Goal: Use online tool/utility: Utilize a website feature to perform a specific function

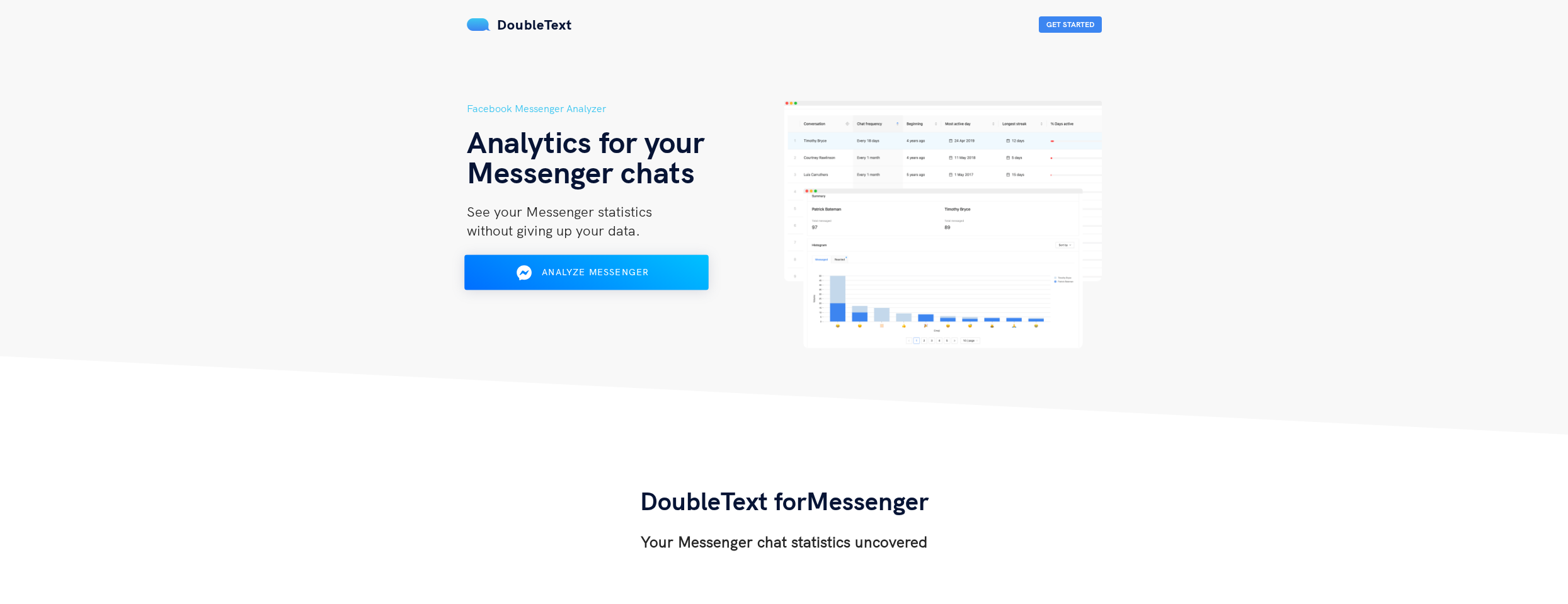
click at [618, 269] on span "Analyze Messenger" at bounding box center [595, 272] width 107 height 12
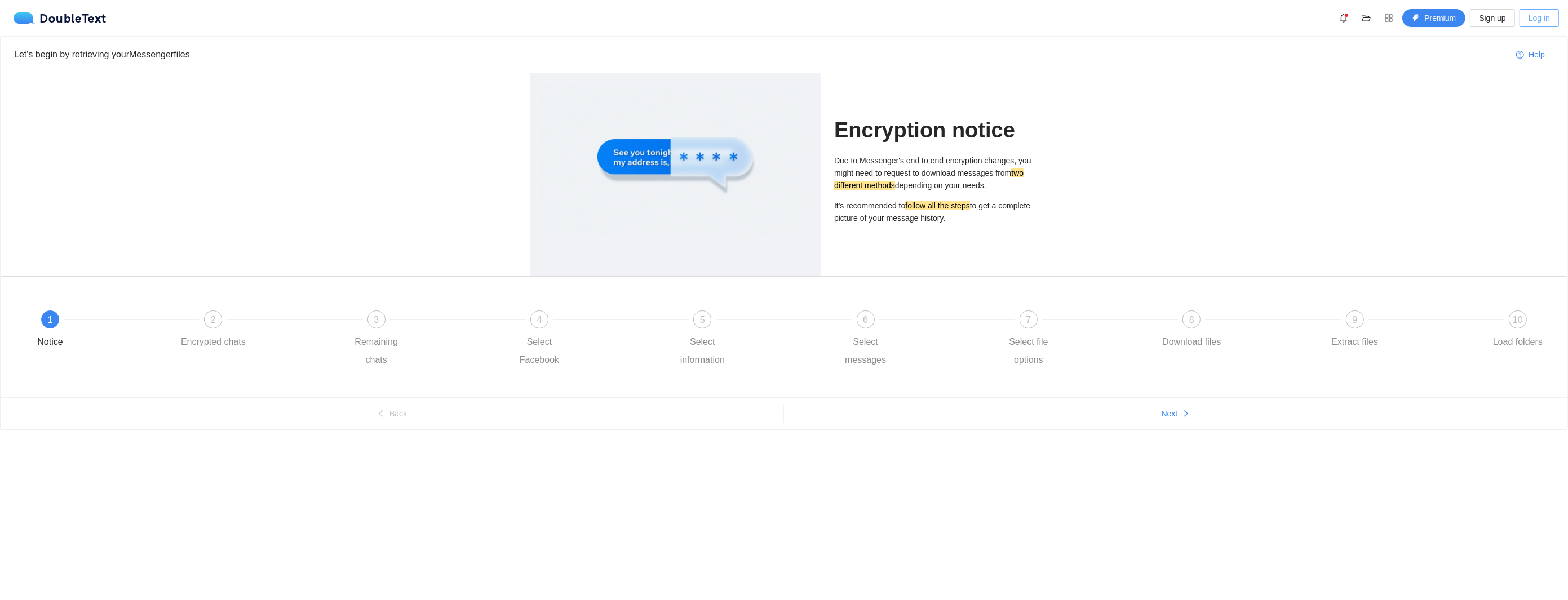
click at [1530, 18] on span "Log in" at bounding box center [1539, 18] width 22 height 12
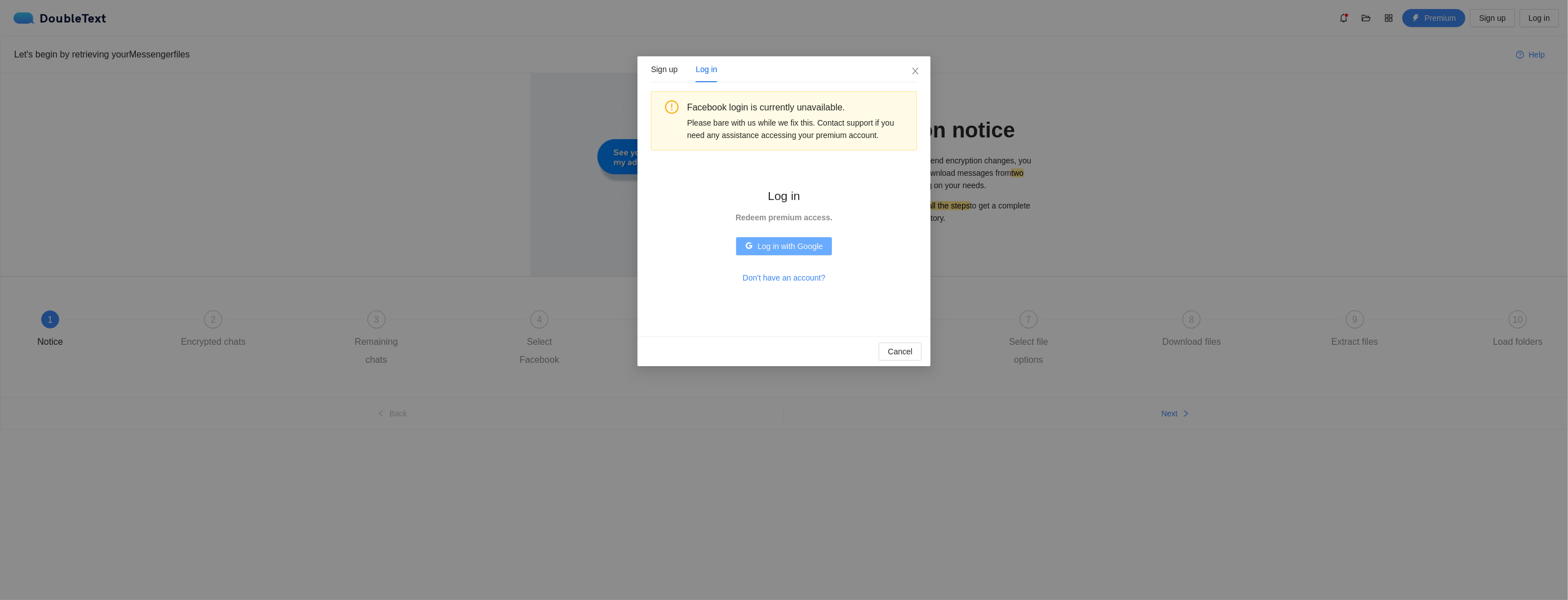
click at [787, 244] on span "Log in with Google" at bounding box center [790, 246] width 65 height 12
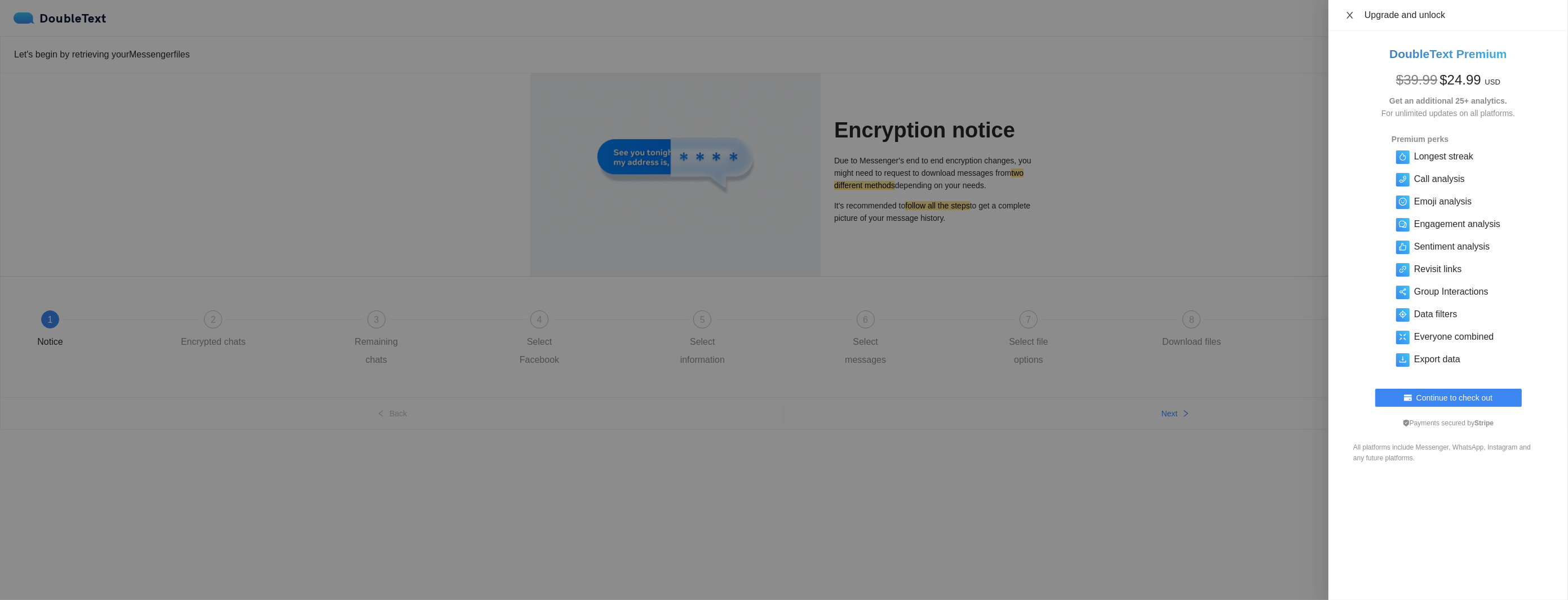
click at [1349, 13] on icon "close" at bounding box center [1350, 15] width 6 height 6
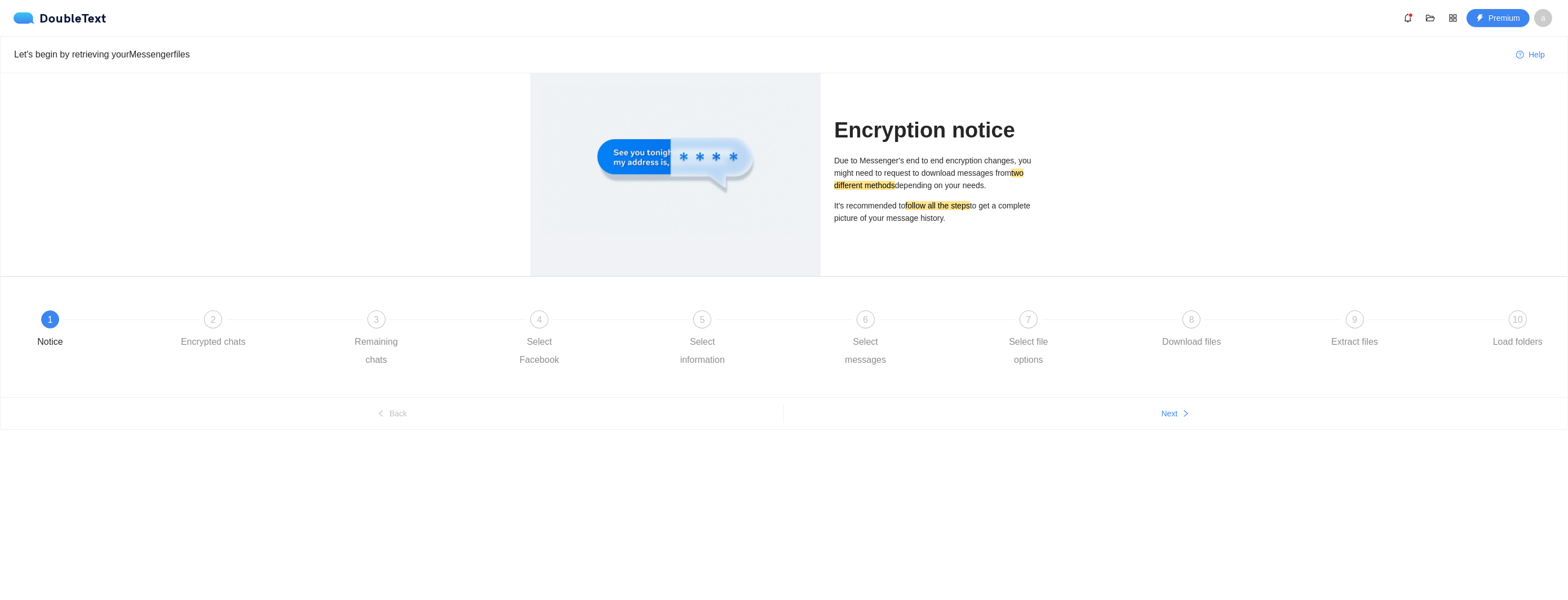
click at [1541, 20] on span "a" at bounding box center [1544, 18] width 5 height 18
click at [1513, 76] on span "Log out" at bounding box center [1525, 77] width 54 height 12
click at [1537, 21] on span "Log in" at bounding box center [1539, 18] width 22 height 12
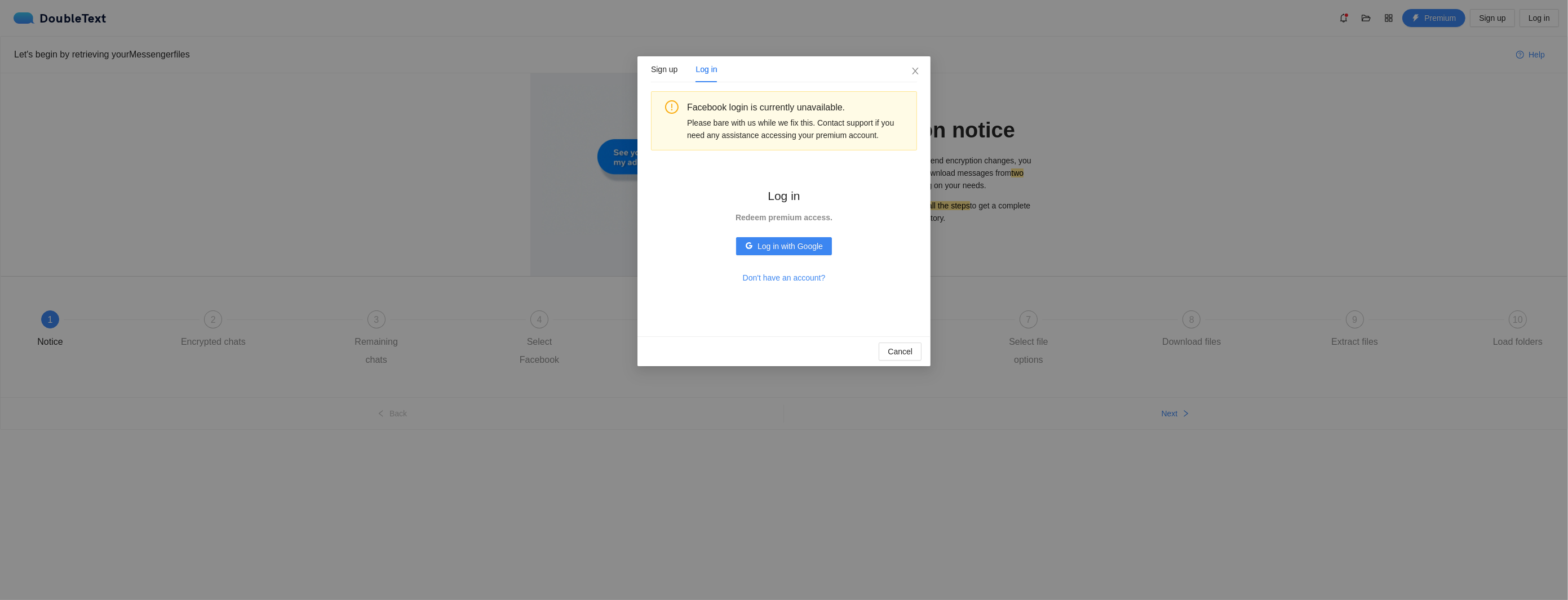
click at [779, 220] on strong "Redeem premium access." at bounding box center [784, 217] width 97 height 9
click at [673, 71] on div "Sign up" at bounding box center [664, 69] width 27 height 12
click at [690, 60] on div "Sign up Log in" at bounding box center [684, 69] width 67 height 26
click at [773, 275] on span "Already have an account?" at bounding box center [784, 277] width 92 height 12
click at [775, 216] on strong "Redeem premium access." at bounding box center [784, 217] width 97 height 9
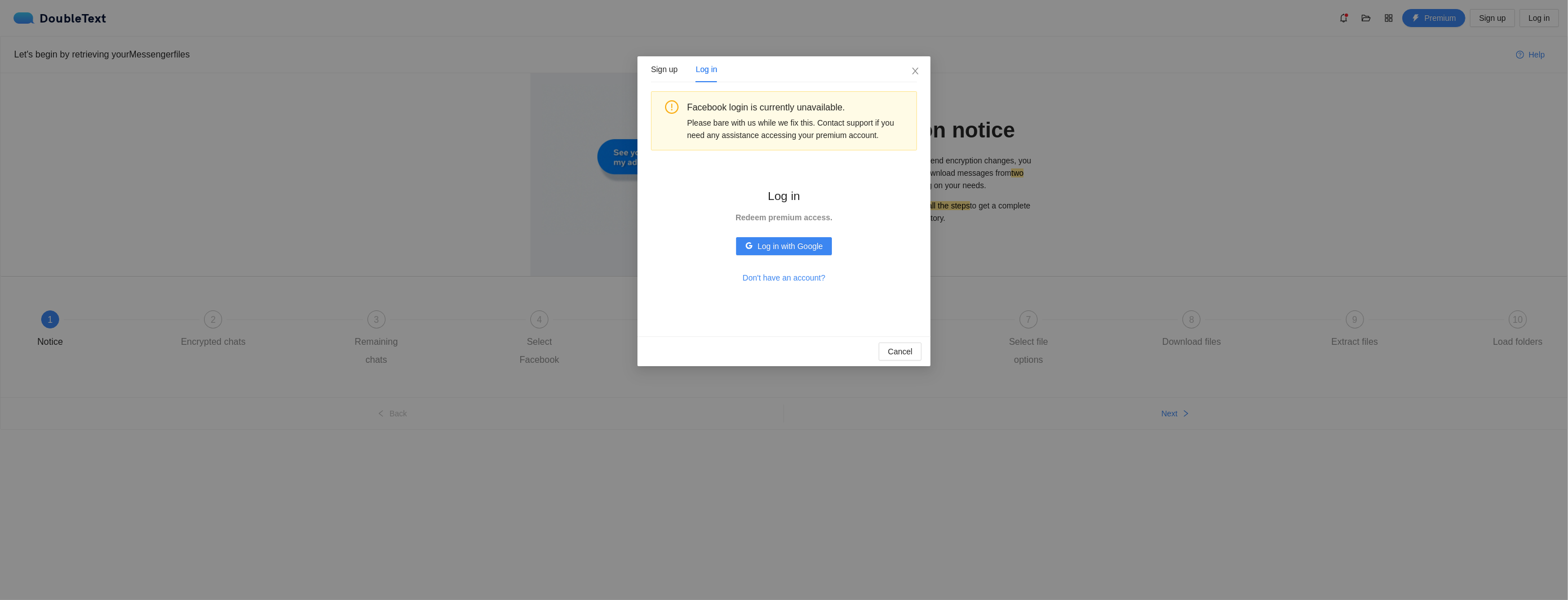
click at [775, 189] on h2 "Log in" at bounding box center [784, 195] width 101 height 18
click at [744, 125] on div "Please bare with us while we fix this. Contact support if you need any assistan…" at bounding box center [797, 129] width 221 height 25
drag, startPoint x: 776, startPoint y: 214, endPoint x: 790, endPoint y: 286, distance: 73.3
click at [790, 286] on div "Log in Redeem premium access. Log in with Google Don't have an account?" at bounding box center [784, 237] width 137 height 137
click at [786, 279] on span "Don't have an account?" at bounding box center [784, 277] width 83 height 12
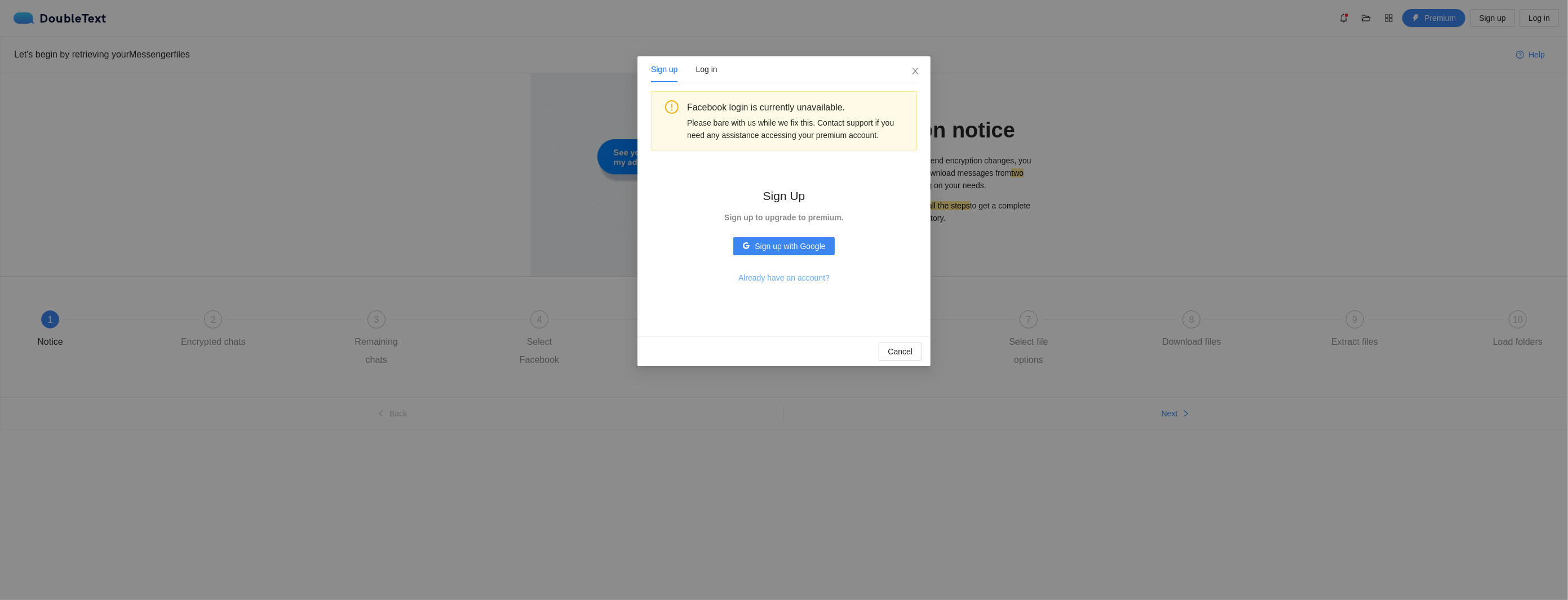
click at [786, 279] on span "Already have an account?" at bounding box center [784, 277] width 92 height 12
click at [862, 176] on div "Facebook login is currently unavailable. Please bare with us while we fix this.…" at bounding box center [784, 207] width 266 height 231
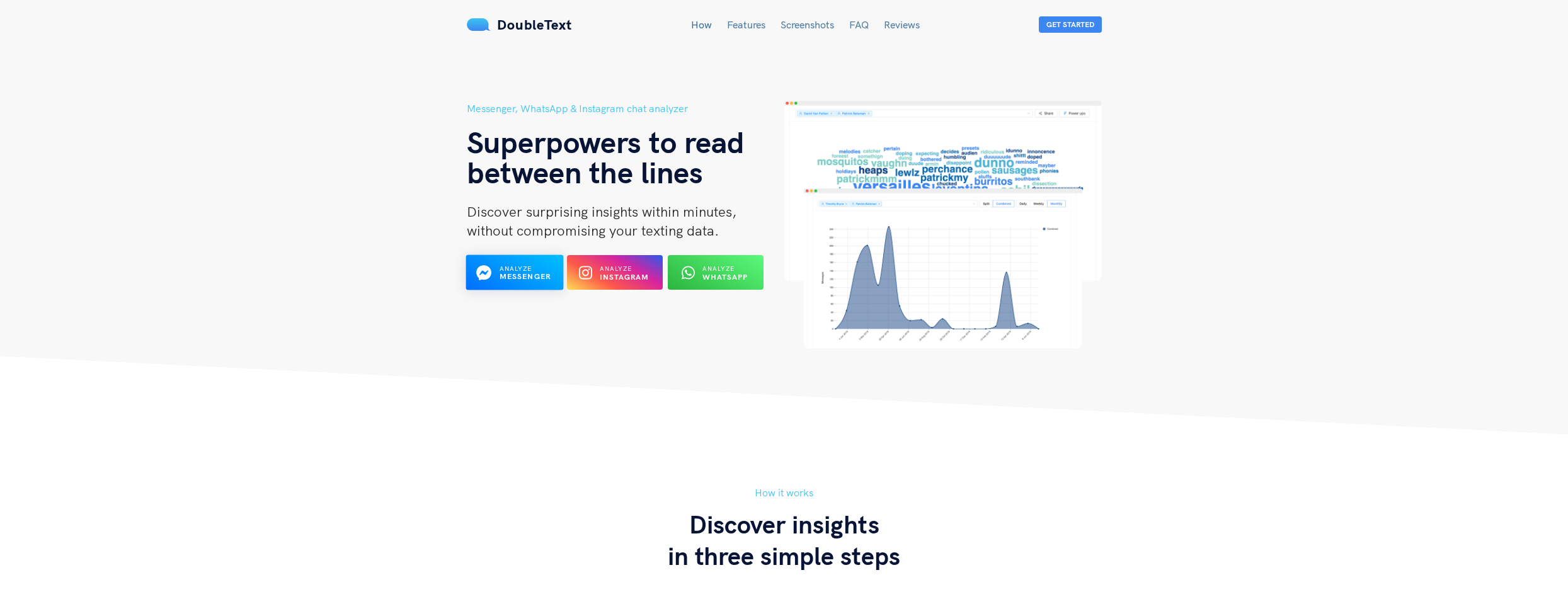
click at [498, 274] on div "Analyze Messenger" at bounding box center [515, 272] width 53 height 20
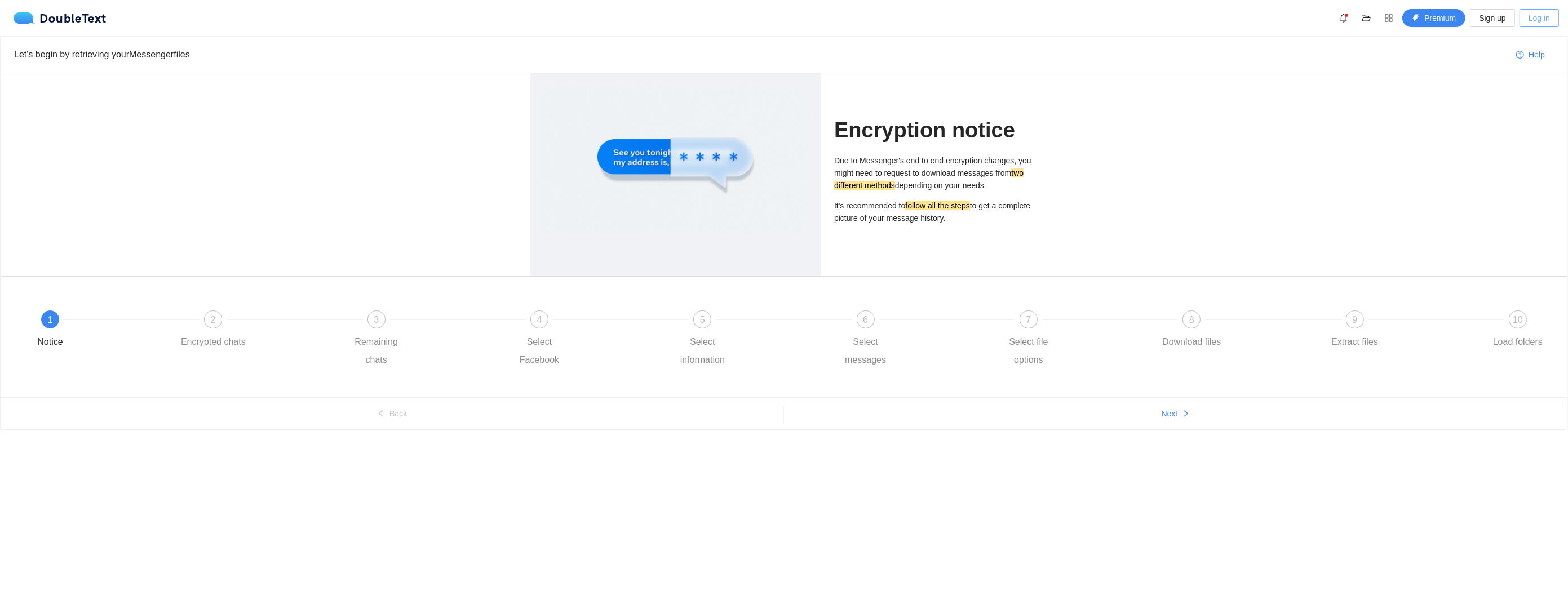
click at [1532, 18] on span "Log in" at bounding box center [1539, 18] width 22 height 12
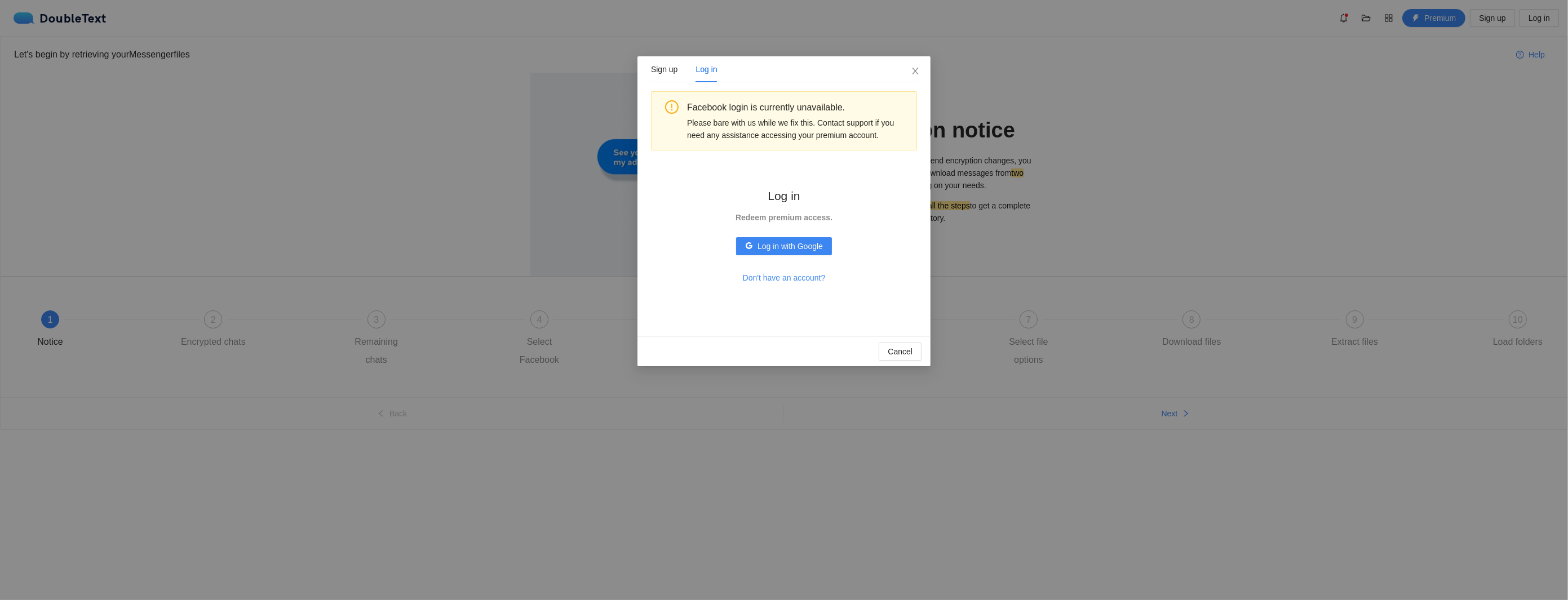
drag, startPoint x: 785, startPoint y: 222, endPoint x: 784, endPoint y: 215, distance: 7.1
click at [784, 216] on div "Log in Redeem premium access." at bounding box center [784, 205] width 101 height 37
click at [784, 215] on strong "Redeem premium access." at bounding box center [784, 217] width 97 height 9
drag, startPoint x: 784, startPoint y: 215, endPoint x: 775, endPoint y: 173, distance: 43.0
click at [775, 173] on div "Log in Redeem premium access. Log in with Google Don't have an account?" at bounding box center [784, 237] width 137 height 137
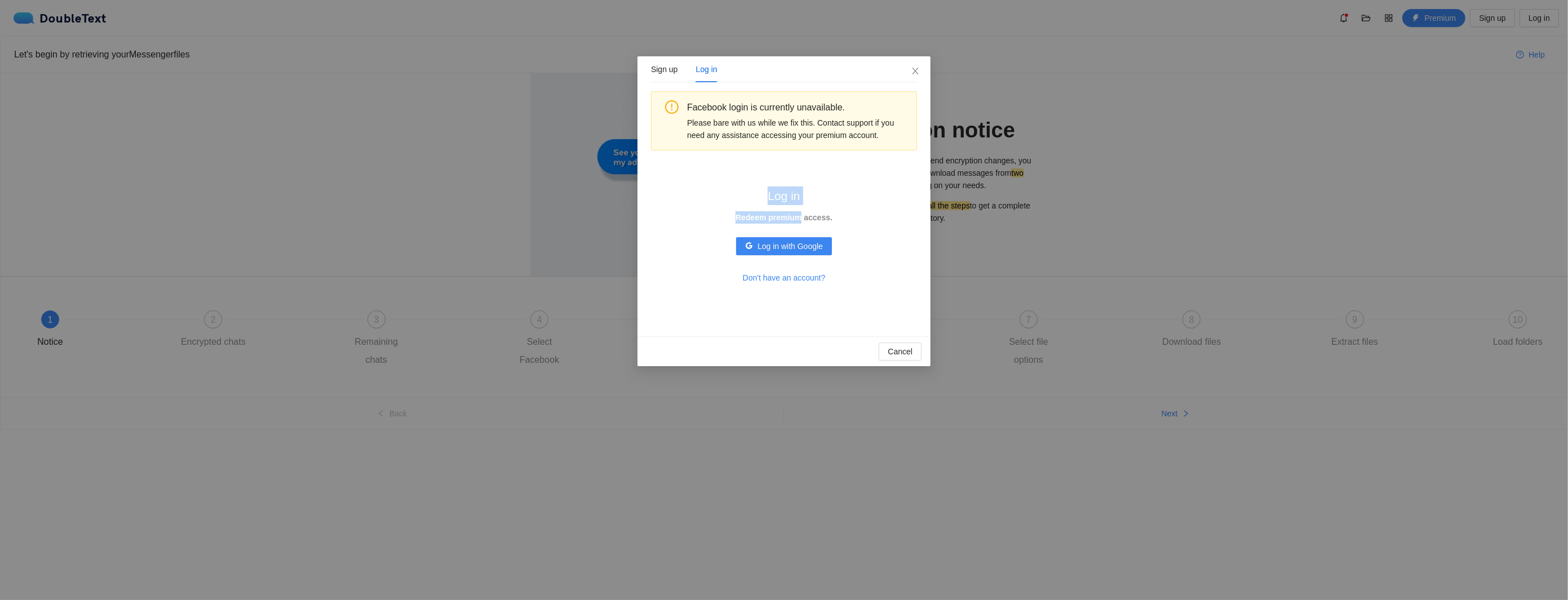
click at [775, 173] on div "Log in Redeem premium access. Log in with Google Don't have an account?" at bounding box center [784, 237] width 137 height 137
drag, startPoint x: 742, startPoint y: 112, endPoint x: 717, endPoint y: 92, distance: 32.0
click at [718, 92] on div "Facebook login is currently unavailable. Please bare with us while we fix this.…" at bounding box center [784, 121] width 266 height 59
click at [672, 67] on div "Sign up" at bounding box center [664, 69] width 27 height 12
click at [770, 282] on span "Already have an account?" at bounding box center [784, 277] width 92 height 12
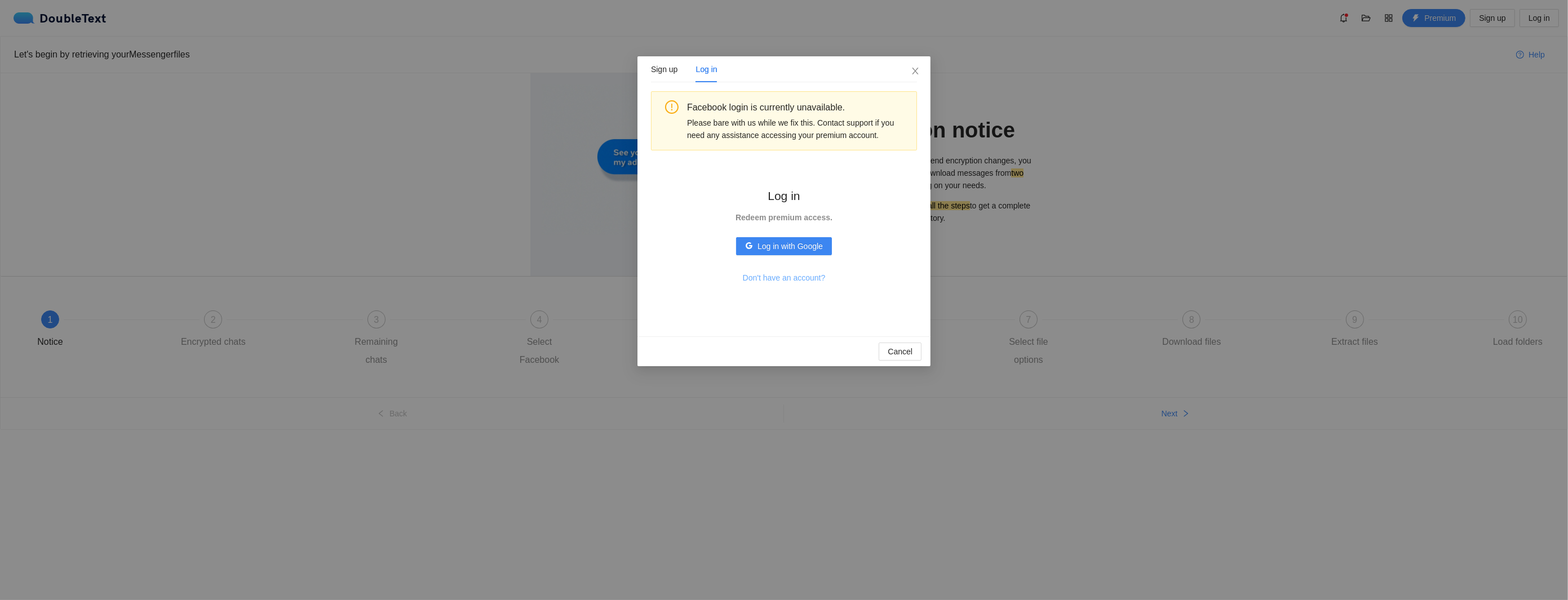
click at [770, 282] on span "Don't have an account?" at bounding box center [784, 277] width 83 height 12
click at [770, 282] on span "Already have an account?" at bounding box center [784, 277] width 92 height 12
click at [770, 282] on span "Don't have an account?" at bounding box center [784, 277] width 83 height 12
click at [770, 282] on span "Already have an account?" at bounding box center [784, 277] width 92 height 12
drag, startPoint x: 773, startPoint y: 122, endPoint x: 740, endPoint y: 103, distance: 38.1
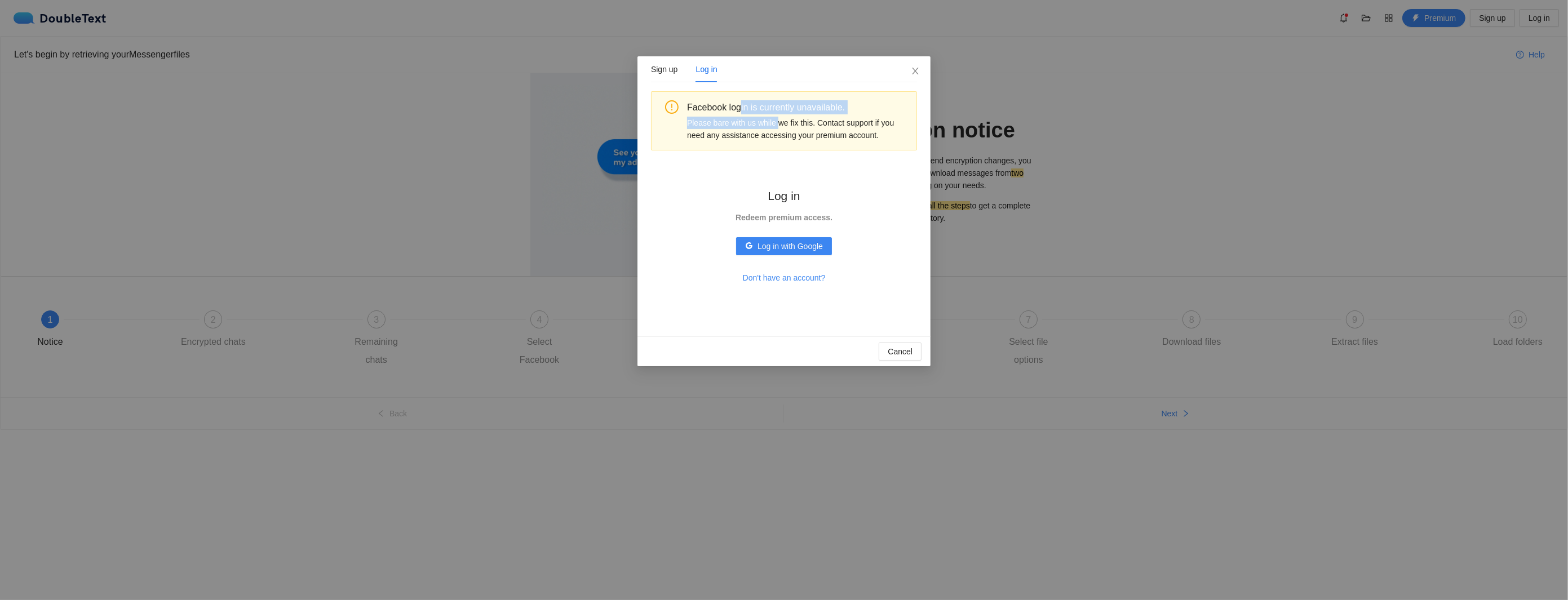
click at [740, 103] on div "Facebook login is currently unavailable. Please bare with us while we fix this.…" at bounding box center [797, 120] width 221 height 41
click at [740, 103] on div "Facebook login is currently unavailable." at bounding box center [797, 108] width 221 height 14
click at [885, 345] on button "Cancel" at bounding box center [900, 351] width 43 height 18
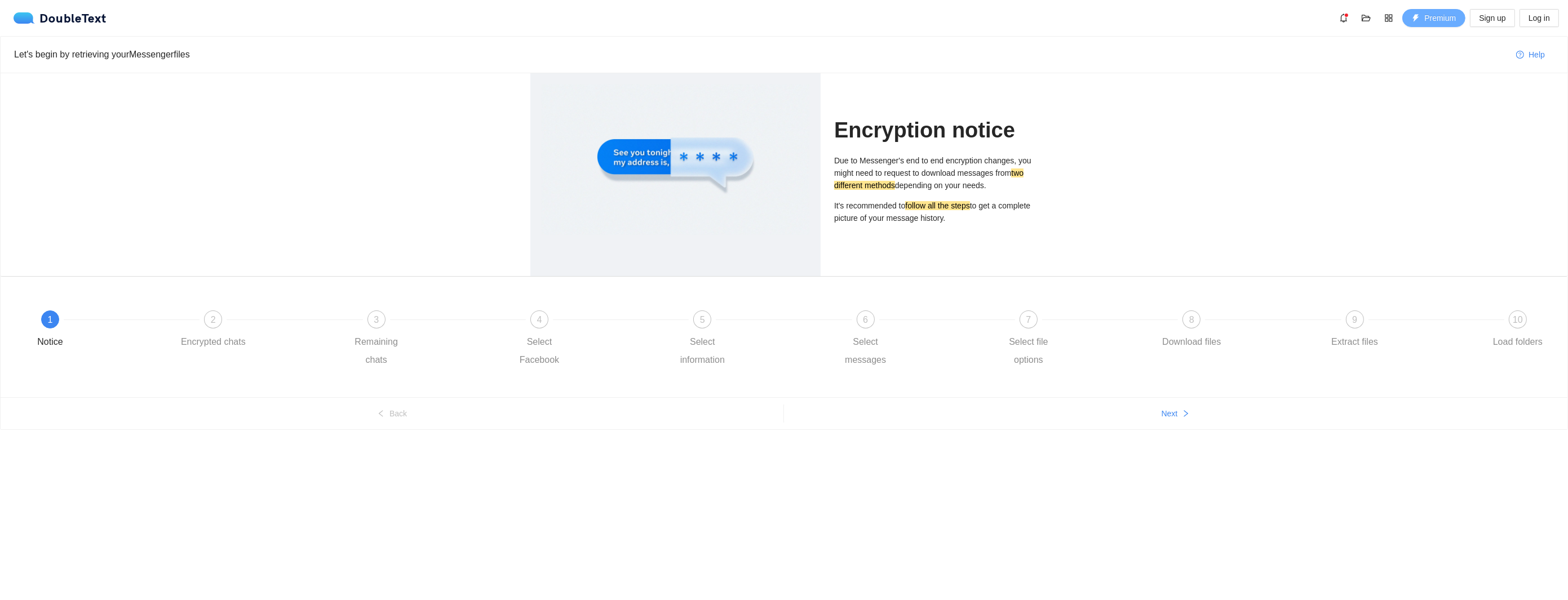
click at [1439, 22] on span "Premium" at bounding box center [1439, 18] width 31 height 12
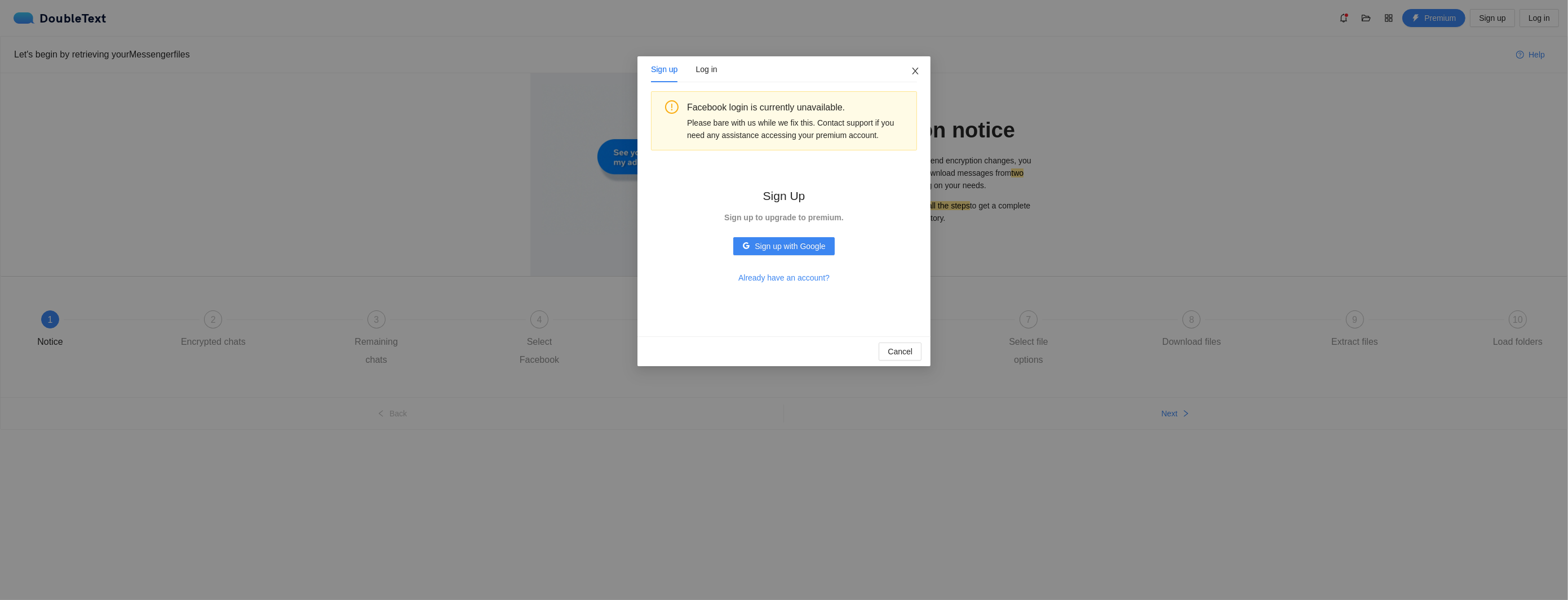
click at [915, 71] on icon "close" at bounding box center [915, 71] width 6 height 6
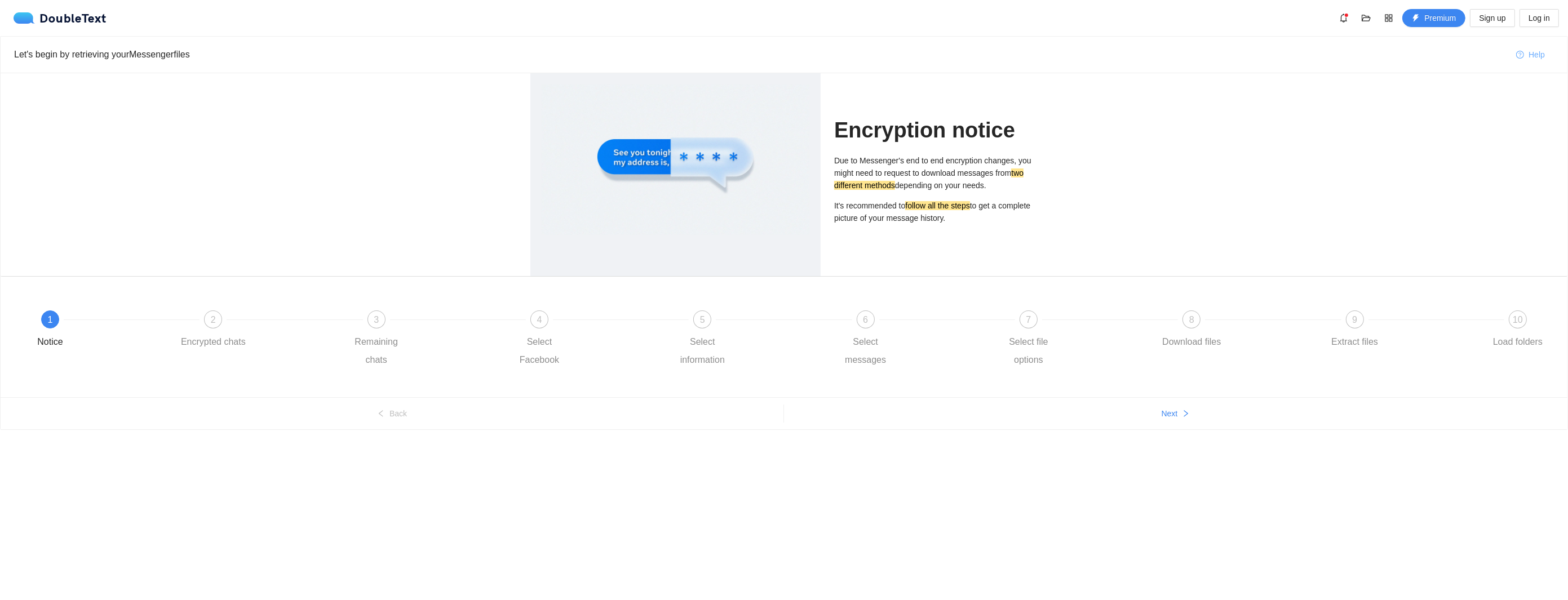
click at [1518, 52] on icon "question-circle" at bounding box center [1521, 55] width 8 height 8
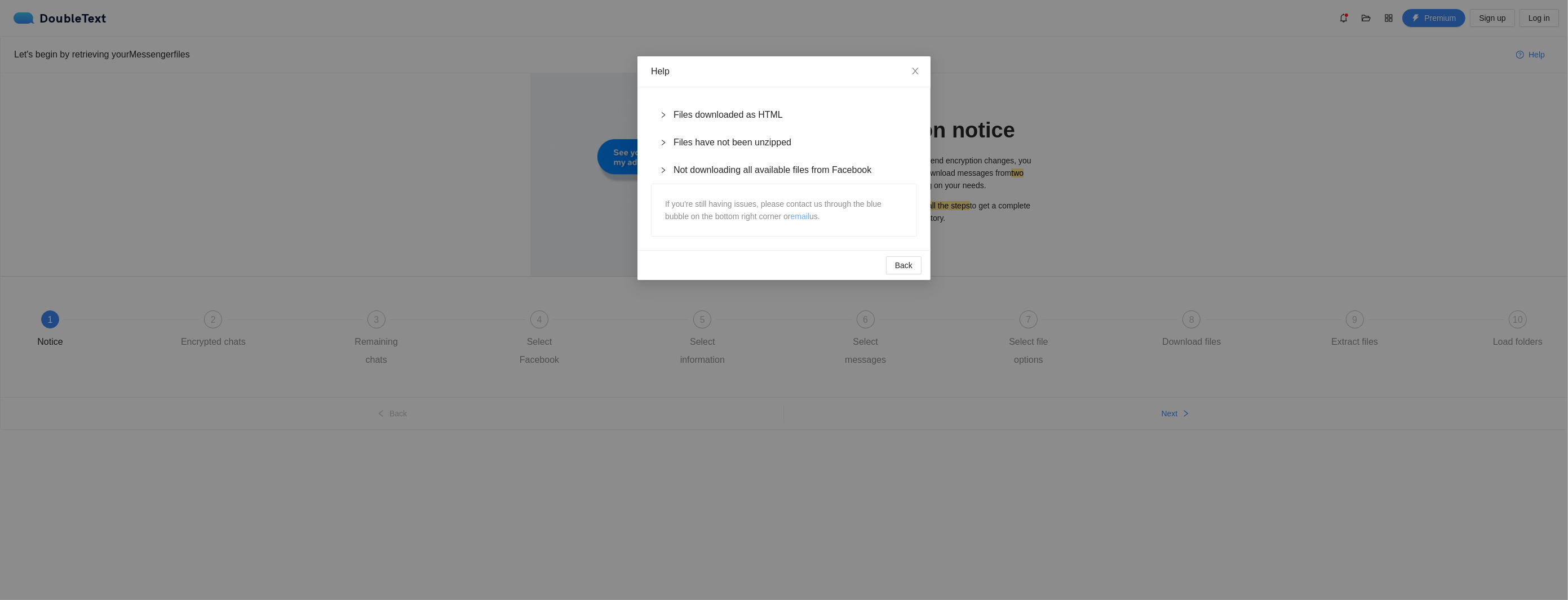
click at [806, 218] on link "email" at bounding box center [800, 216] width 18 height 9
click at [911, 269] on span "Back" at bounding box center [904, 265] width 18 height 12
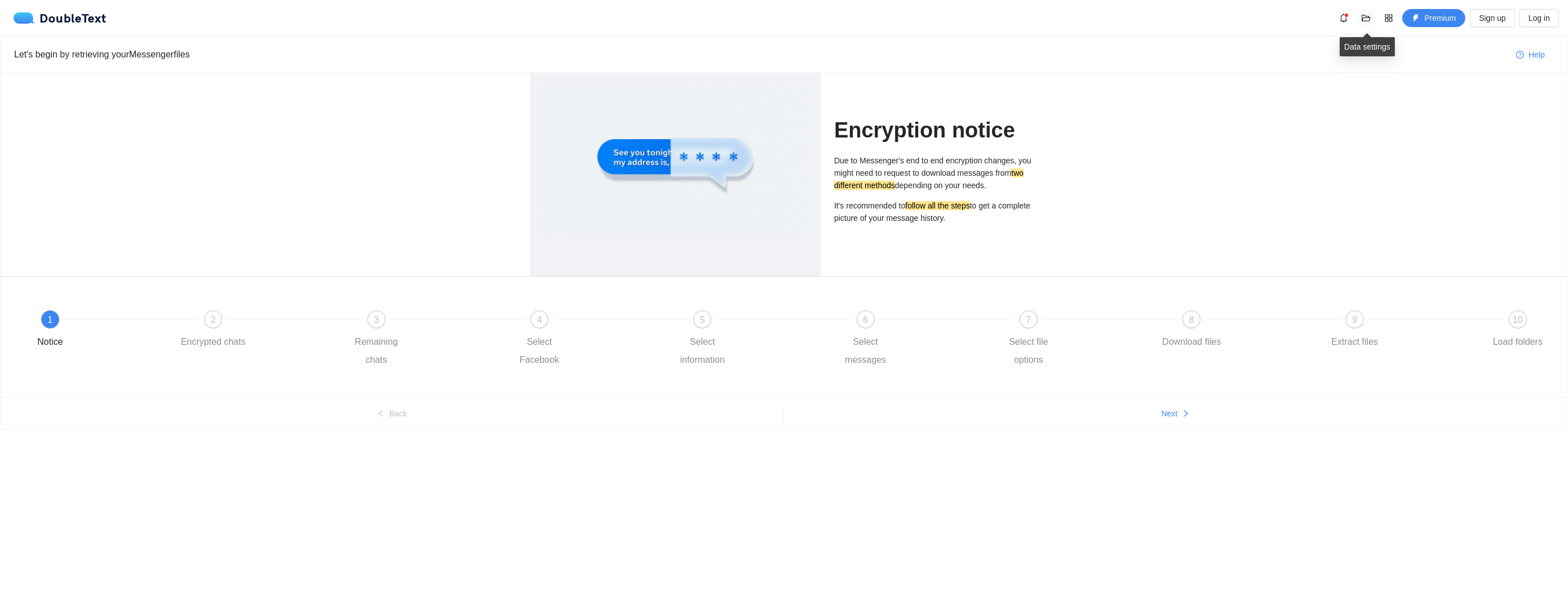
click at [1358, 18] on span "folder-open" at bounding box center [1366, 18] width 17 height 9
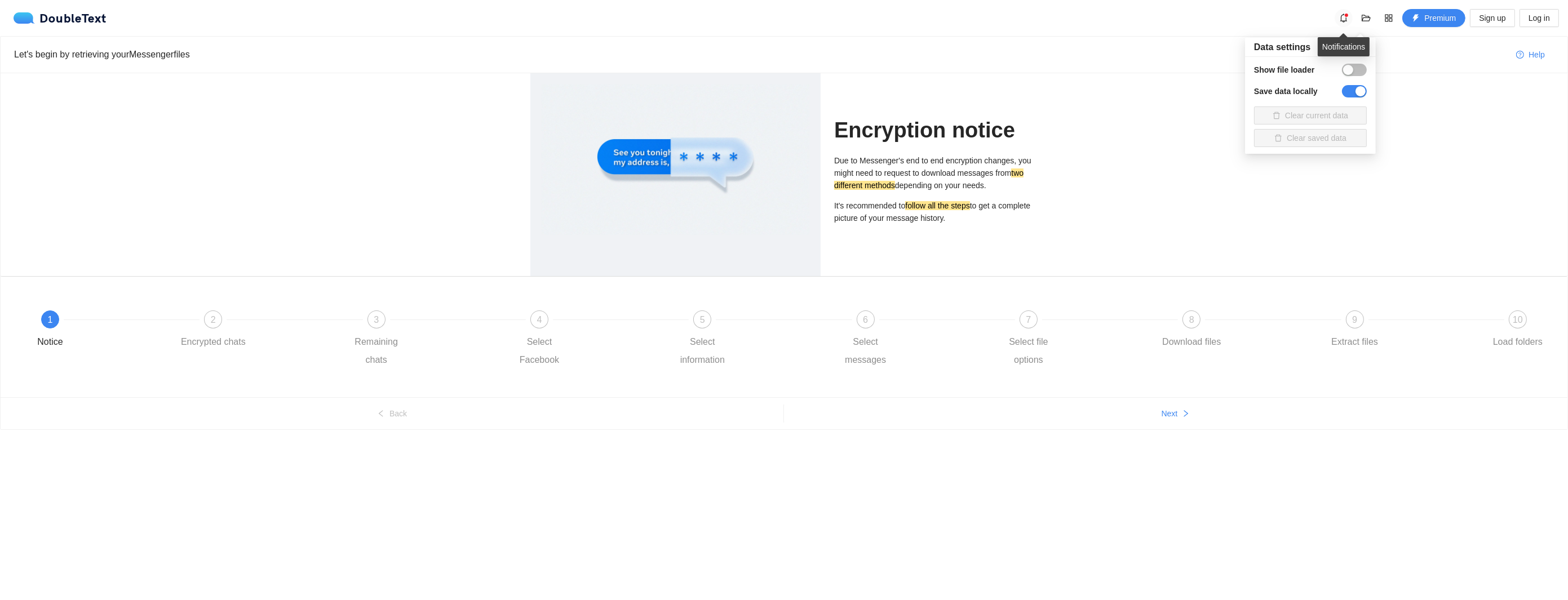
click at [1341, 21] on icon "bell" at bounding box center [1344, 18] width 9 height 9
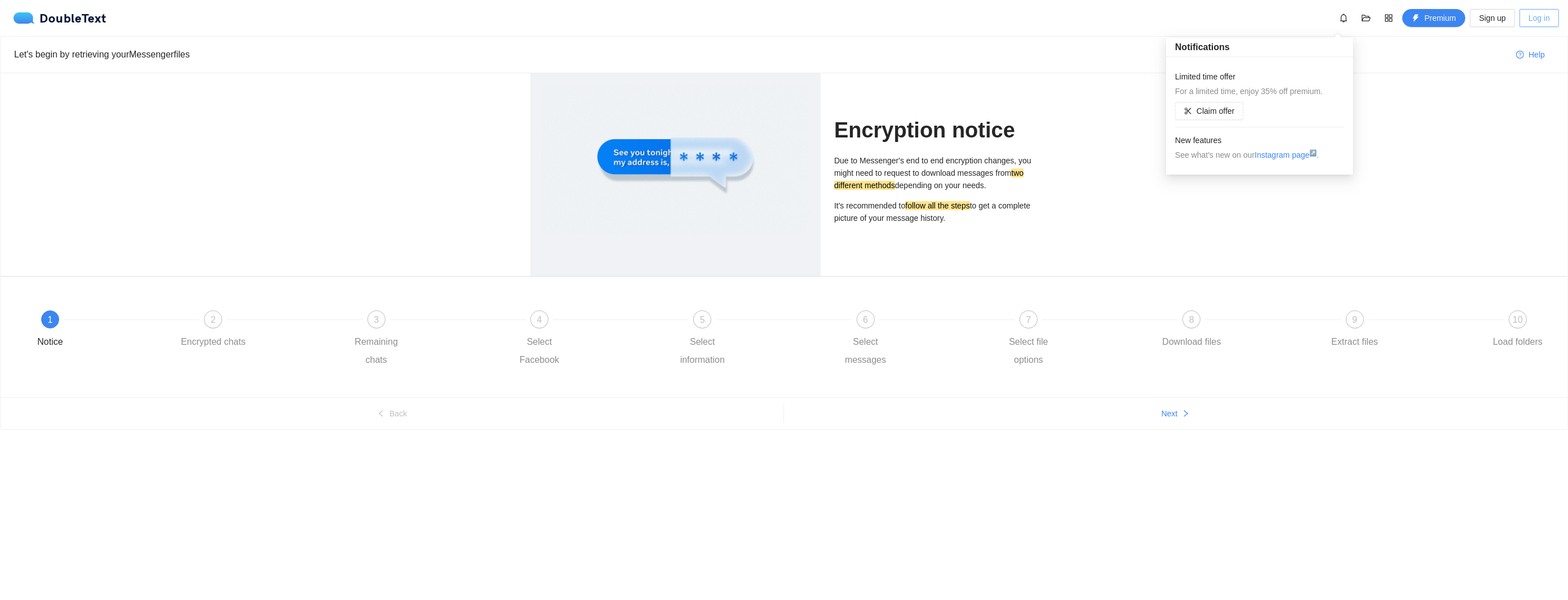
click at [1533, 12] on span "Log in" at bounding box center [1539, 18] width 22 height 12
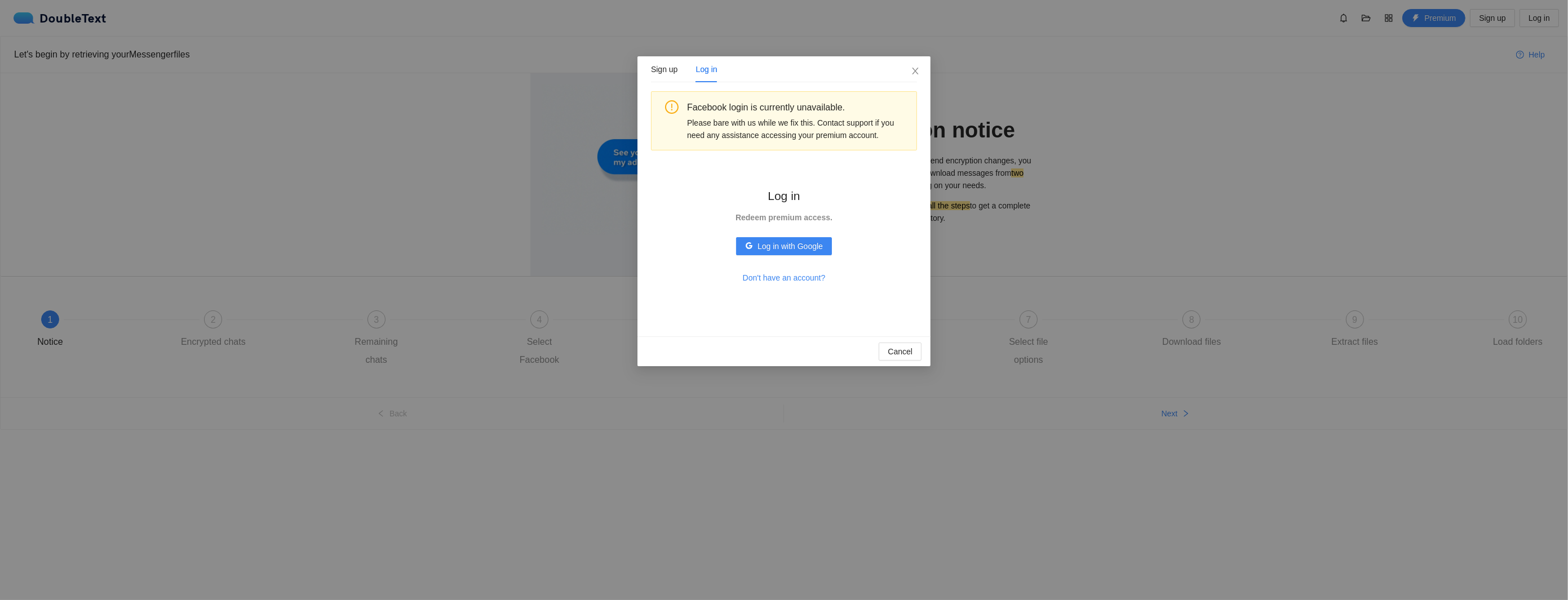
click at [801, 218] on strong "Redeem premium access." at bounding box center [784, 217] width 97 height 9
click at [775, 136] on div "Please bare with us while we fix this. Contact support if you need any assistan…" at bounding box center [797, 129] width 221 height 25
click at [871, 101] on div "Facebook login is currently unavailable." at bounding box center [797, 108] width 221 height 14
click at [820, 167] on div "Facebook login is currently unavailable. Please bare with us while we fix this.…" at bounding box center [784, 207] width 266 height 231
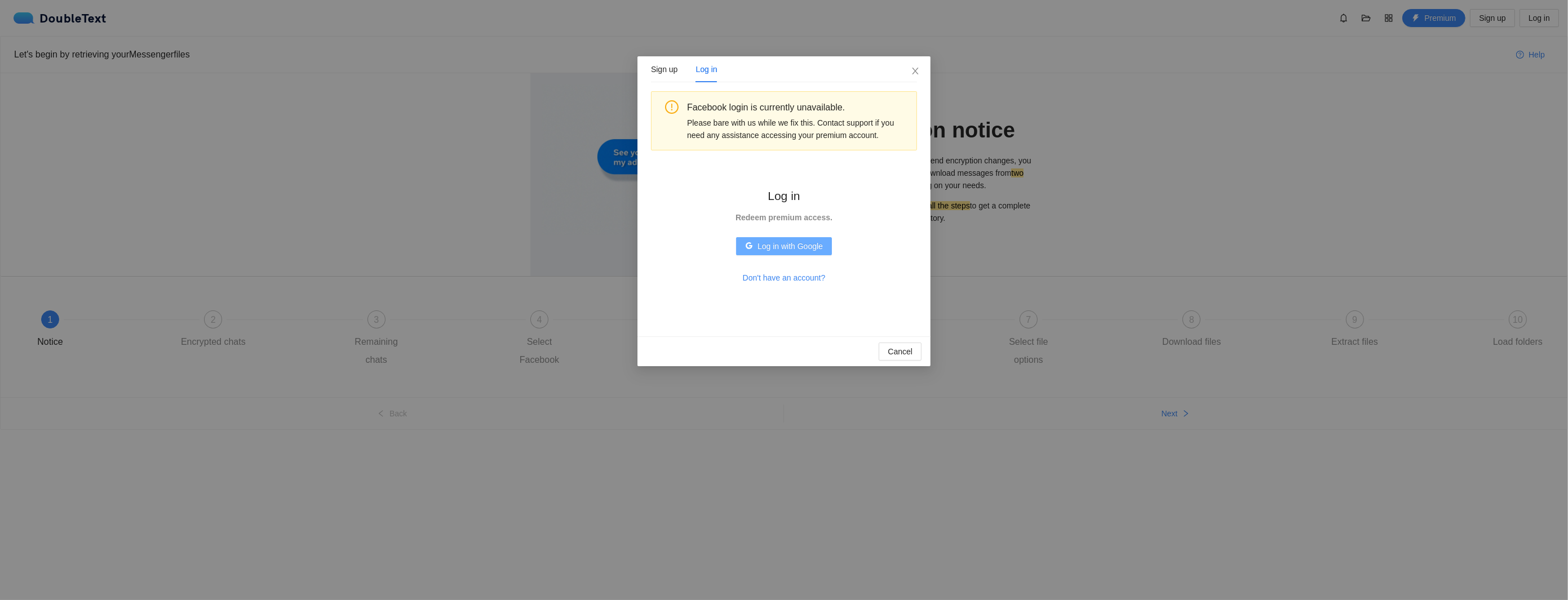
click at [795, 250] on span "Log in with Google" at bounding box center [790, 246] width 65 height 12
click at [917, 70] on icon "close" at bounding box center [915, 71] width 6 height 6
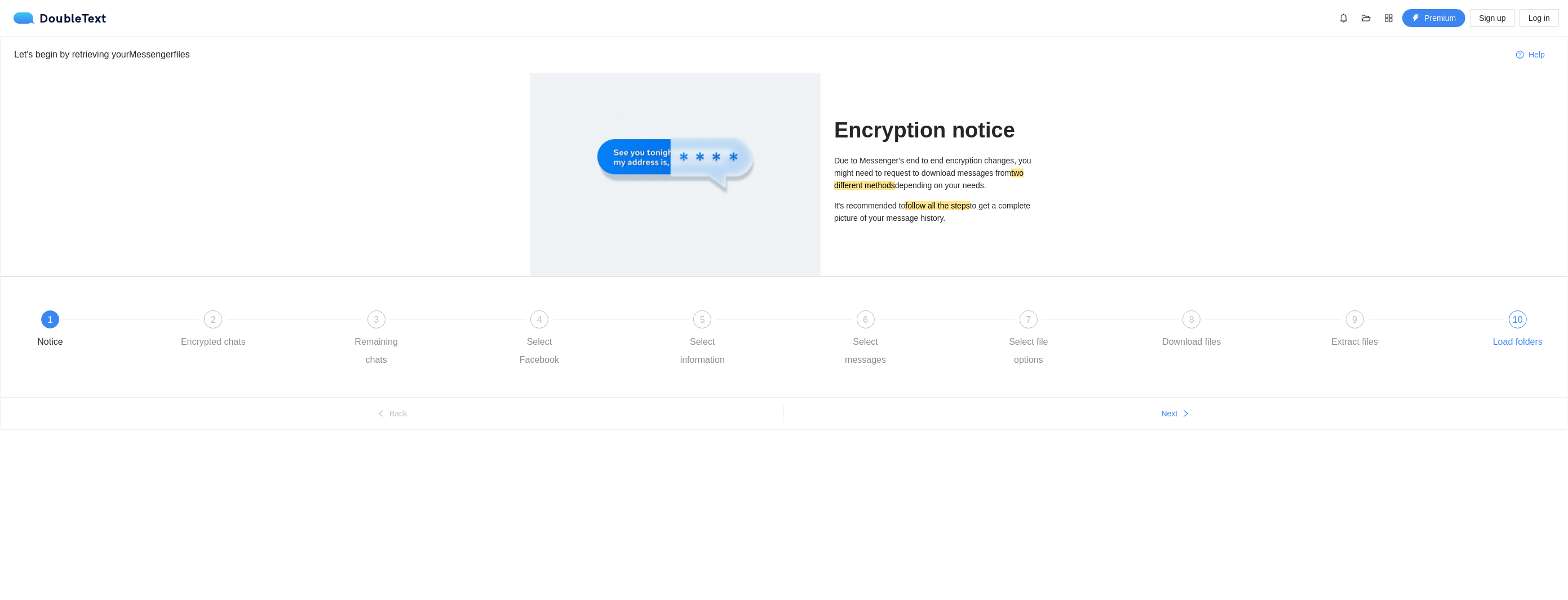
click at [1525, 322] on div "10" at bounding box center [1518, 319] width 18 height 18
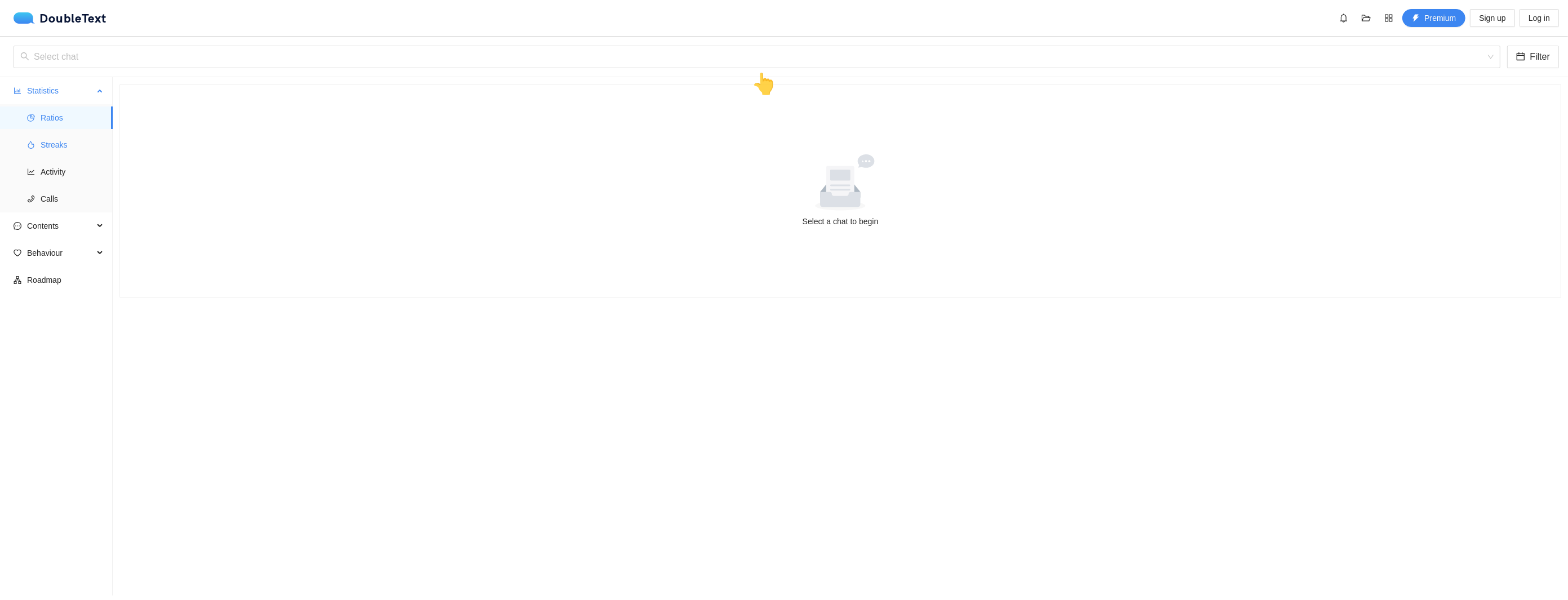
click at [49, 144] on span "Streaks" at bounding box center [72, 145] width 63 height 22
click at [204, 43] on div "Select chat Filter 👆" at bounding box center [784, 57] width 1568 height 41
click at [205, 55] on input "search" at bounding box center [753, 57] width 1466 height 22
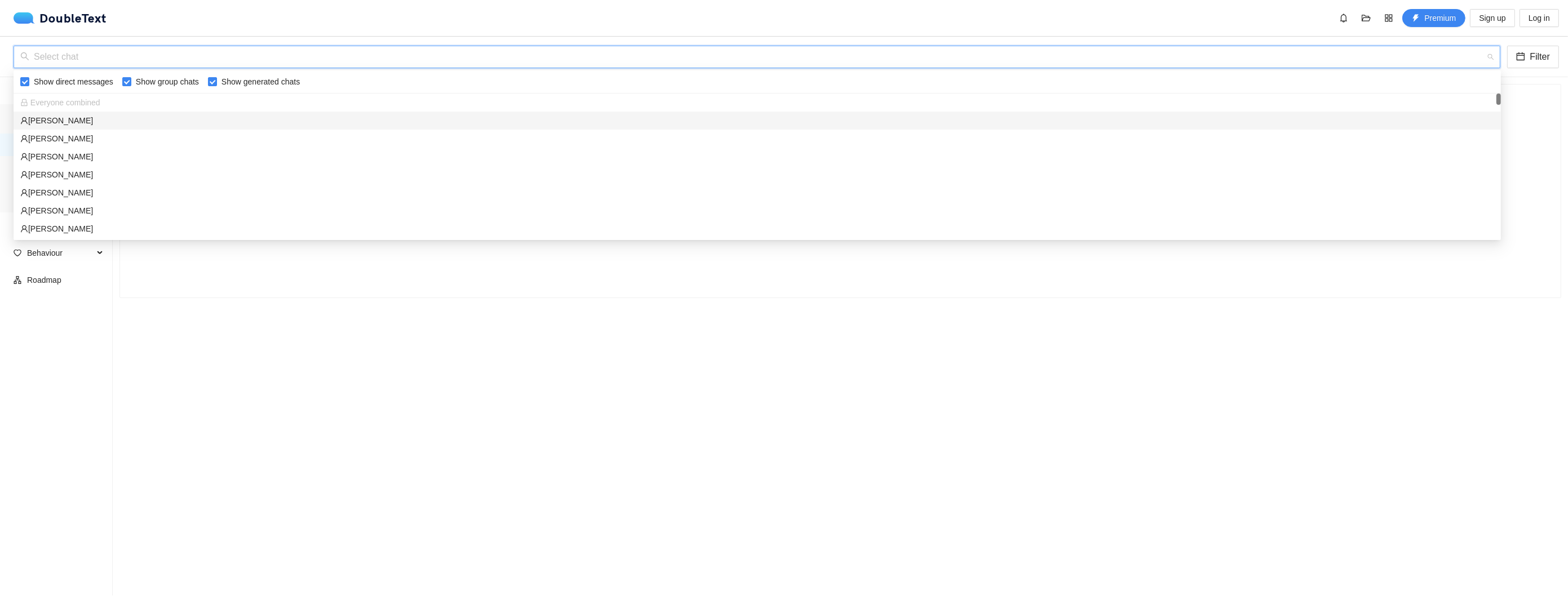
click at [145, 119] on div "[PERSON_NAME]" at bounding box center [757, 120] width 1474 height 12
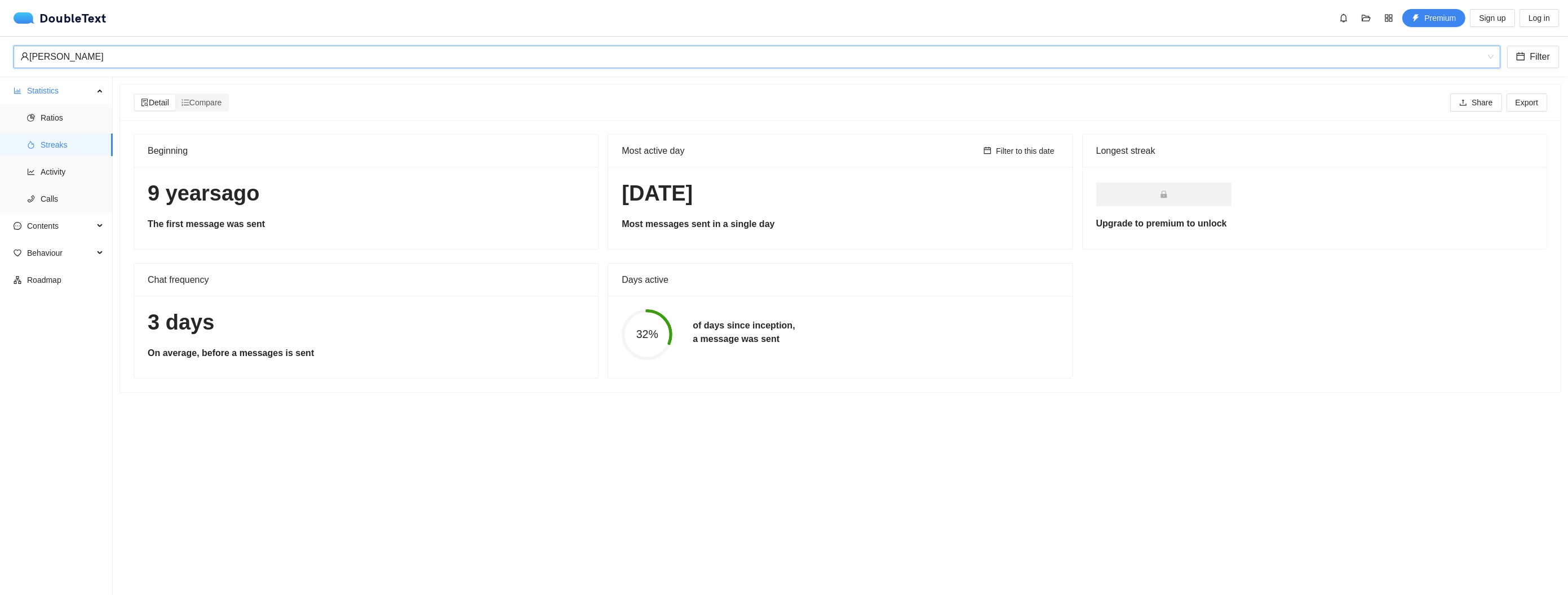
click at [322, 47] on div "[PERSON_NAME]" at bounding box center [751, 57] width 1464 height 22
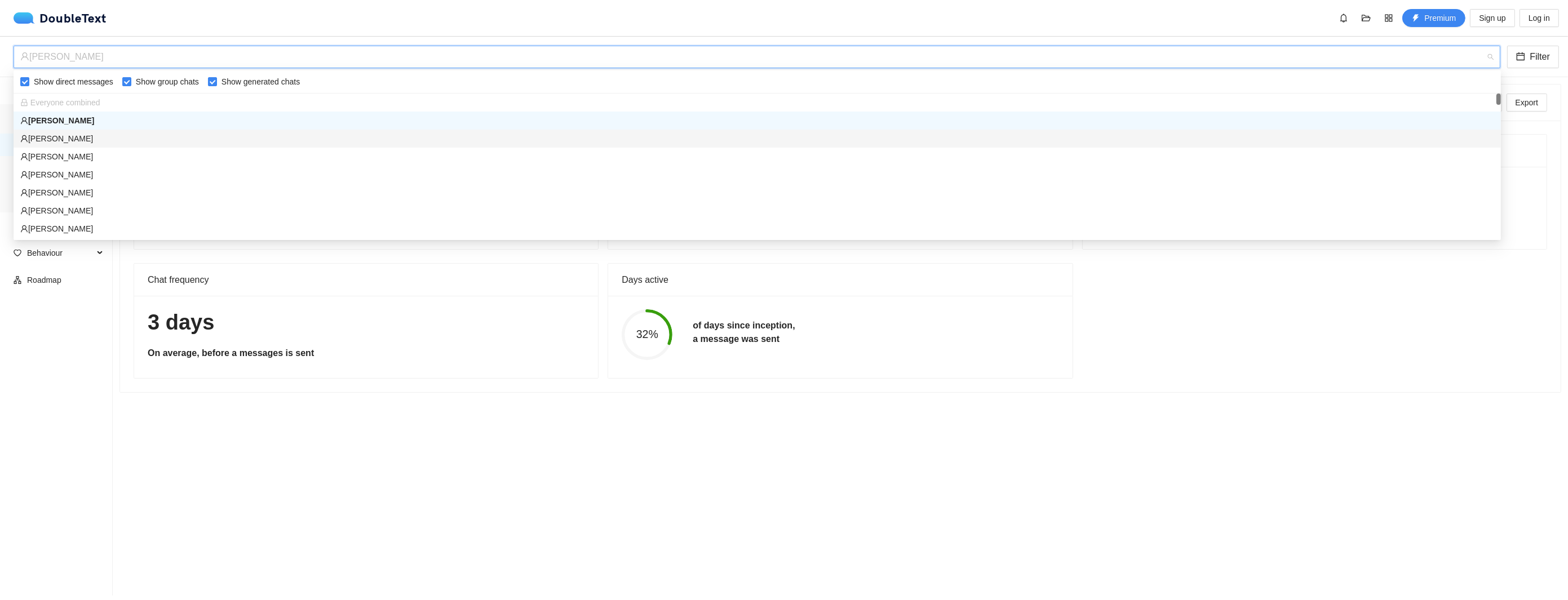
click at [133, 146] on div "[PERSON_NAME]" at bounding box center [757, 138] width 1488 height 18
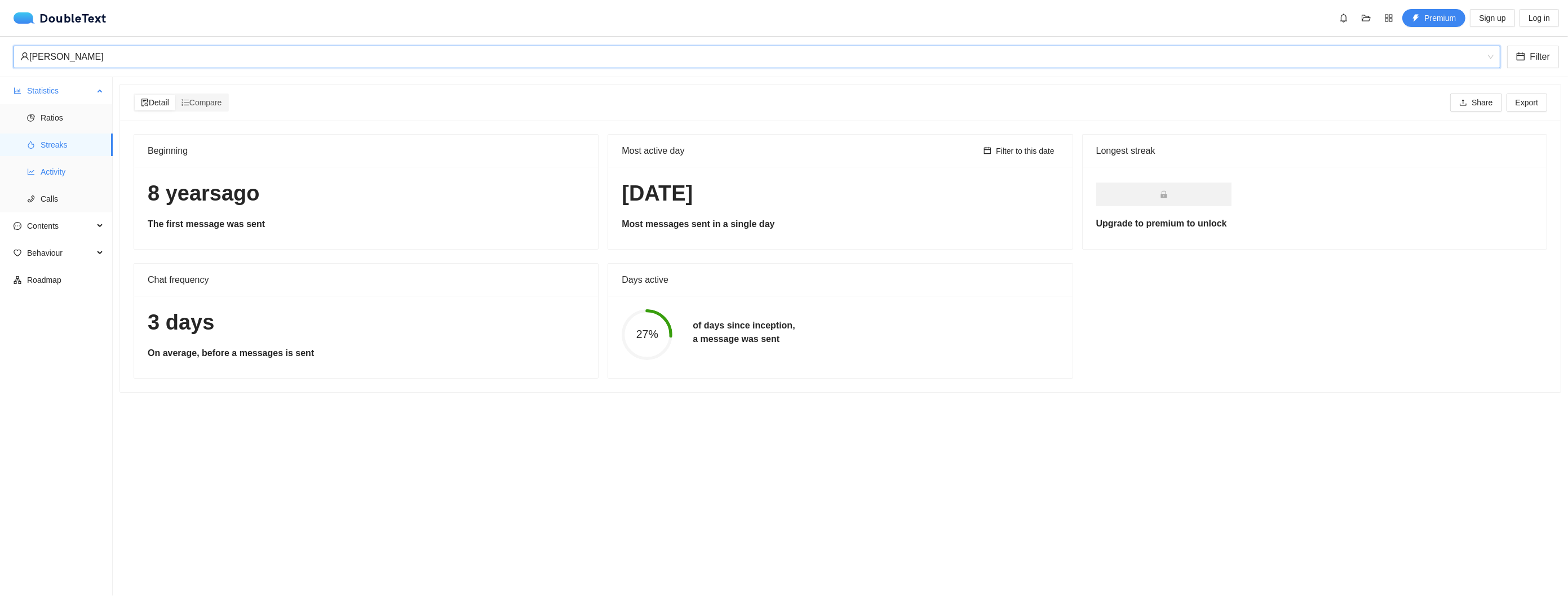
click at [76, 164] on span "Activity" at bounding box center [72, 172] width 63 height 22
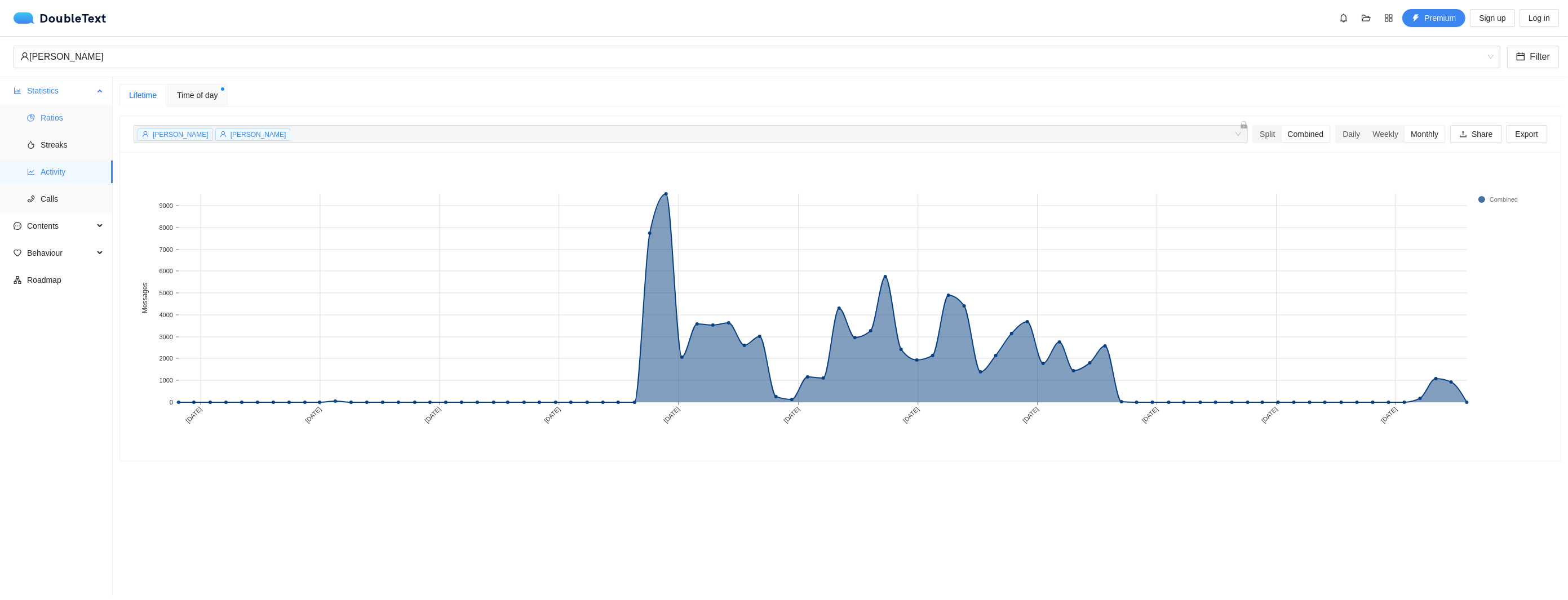
click at [58, 119] on span "Ratios" at bounding box center [72, 118] width 63 height 22
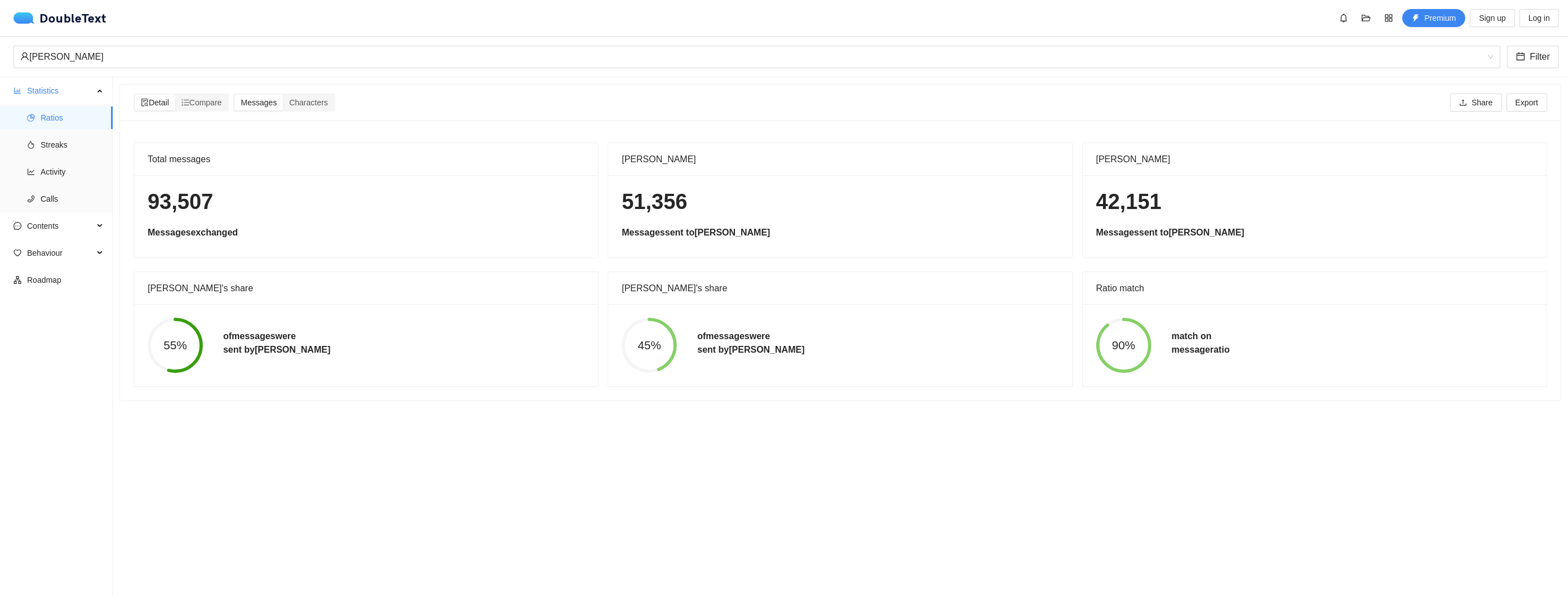
click at [459, 31] on div "DoubleText Premium Sign up Log in" at bounding box center [784, 18] width 1568 height 36
click at [442, 42] on div "[PERSON_NAME] Filter" at bounding box center [784, 57] width 1568 height 41
click at [437, 50] on div "[PERSON_NAME]" at bounding box center [751, 57] width 1464 height 22
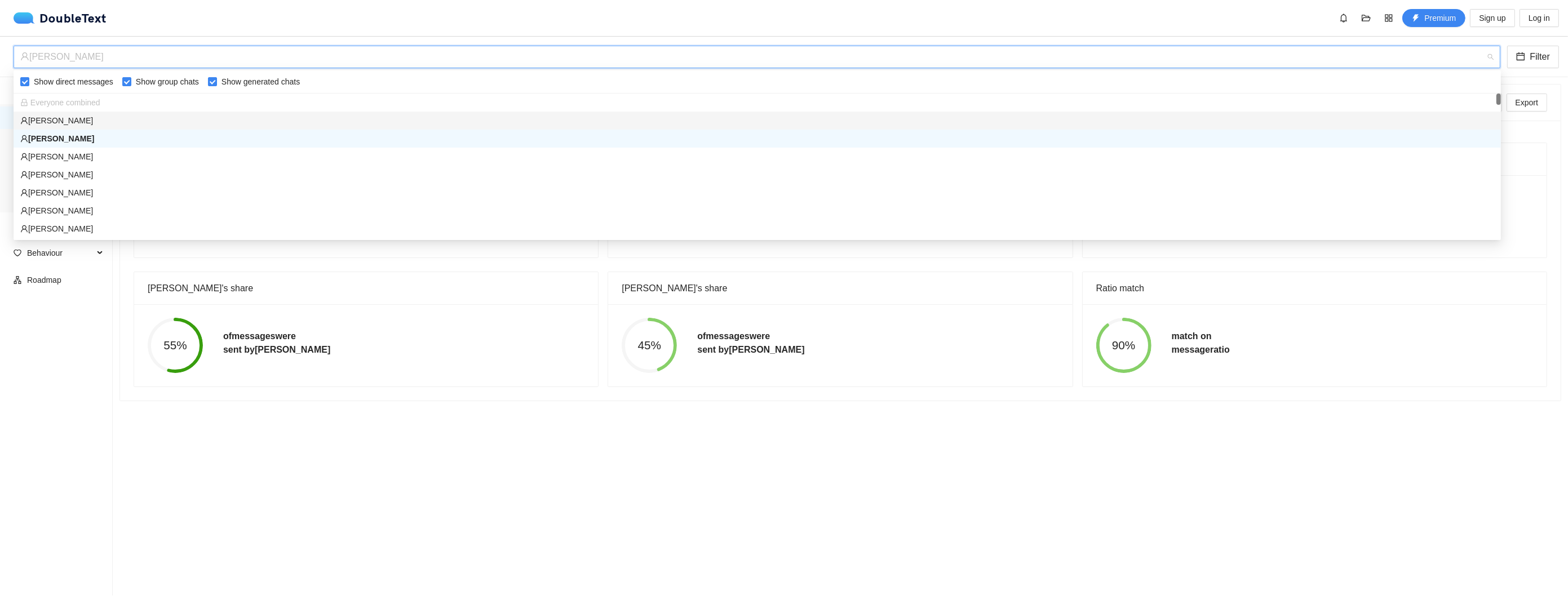
click at [79, 104] on span "Everyone combined" at bounding box center [60, 102] width 80 height 9
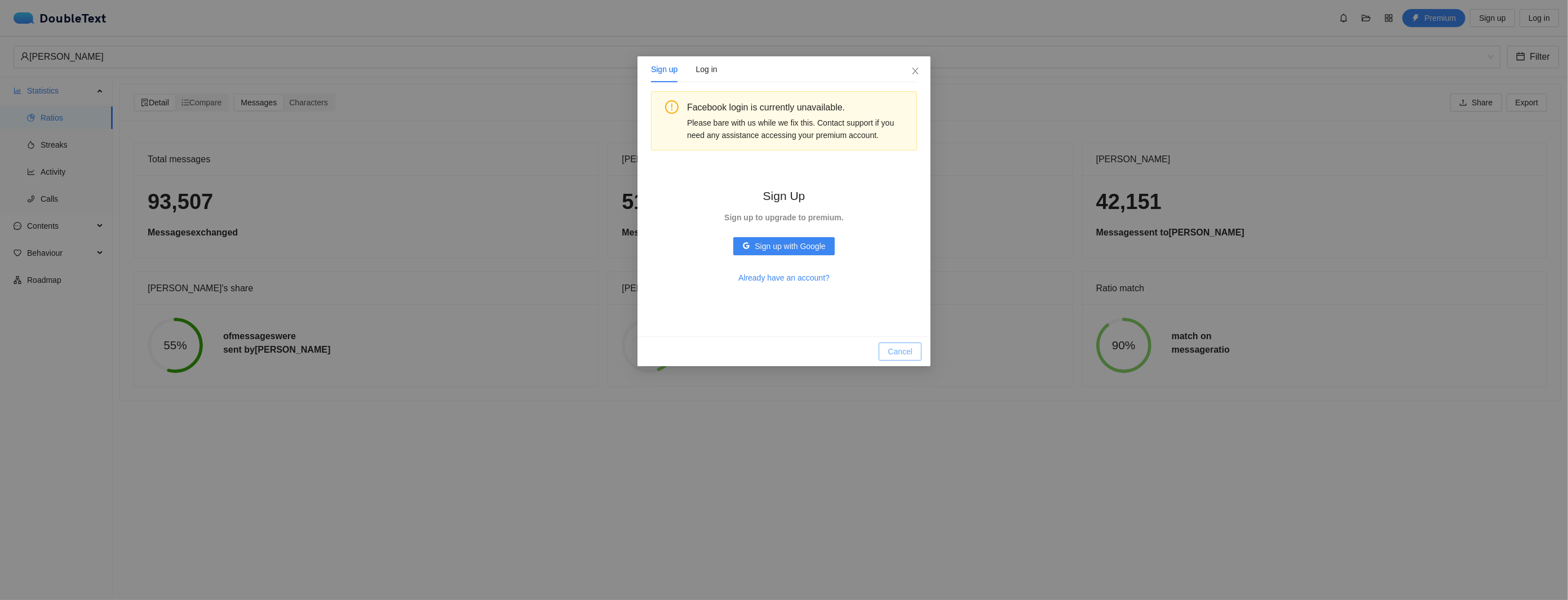
click at [901, 350] on span "Cancel" at bounding box center [900, 351] width 25 height 12
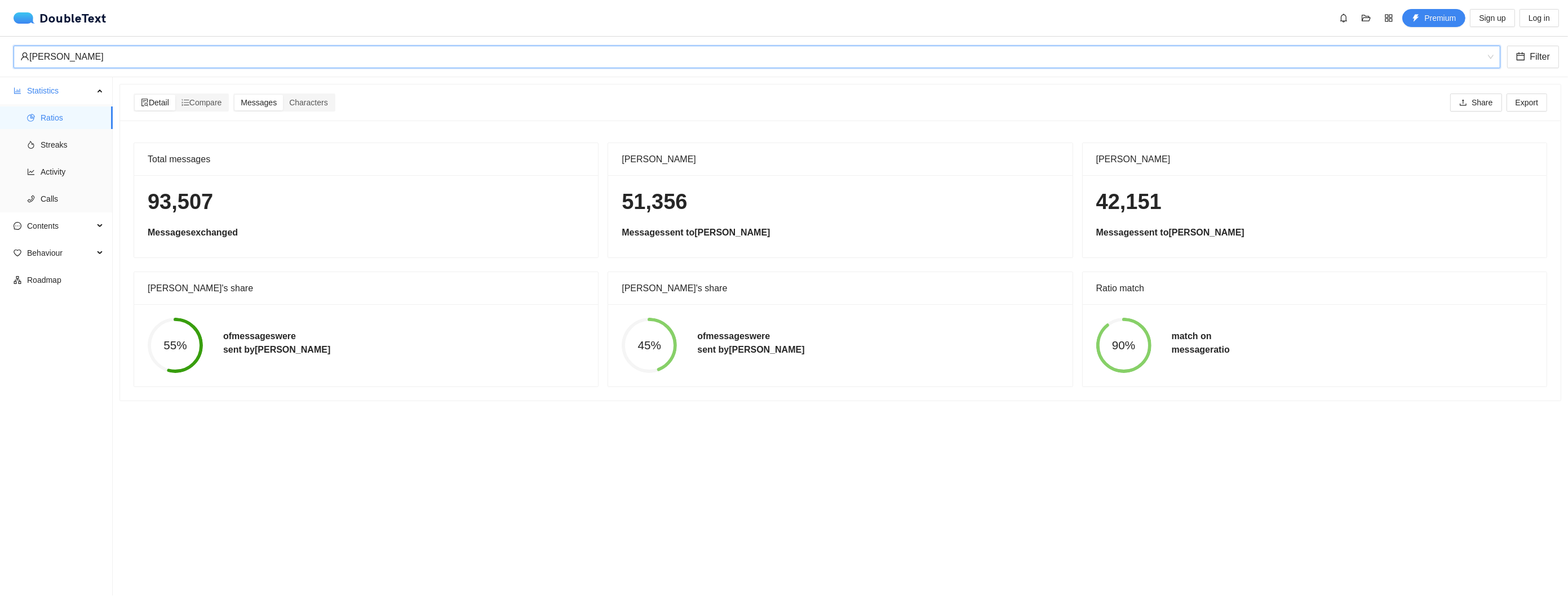
click at [75, 64] on div "[PERSON_NAME]" at bounding box center [751, 57] width 1464 height 22
click at [128, 55] on div "[PERSON_NAME]" at bounding box center [751, 57] width 1464 height 22
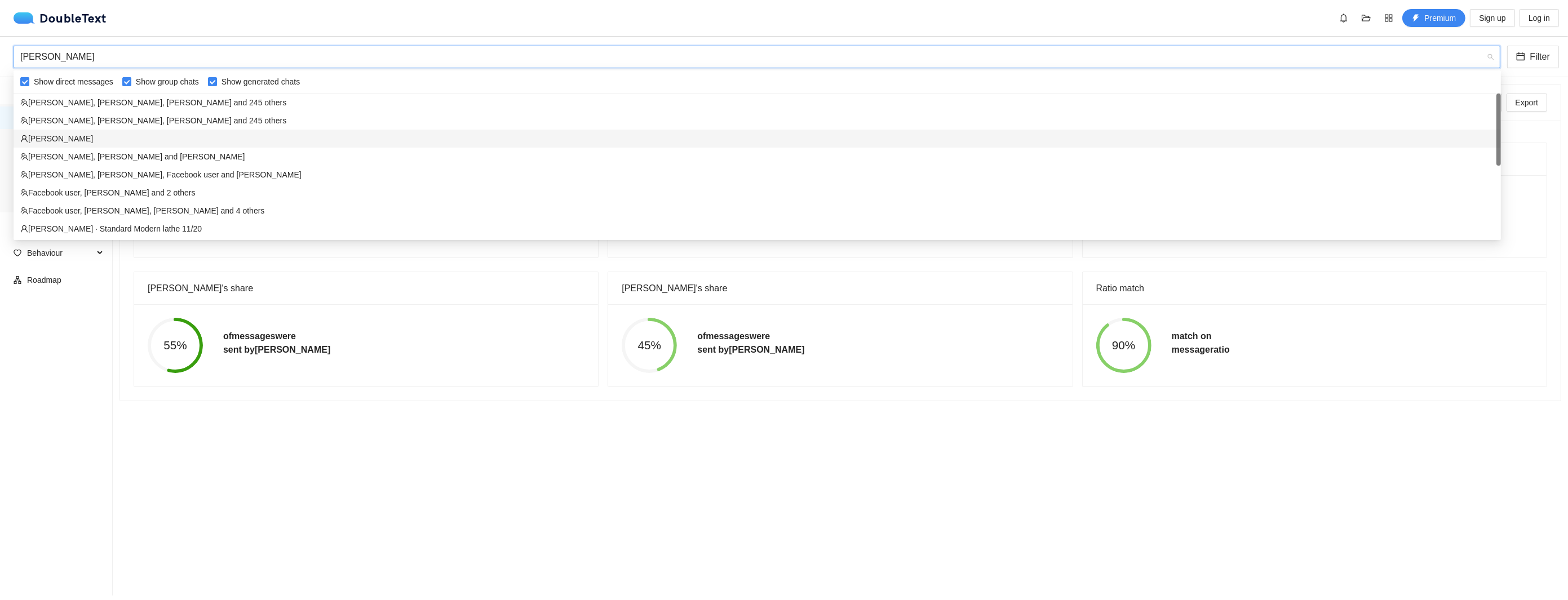
type input "[PERSON_NAME]"
drag, startPoint x: 76, startPoint y: 54, endPoint x: -6, endPoint y: 56, distance: 82.0
click at [0, 56] on html "DoubleText Premium Sign up Log in 📂 Click here or drop all unzipped folders to …" at bounding box center [784, 300] width 1568 height 600
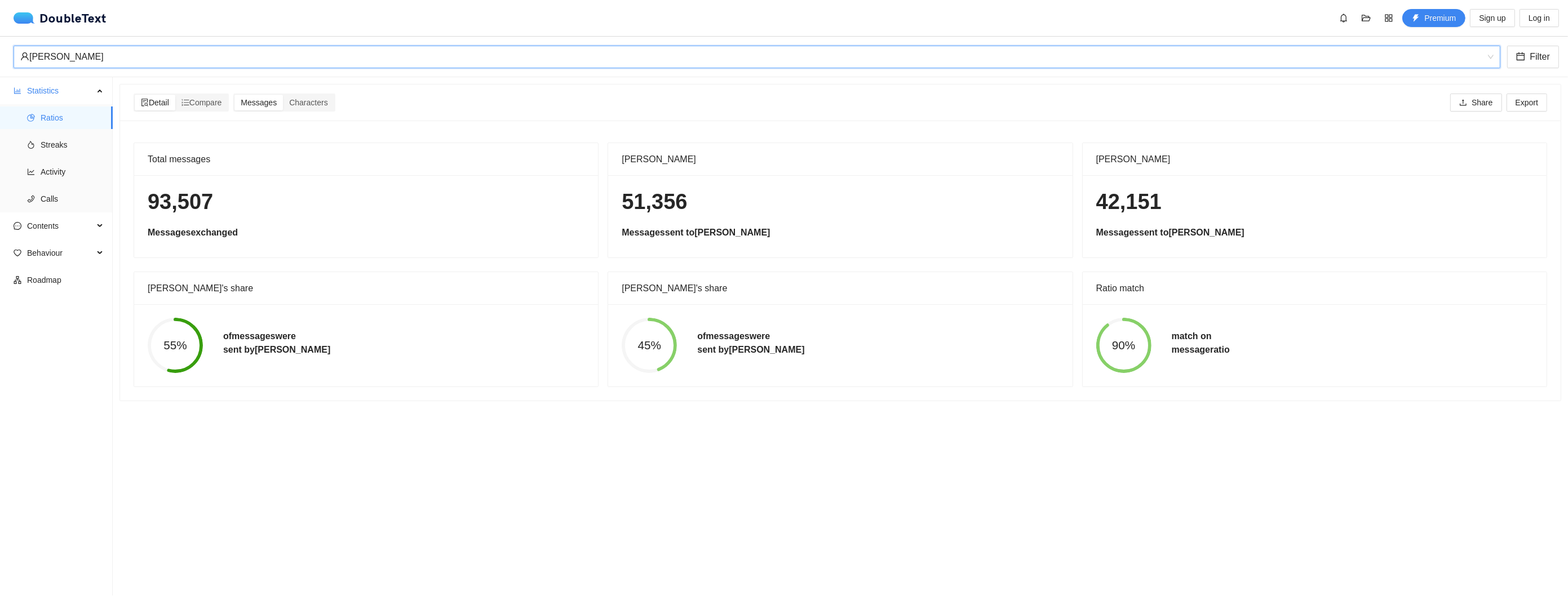
click at [107, 58] on div "[PERSON_NAME]" at bounding box center [751, 57] width 1464 height 22
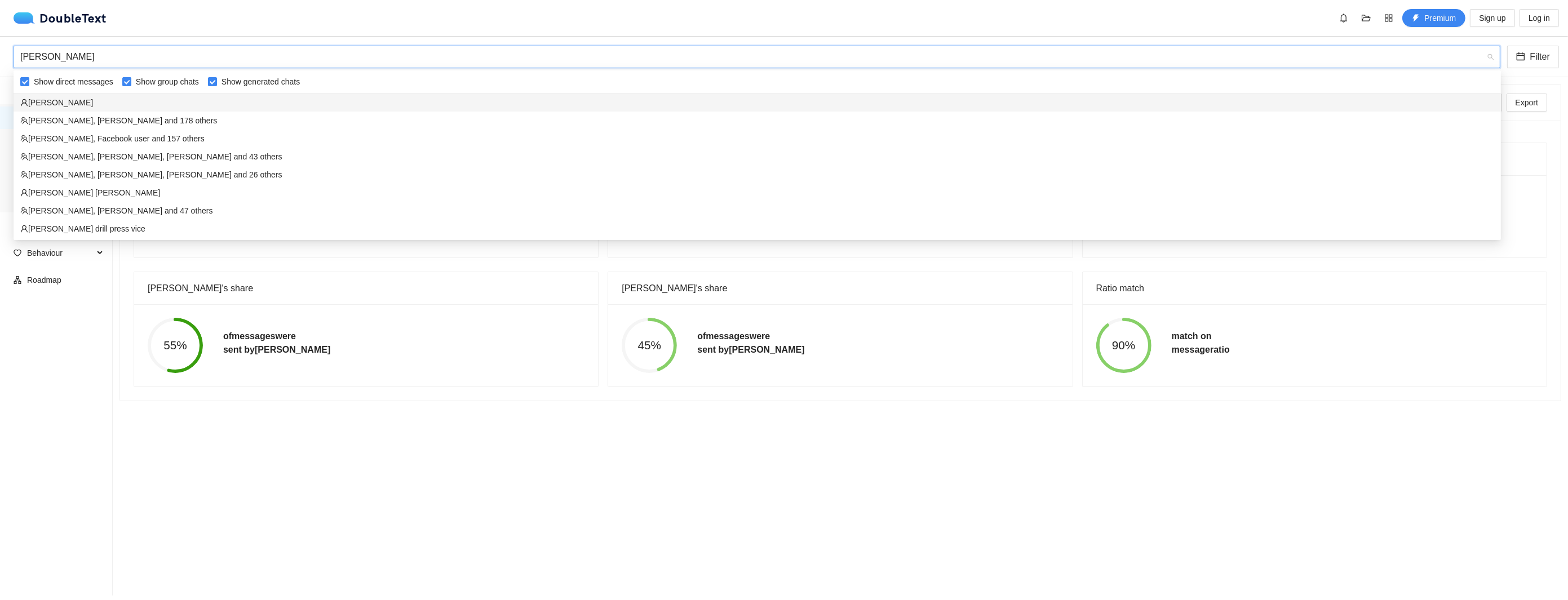
drag, startPoint x: 92, startPoint y: 54, endPoint x: -42, endPoint y: 47, distance: 134.2
click at [0, 47] on html "DoubleText Premium Sign up Log in 📂 Click here or drop all unzipped folders to …" at bounding box center [784, 300] width 1568 height 600
type input "[PERSON_NAME]"
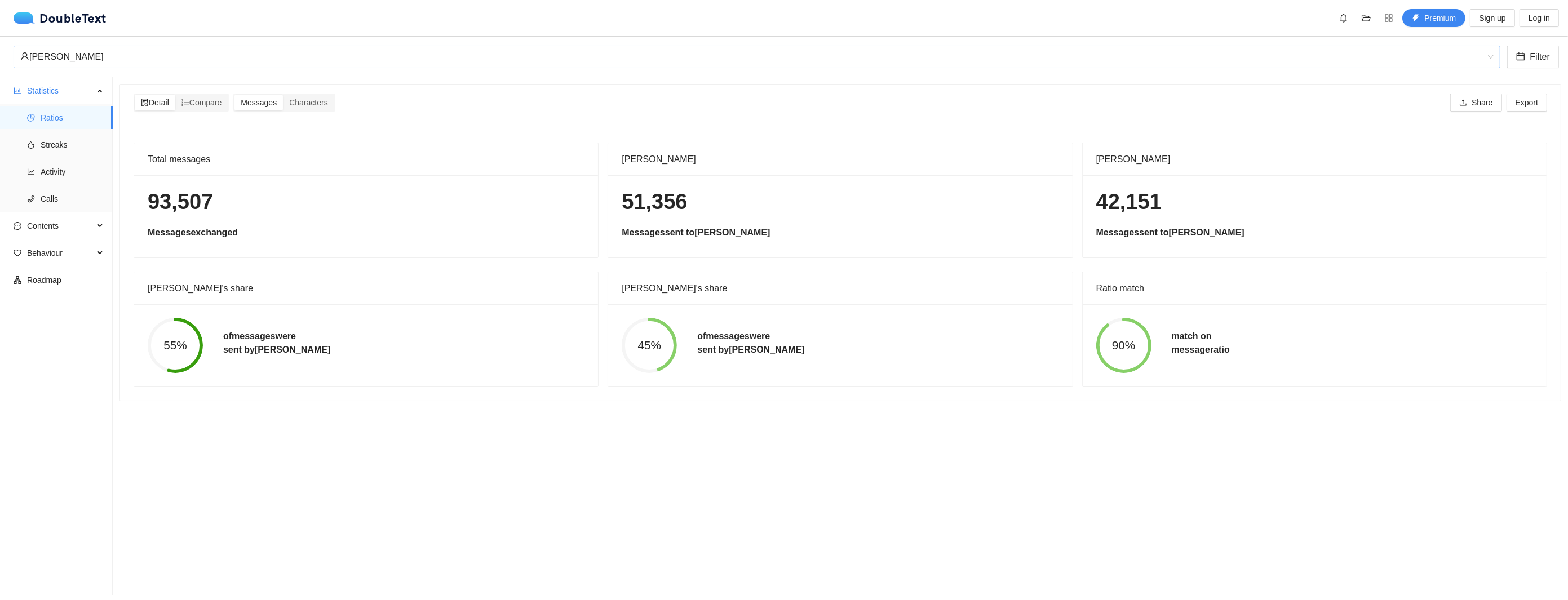
click at [113, 60] on div "[PERSON_NAME]" at bounding box center [751, 57] width 1464 height 22
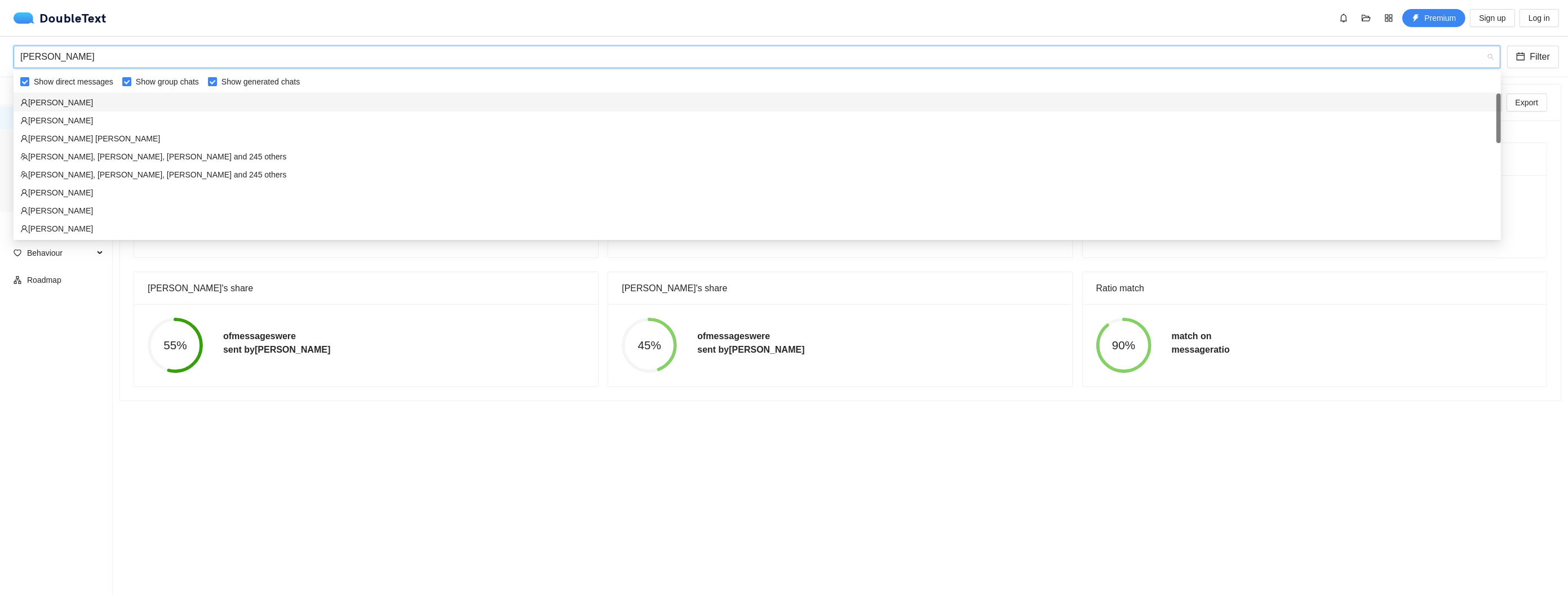
type input "[PERSON_NAME]"
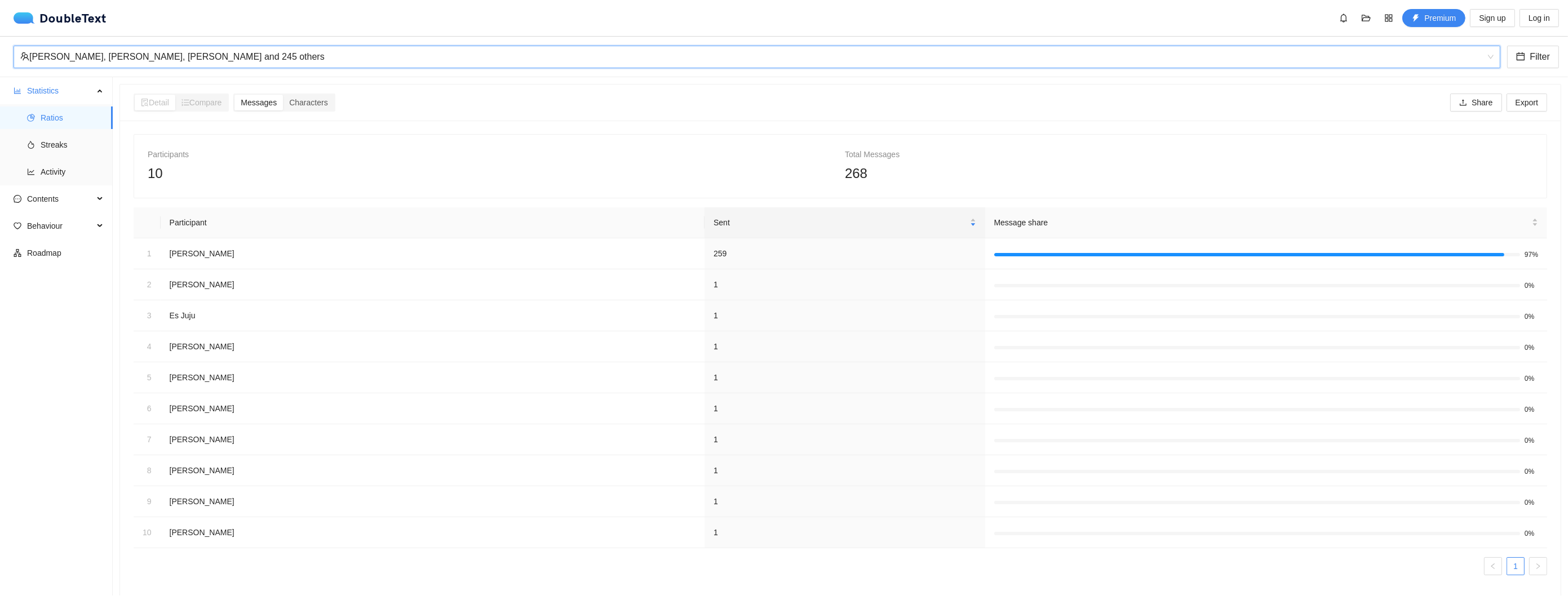
scroll to position [1569, 0]
click at [161, 58] on div "[PERSON_NAME], [PERSON_NAME], [PERSON_NAME] and 245 others" at bounding box center [751, 57] width 1464 height 22
drag, startPoint x: 194, startPoint y: 52, endPoint x: -2, endPoint y: 55, distance: 196.0
click at [0, 55] on html "DoubleText Premium Sign up Log in 📂 Click here or drop all unzipped folders to …" at bounding box center [784, 300] width 1568 height 600
click at [99, 48] on div "[PERSON_NAME], [PERSON_NAME], [PERSON_NAME] and 245 others" at bounding box center [751, 57] width 1464 height 22
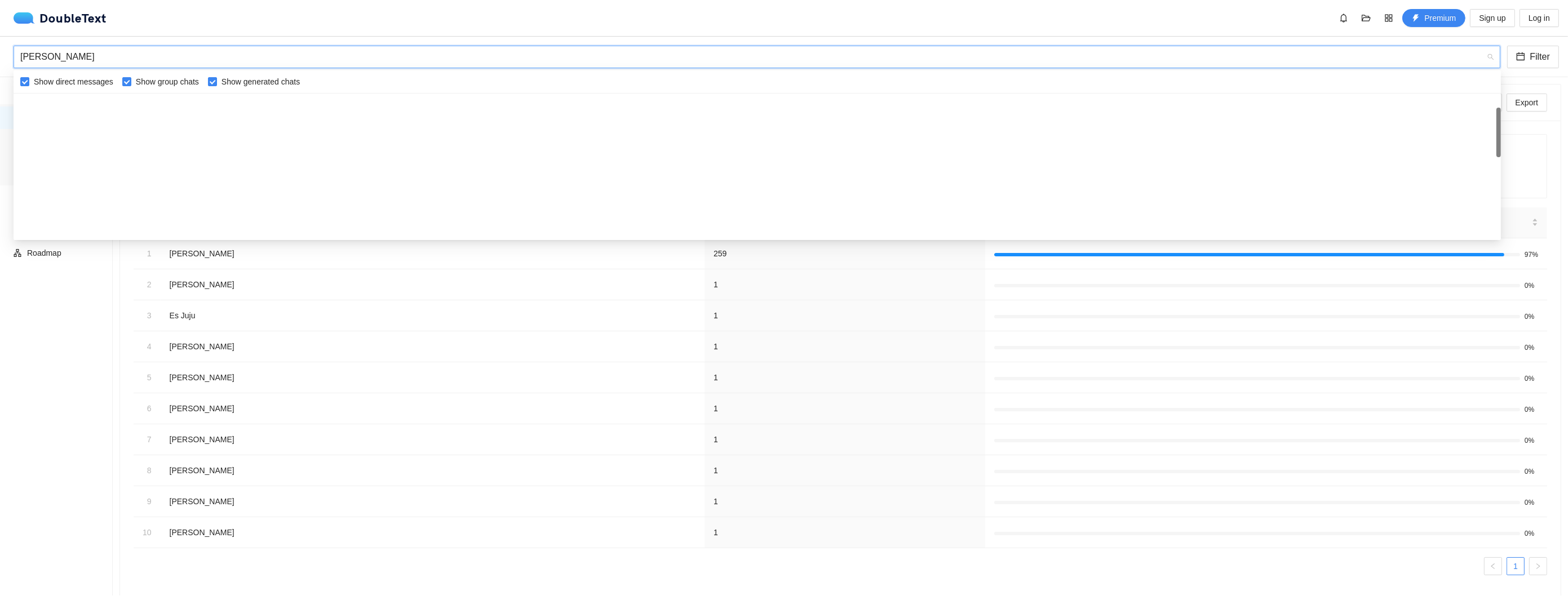
scroll to position [54, 0]
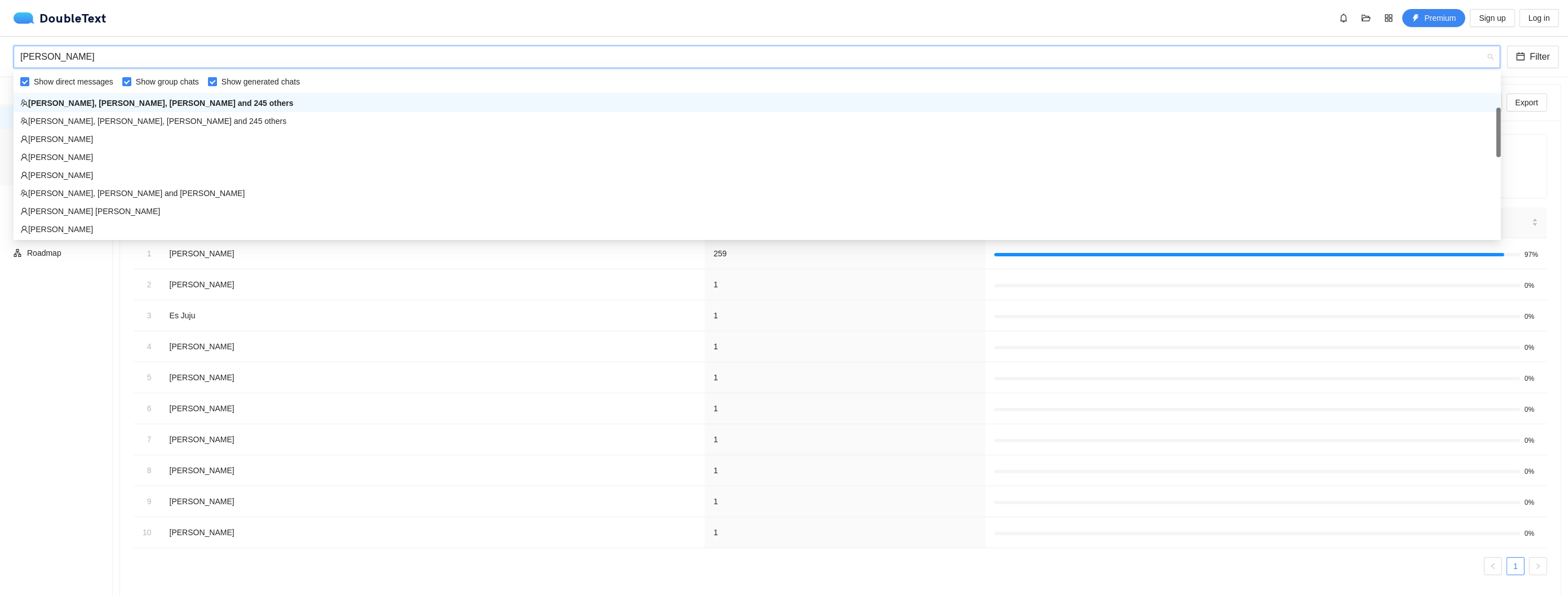
type input "[PERSON_NAME]"
click at [97, 136] on div "[PERSON_NAME]" at bounding box center [757, 138] width 1474 height 12
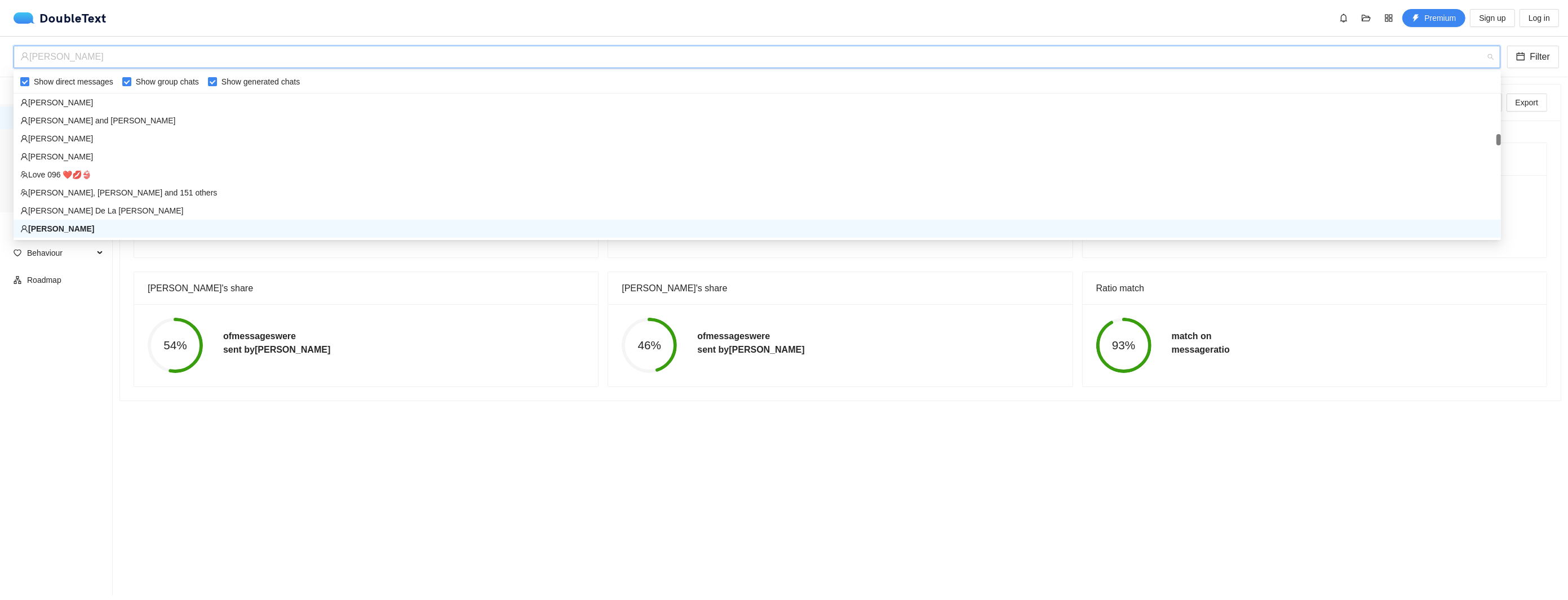
drag, startPoint x: 145, startPoint y: 59, endPoint x: 26, endPoint y: 59, distance: 119.0
click at [26, 59] on div "[PERSON_NAME]" at bounding box center [751, 57] width 1464 height 22
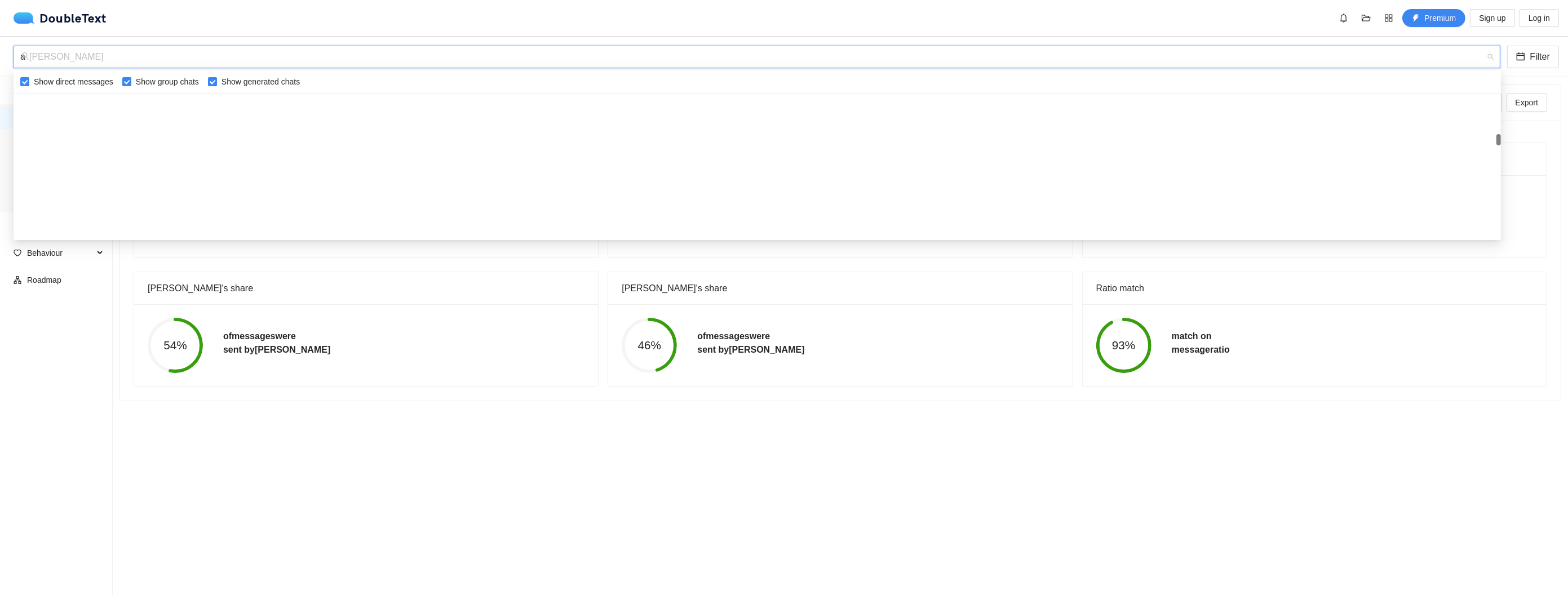
type input "as"
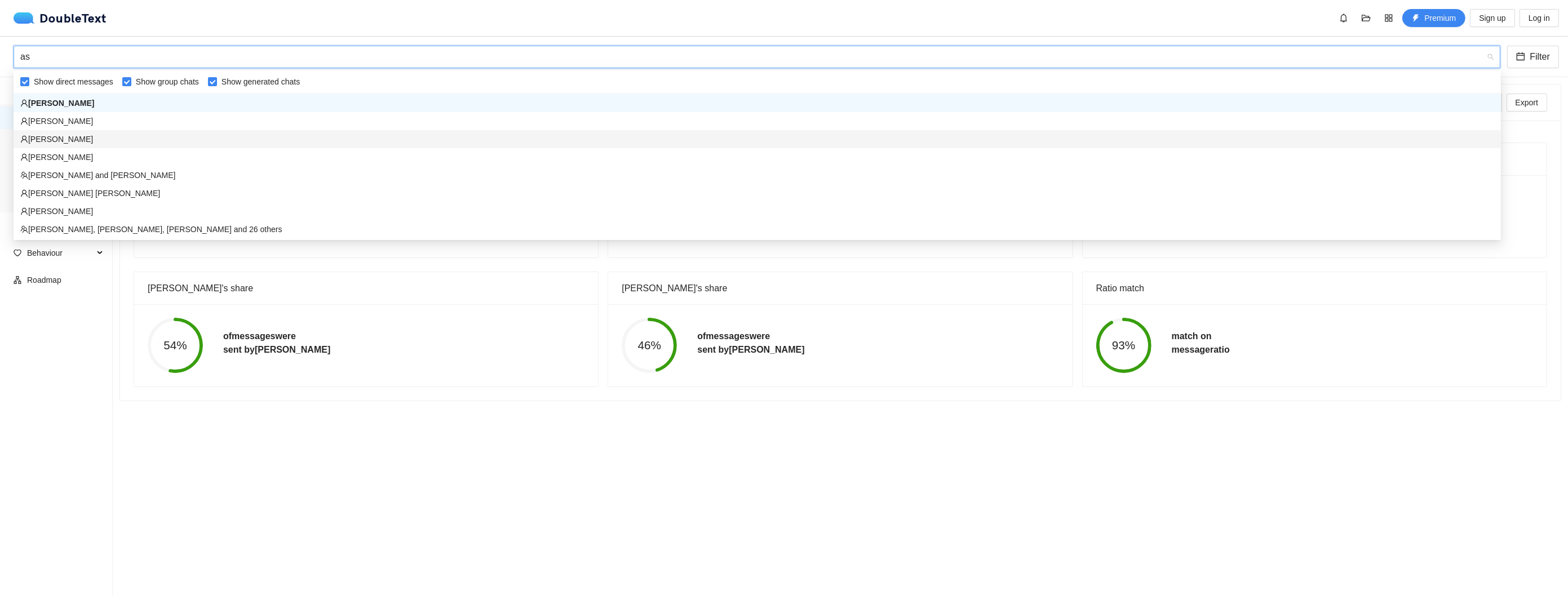
click at [77, 143] on div "[PERSON_NAME]" at bounding box center [757, 139] width 1474 height 12
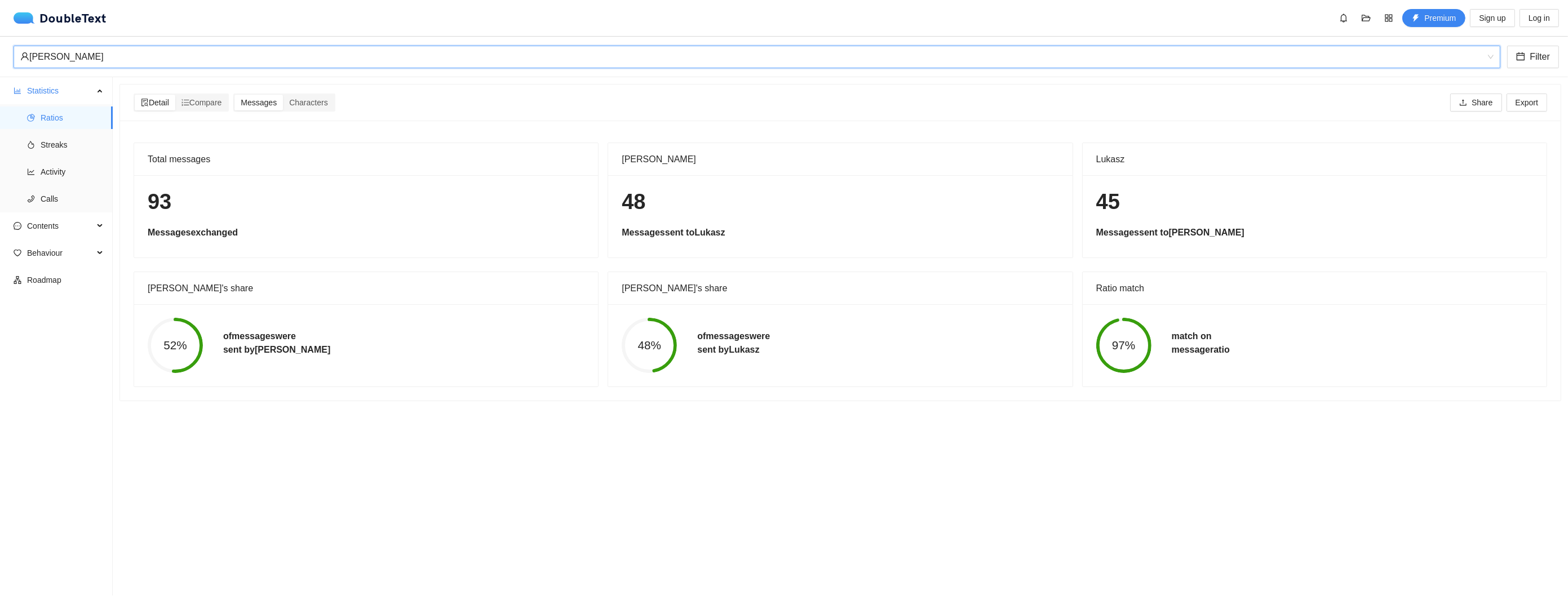
scroll to position [2808, 0]
click at [88, 66] on div "[PERSON_NAME]" at bounding box center [751, 57] width 1464 height 22
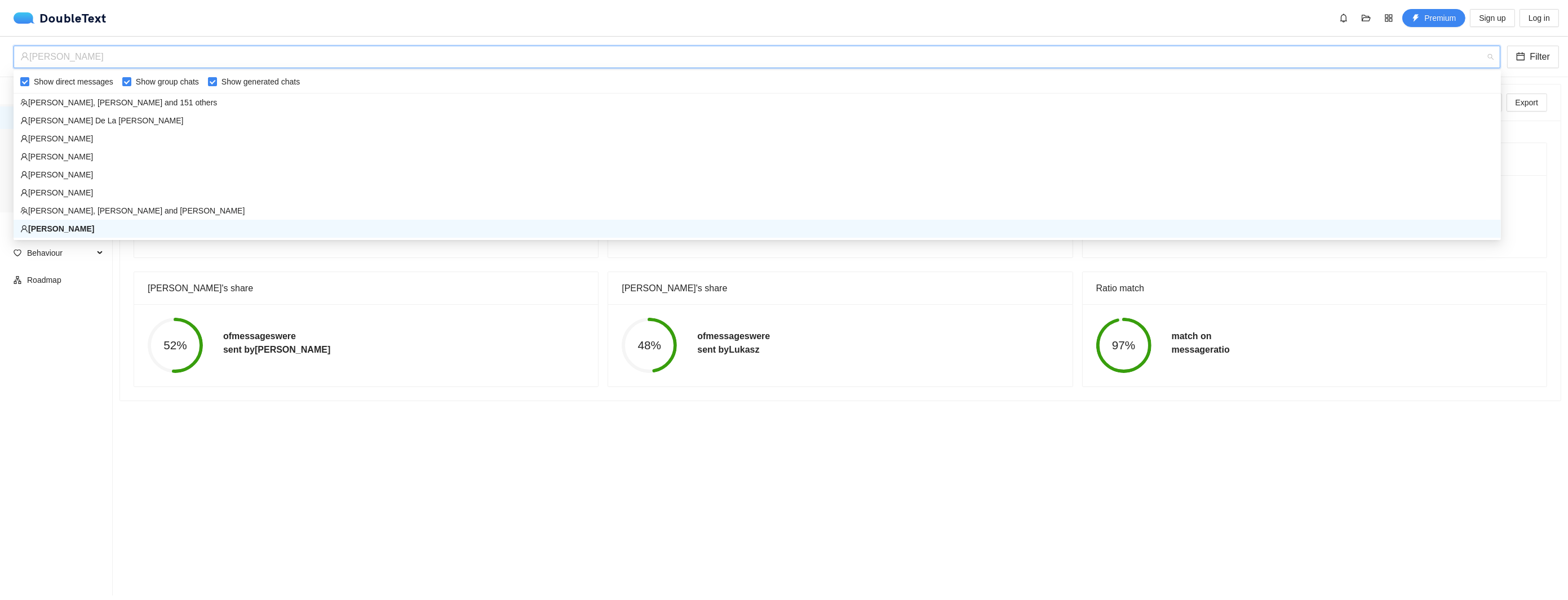
drag, startPoint x: 1411, startPoint y: 51, endPoint x: 1506, endPoint y: 51, distance: 95.0
click at [1417, 51] on div "[PERSON_NAME]" at bounding box center [751, 57] width 1464 height 22
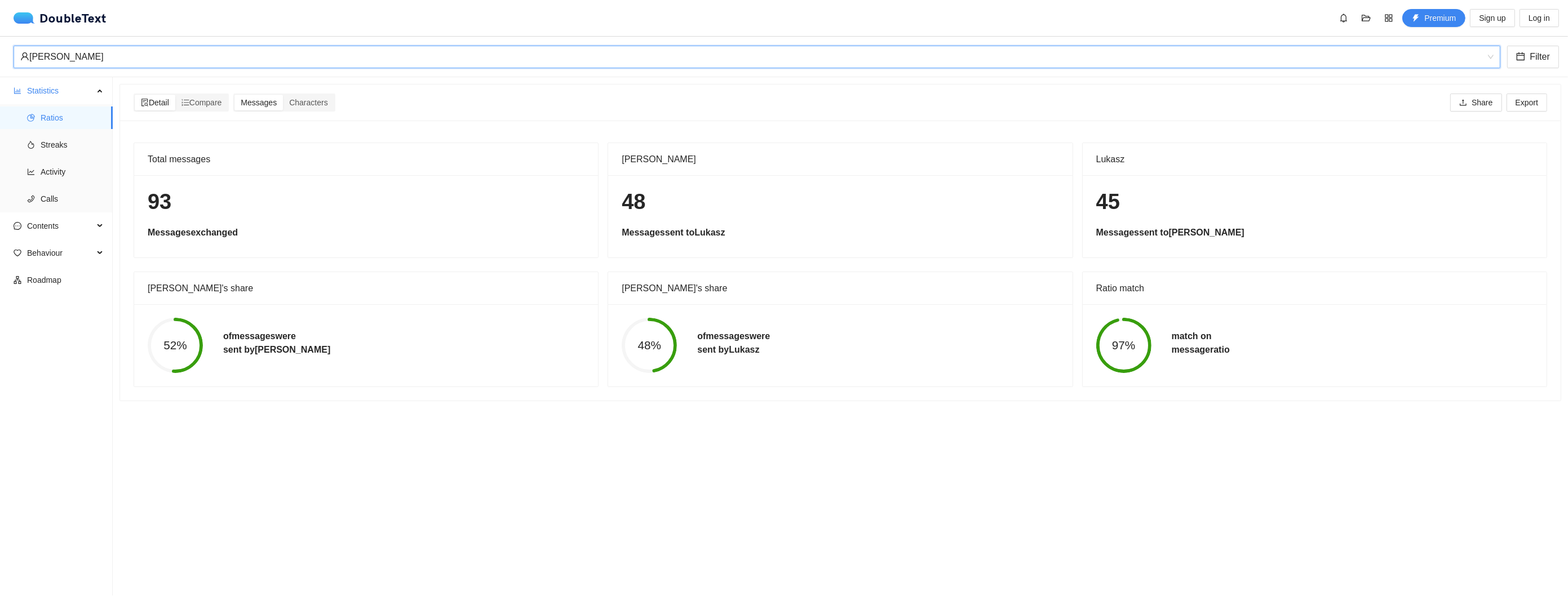
click at [1492, 58] on span "[PERSON_NAME]" at bounding box center [757, 57] width 1474 height 22
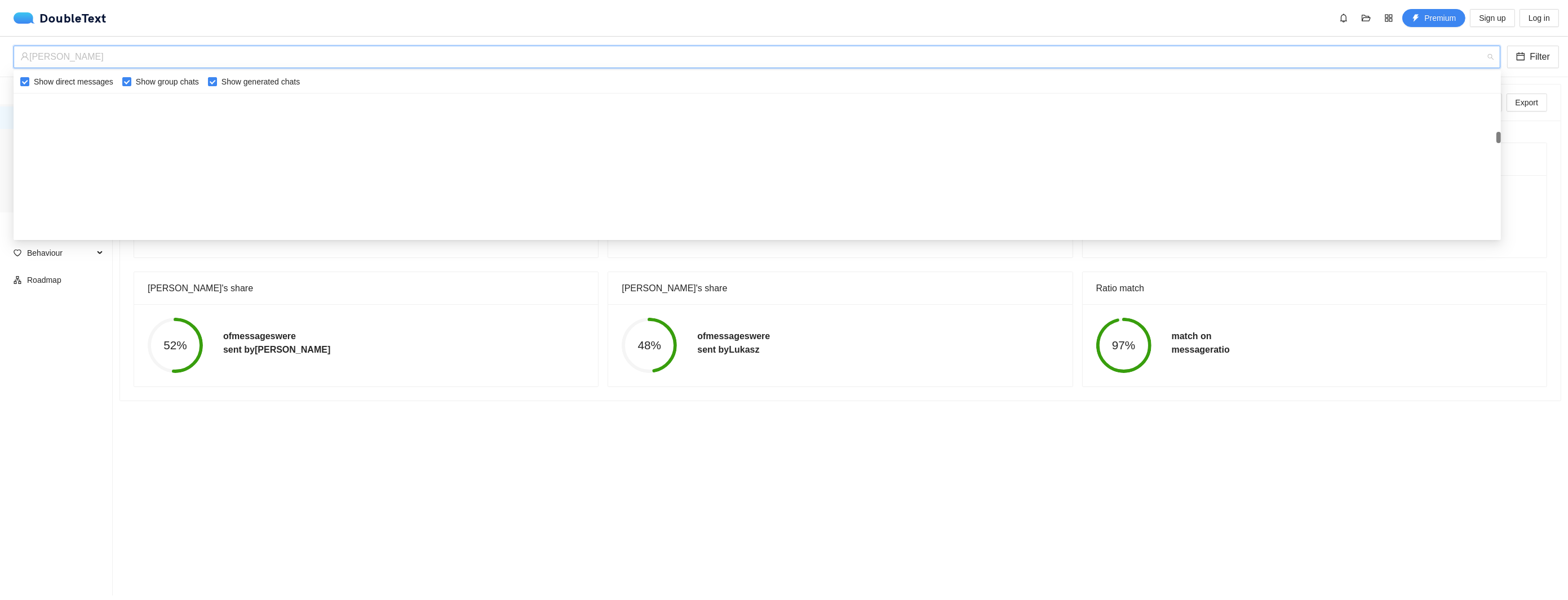
scroll to position [0, 0]
drag, startPoint x: 1497, startPoint y: 142, endPoint x: 1470, endPoint y: 54, distance: 92.0
click at [1492, 63] on body "DoubleText Premium Sign up Log in 📂 Click here or drop all unzipped folders to …" at bounding box center [784, 300] width 1568 height 600
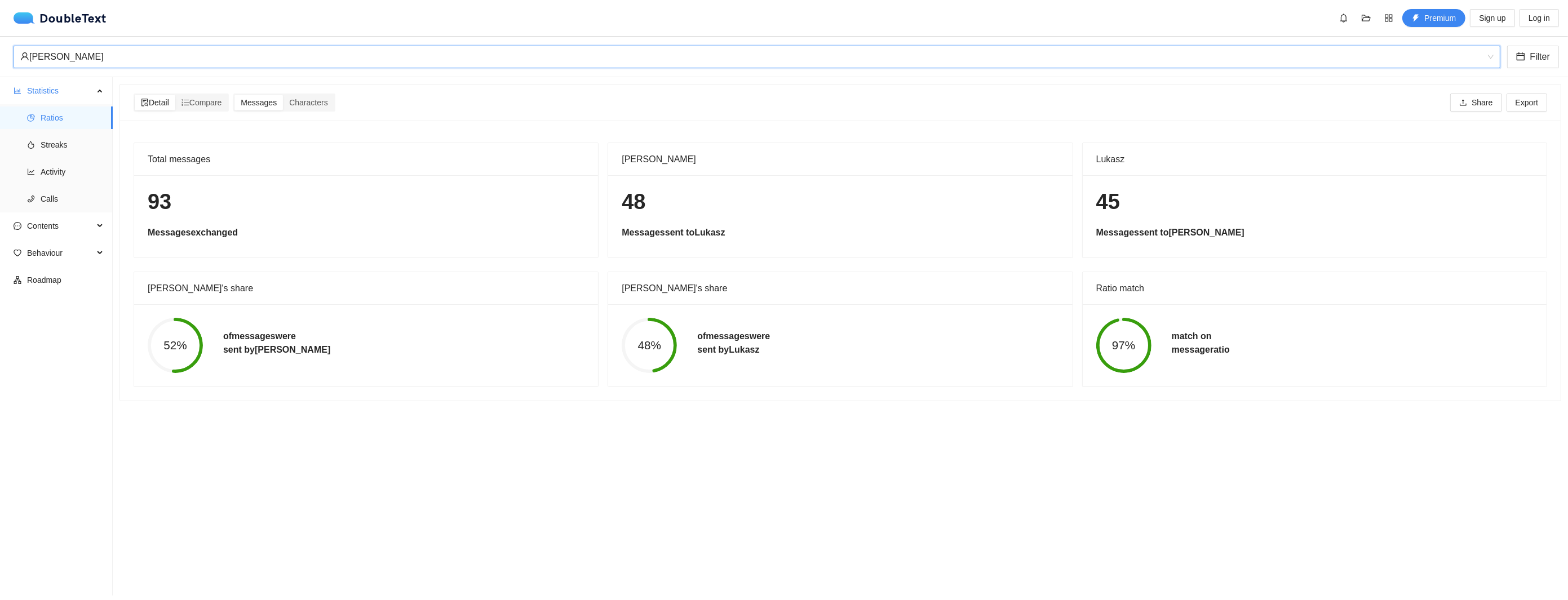
click at [137, 63] on div "[PERSON_NAME]" at bounding box center [751, 57] width 1464 height 22
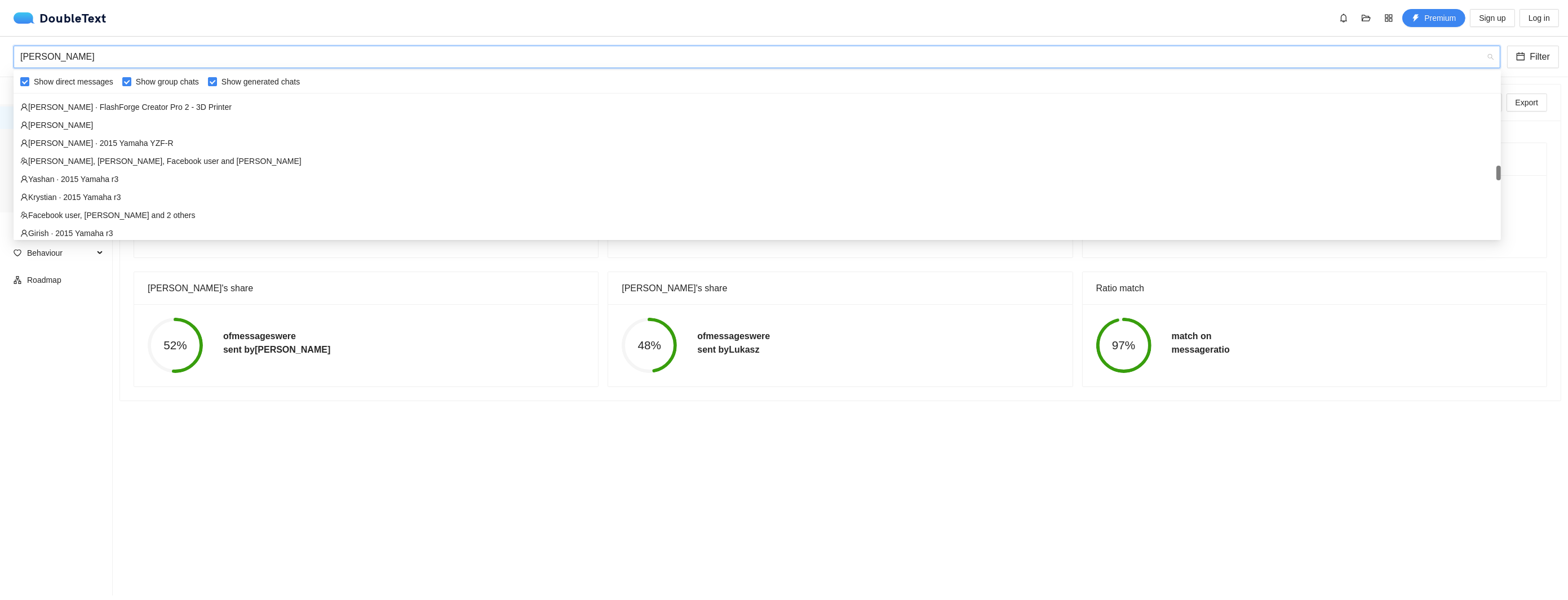
scroll to position [365, 0]
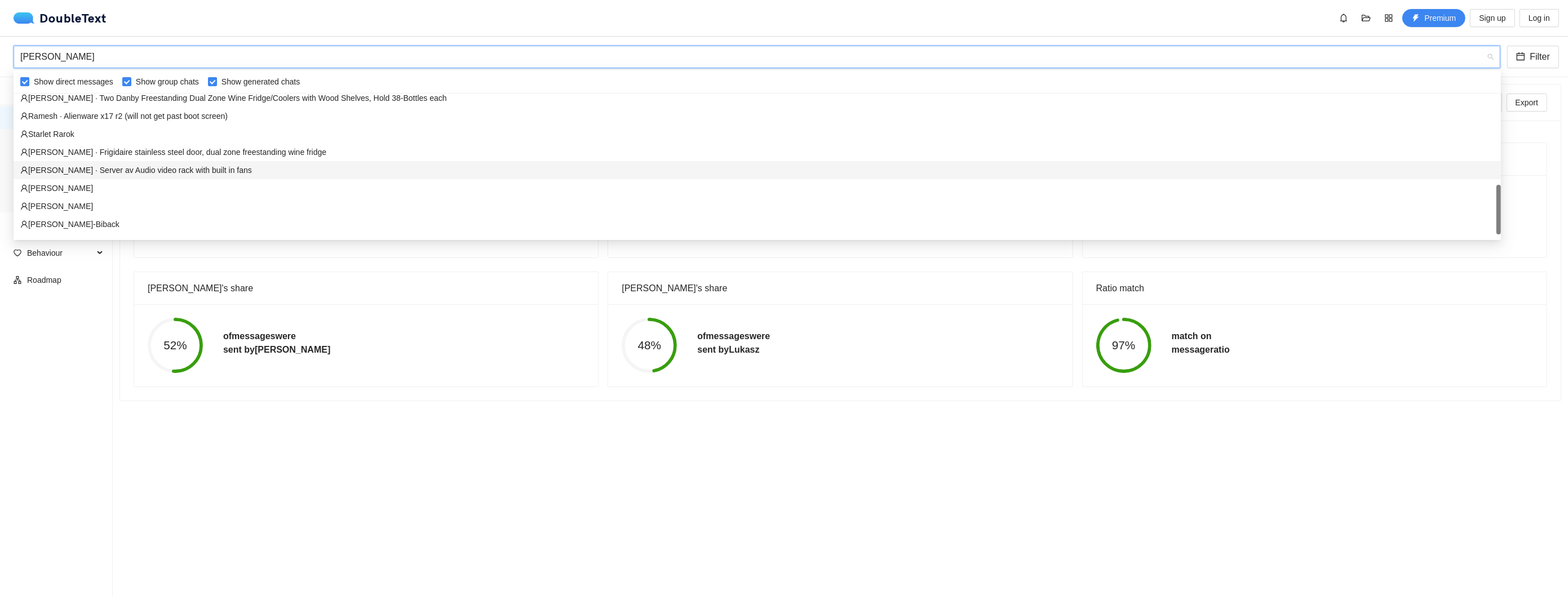
type input "[PERSON_NAME]"
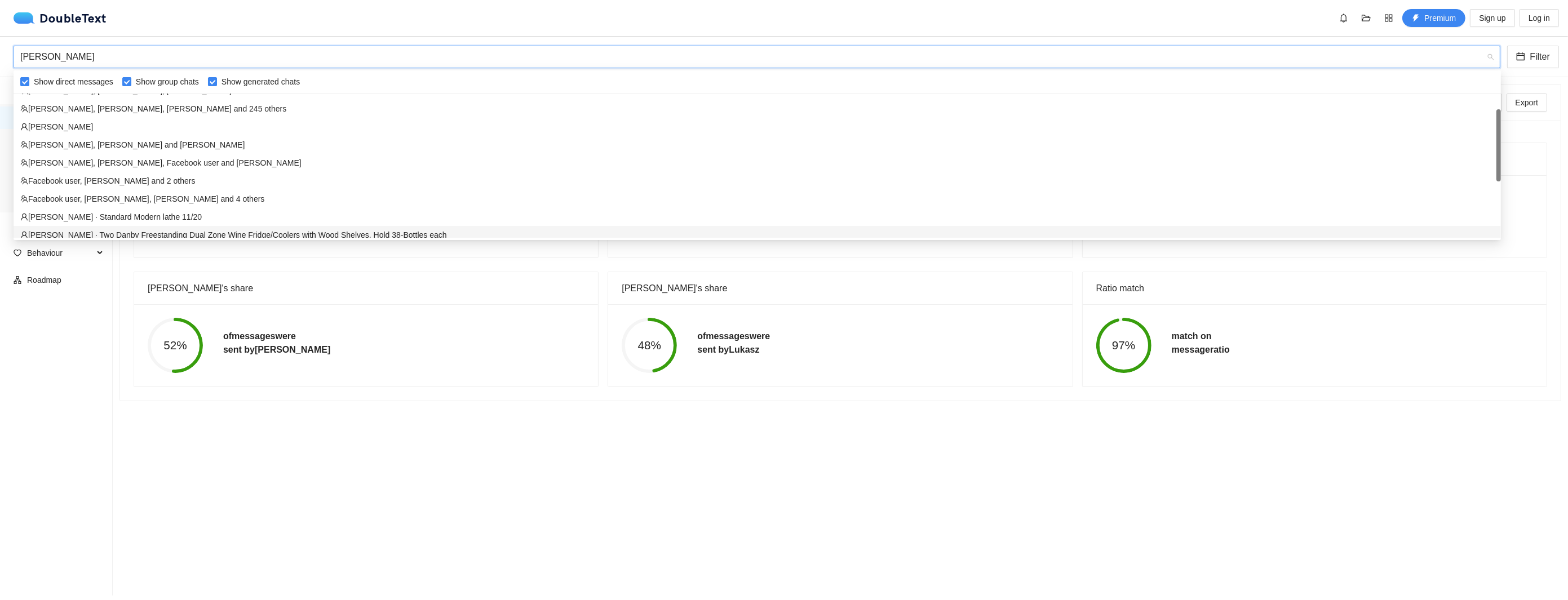
scroll to position [0, 0]
drag, startPoint x: 1500, startPoint y: 201, endPoint x: 1455, endPoint y: 89, distance: 120.7
click at [1466, 92] on div "Show direct messages Show group chats Show generated chats [PERSON_NAME]·_Stand…" at bounding box center [757, 155] width 1488 height 165
drag, startPoint x: 186, startPoint y: 59, endPoint x: -64, endPoint y: 37, distance: 251.0
click at [0, 37] on html "DoubleText Premium Sign up Log in 📂 Click here or drop all unzipped folders to …" at bounding box center [784, 300] width 1568 height 600
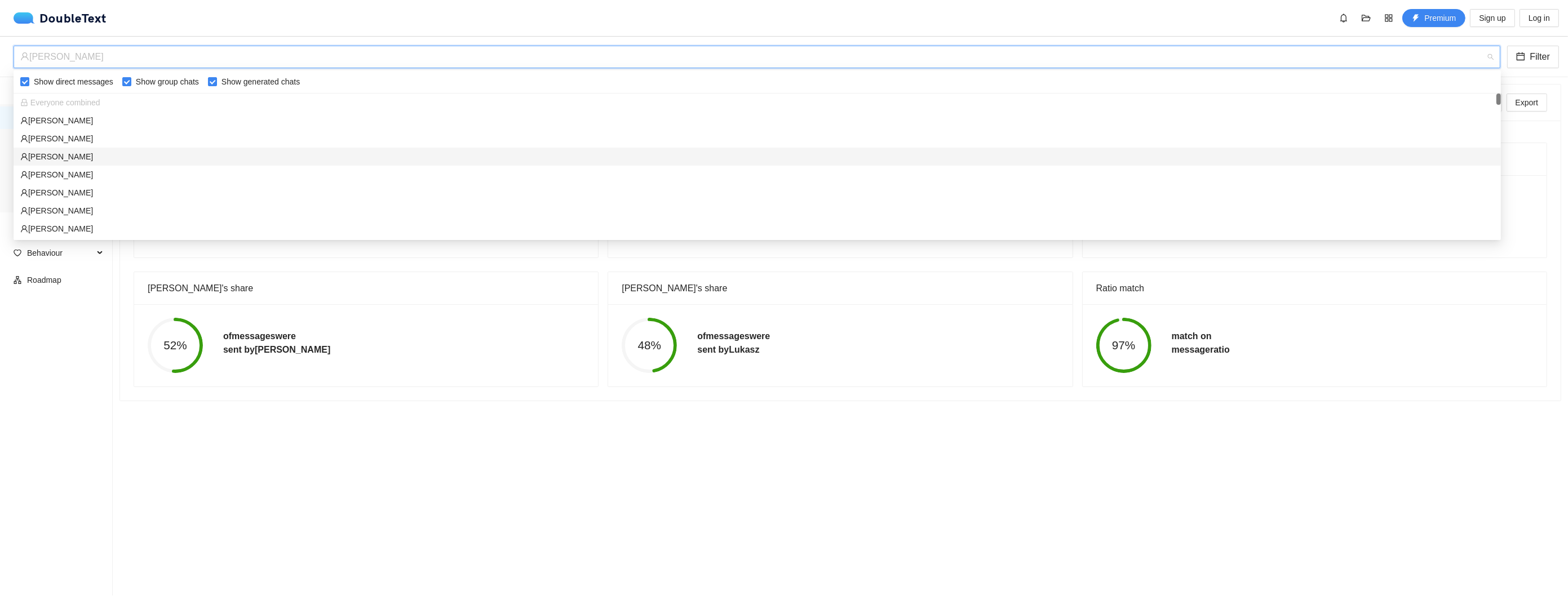
click at [63, 162] on div "[PERSON_NAME]" at bounding box center [757, 157] width 1488 height 18
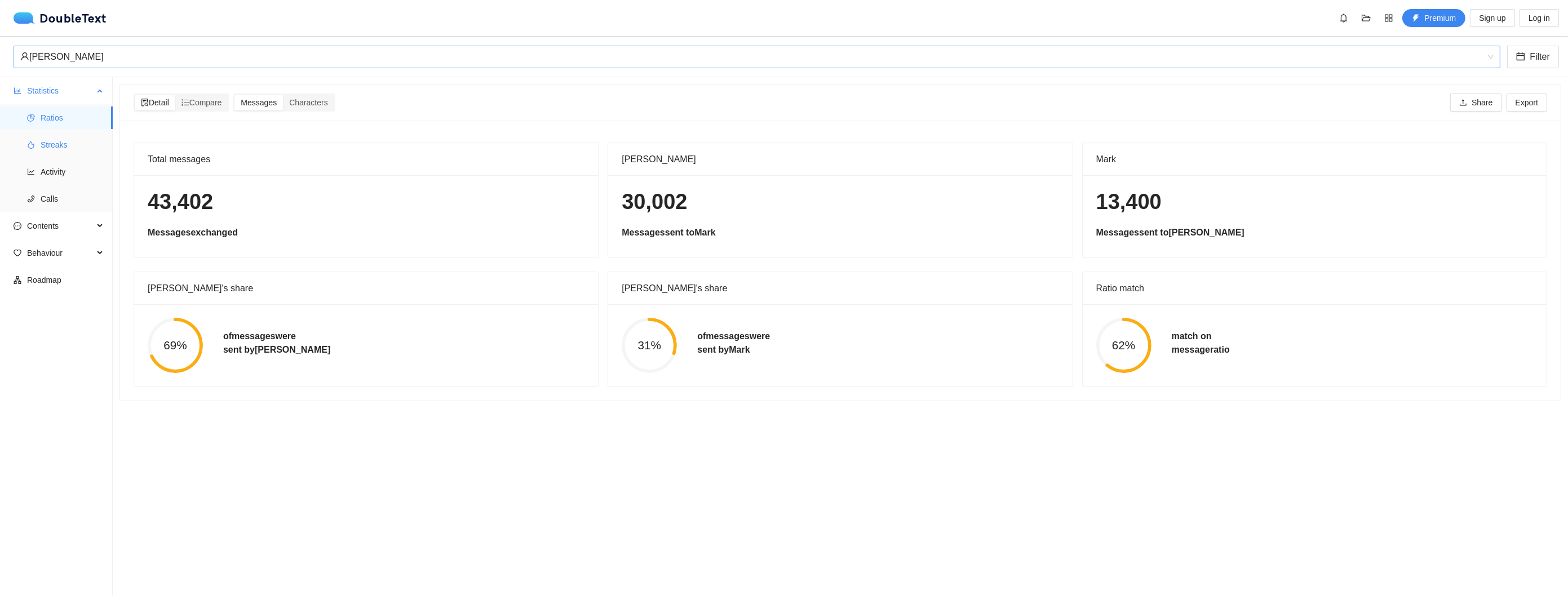
click at [38, 145] on li "Streaks" at bounding box center [56, 145] width 113 height 22
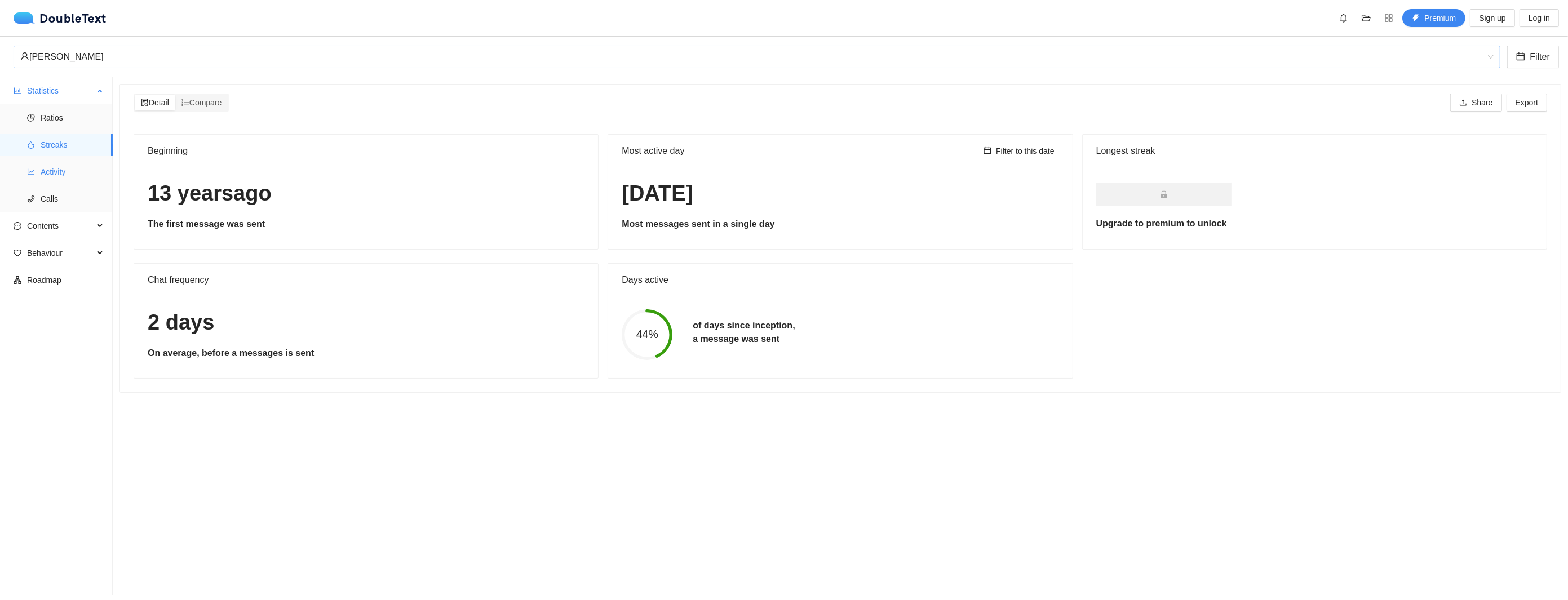
click at [55, 178] on span "Activity" at bounding box center [72, 172] width 63 height 22
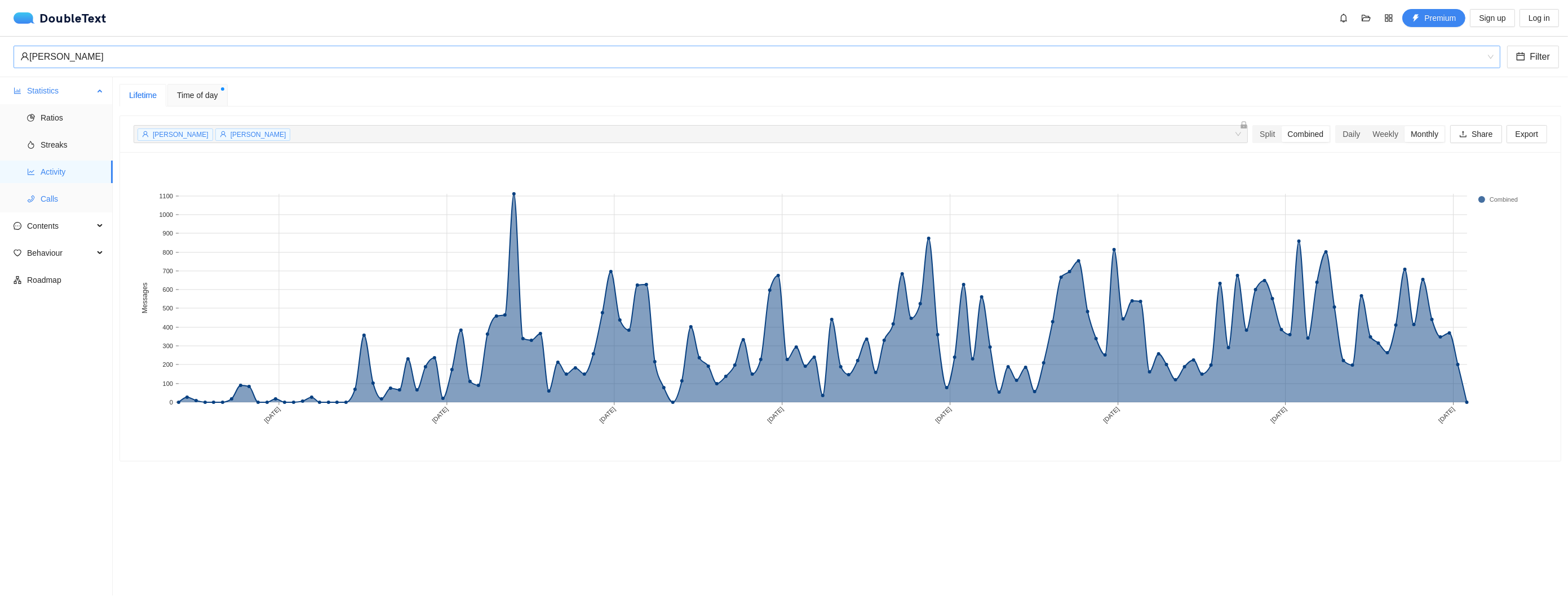
click at [63, 196] on span "Calls" at bounding box center [72, 199] width 63 height 22
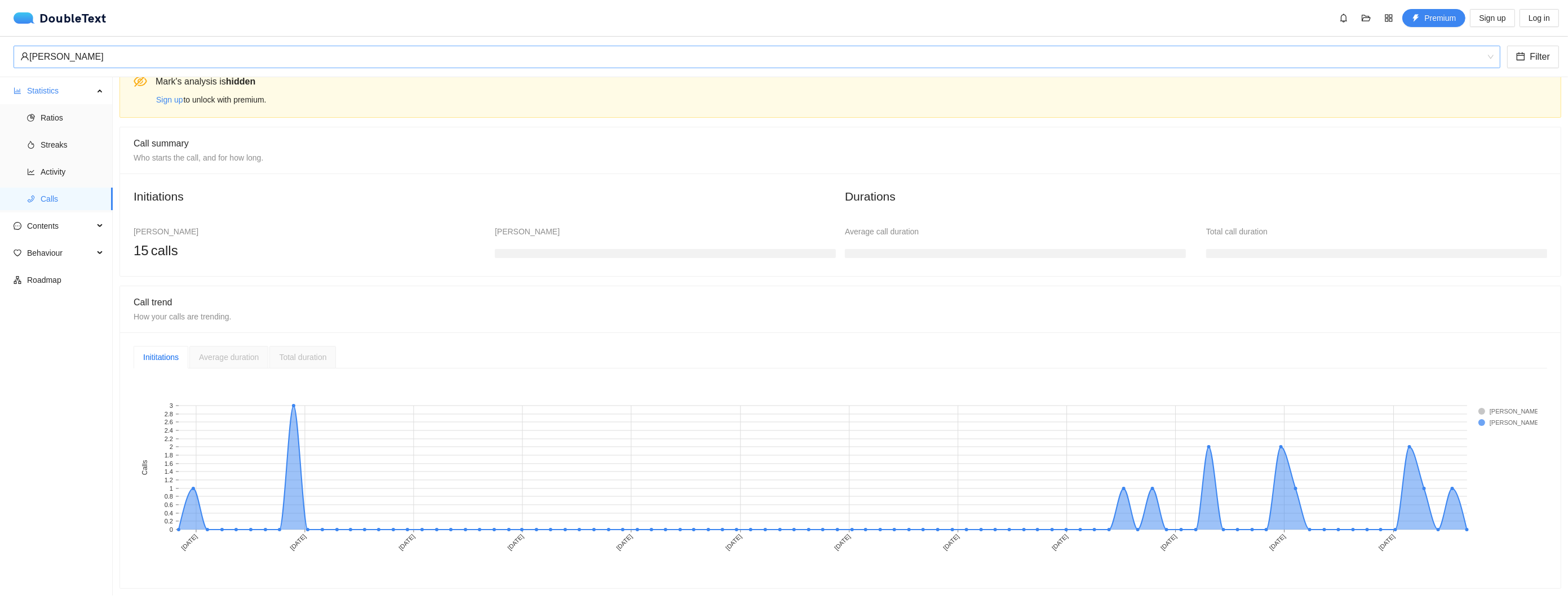
scroll to position [28, 0]
click at [82, 224] on span "Contents" at bounding box center [60, 226] width 67 height 22
click at [80, 258] on span "Word Cloud" at bounding box center [72, 253] width 63 height 22
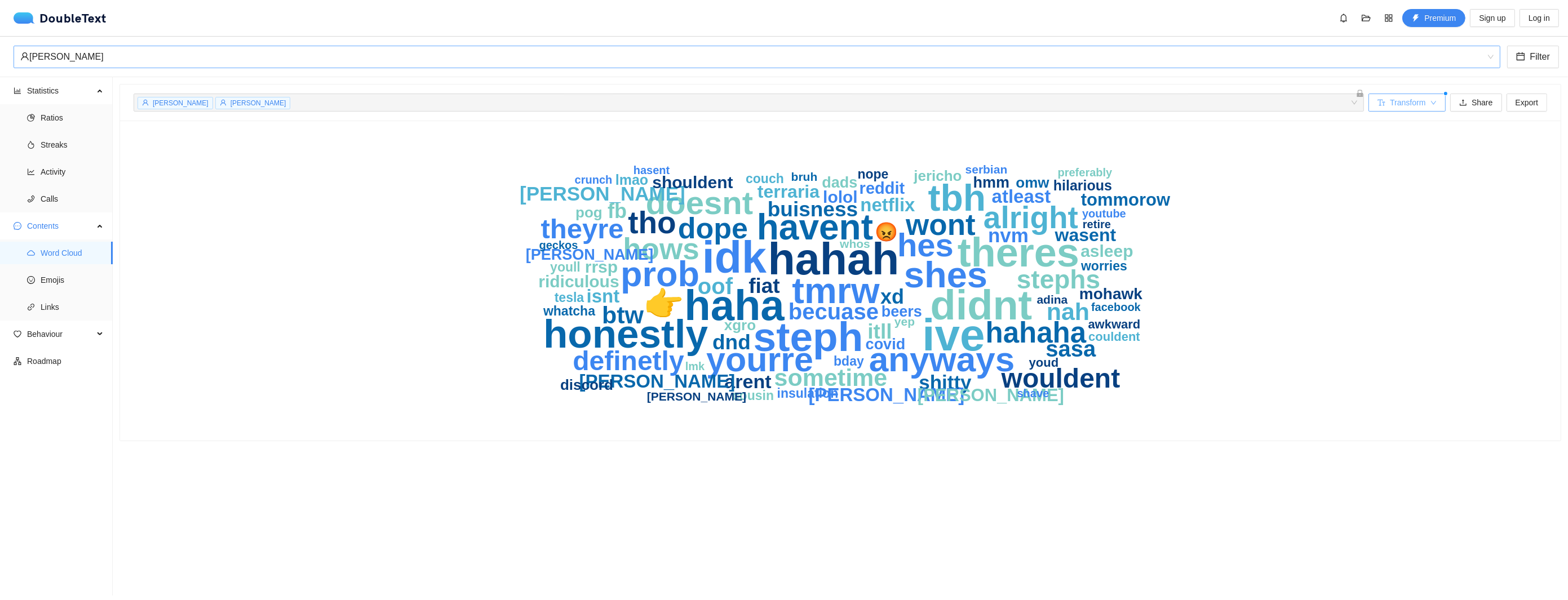
click at [1400, 108] on span "Transform" at bounding box center [1408, 102] width 35 height 12
click at [1421, 178] on span "Remove laughter" at bounding box center [1398, 178] width 60 height 12
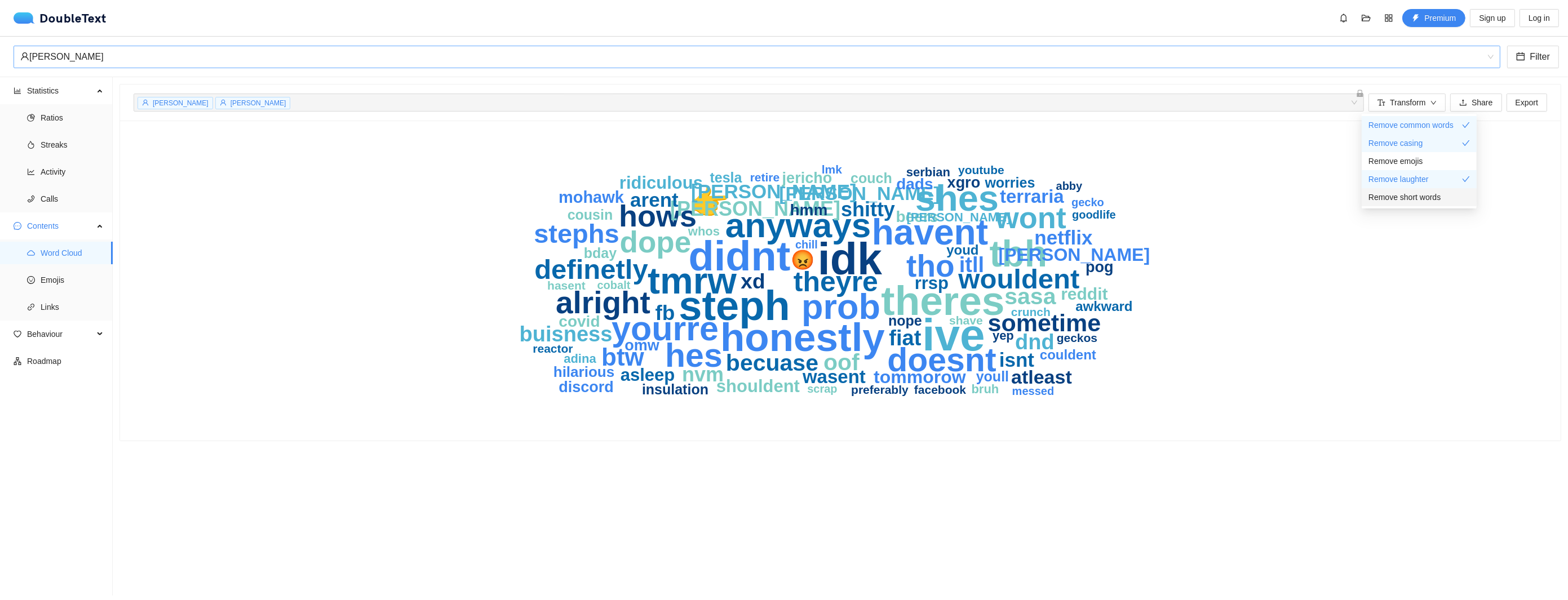
click at [1415, 195] on span "Remove short words" at bounding box center [1405, 197] width 72 height 12
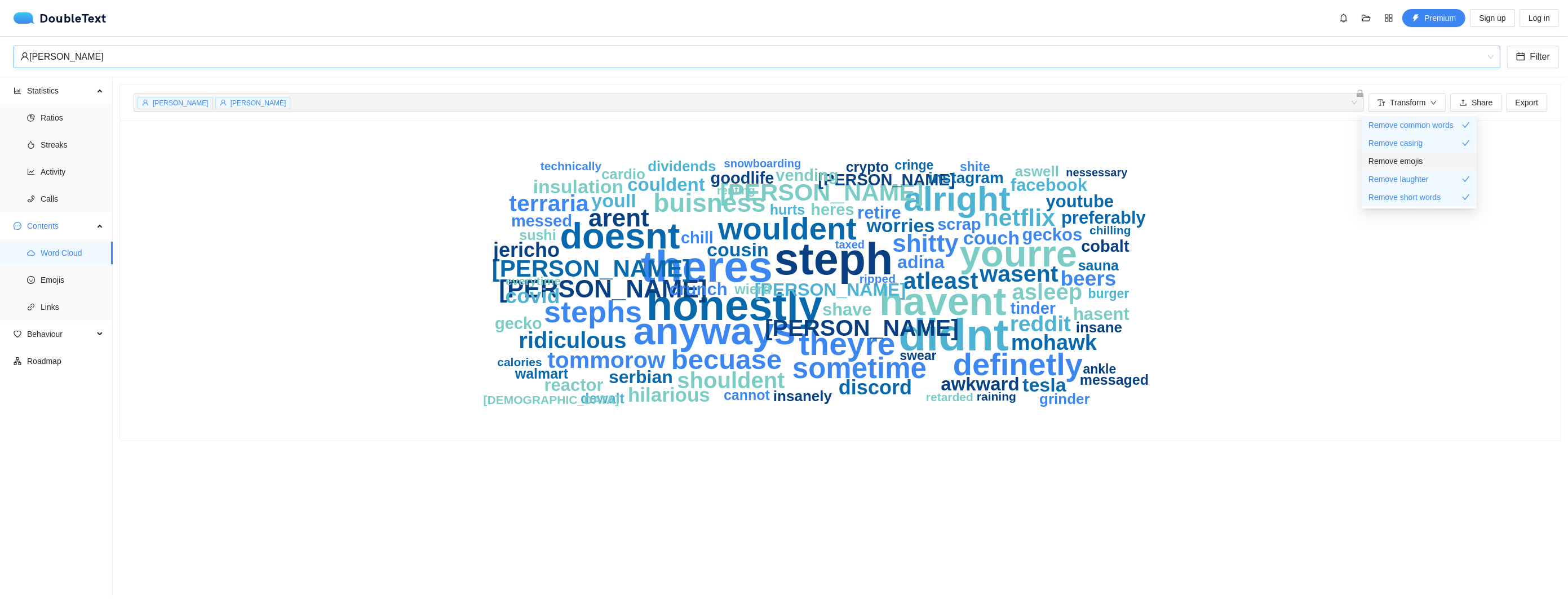
click at [1406, 165] on span "Remove emojis" at bounding box center [1395, 161] width 54 height 12
click at [137, 56] on div "[PERSON_NAME]" at bounding box center [751, 57] width 1464 height 22
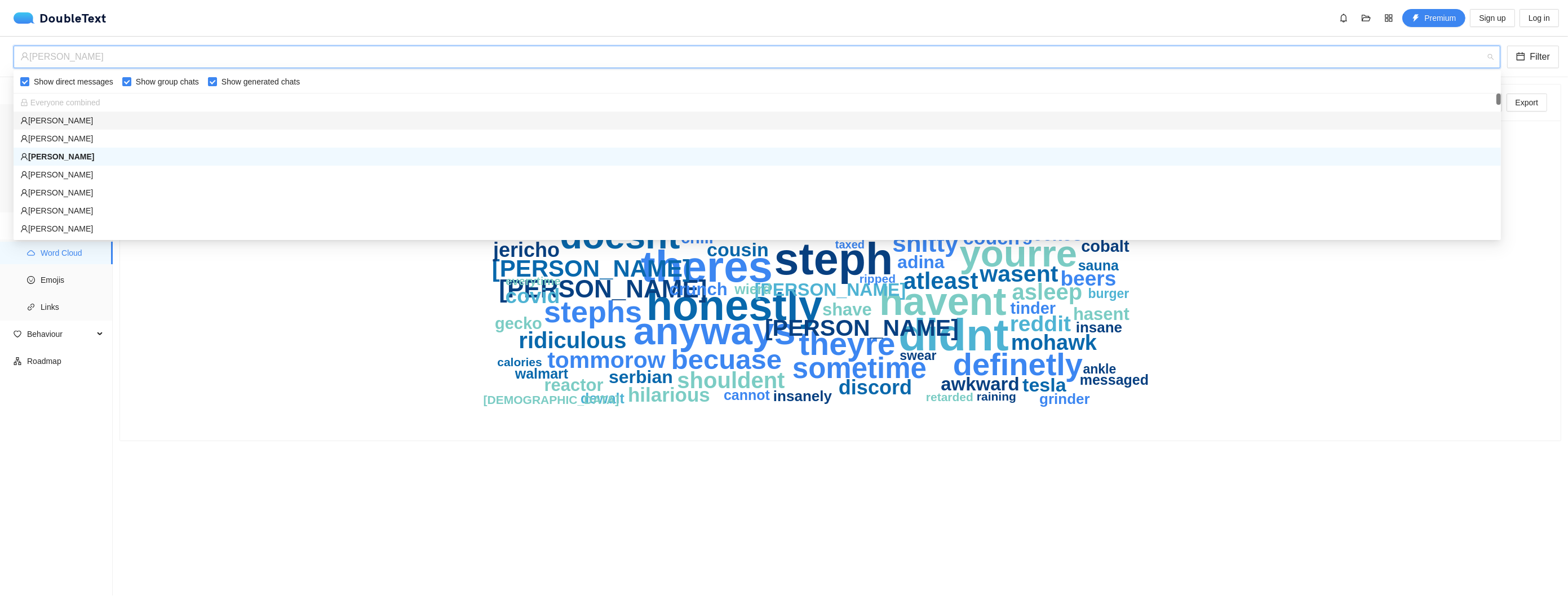
click at [113, 127] on div "[PERSON_NAME]" at bounding box center [757, 120] width 1488 height 18
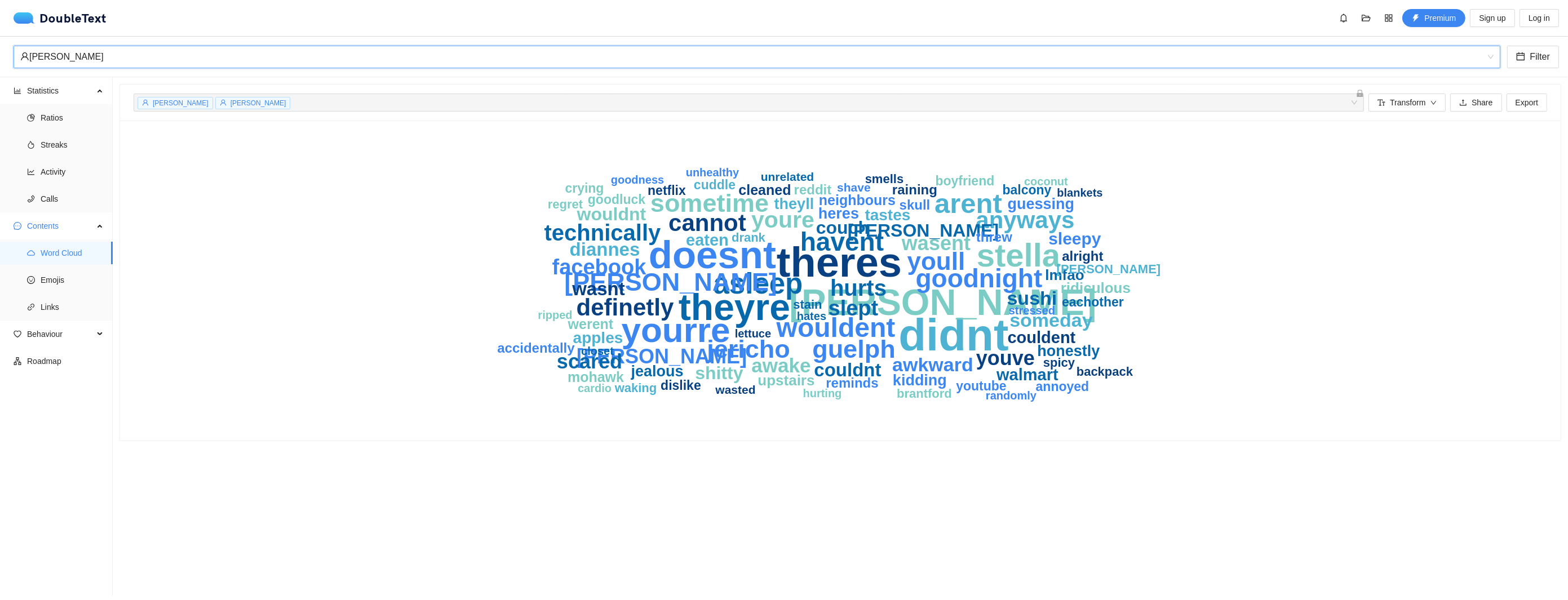
click at [160, 57] on div "[PERSON_NAME]" at bounding box center [751, 57] width 1464 height 22
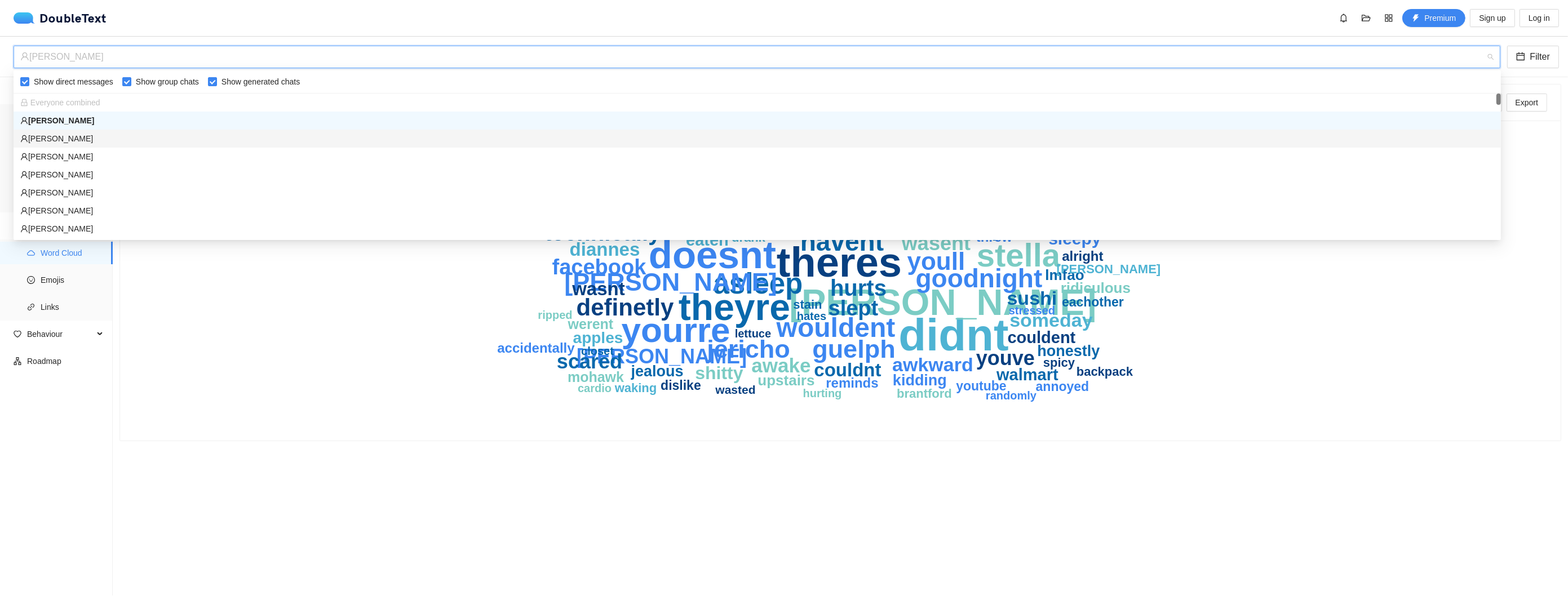
click at [131, 135] on div "[PERSON_NAME]" at bounding box center [757, 138] width 1474 height 12
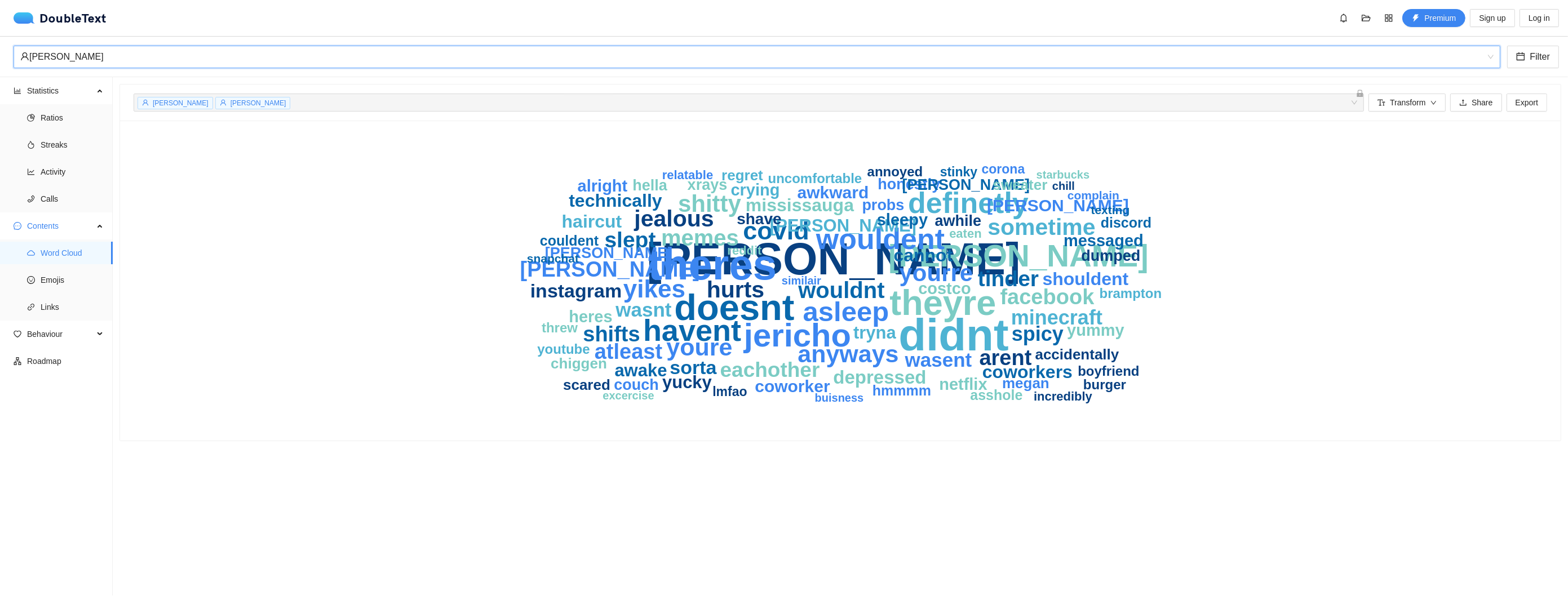
click at [185, 54] on div "[PERSON_NAME]" at bounding box center [751, 57] width 1464 height 22
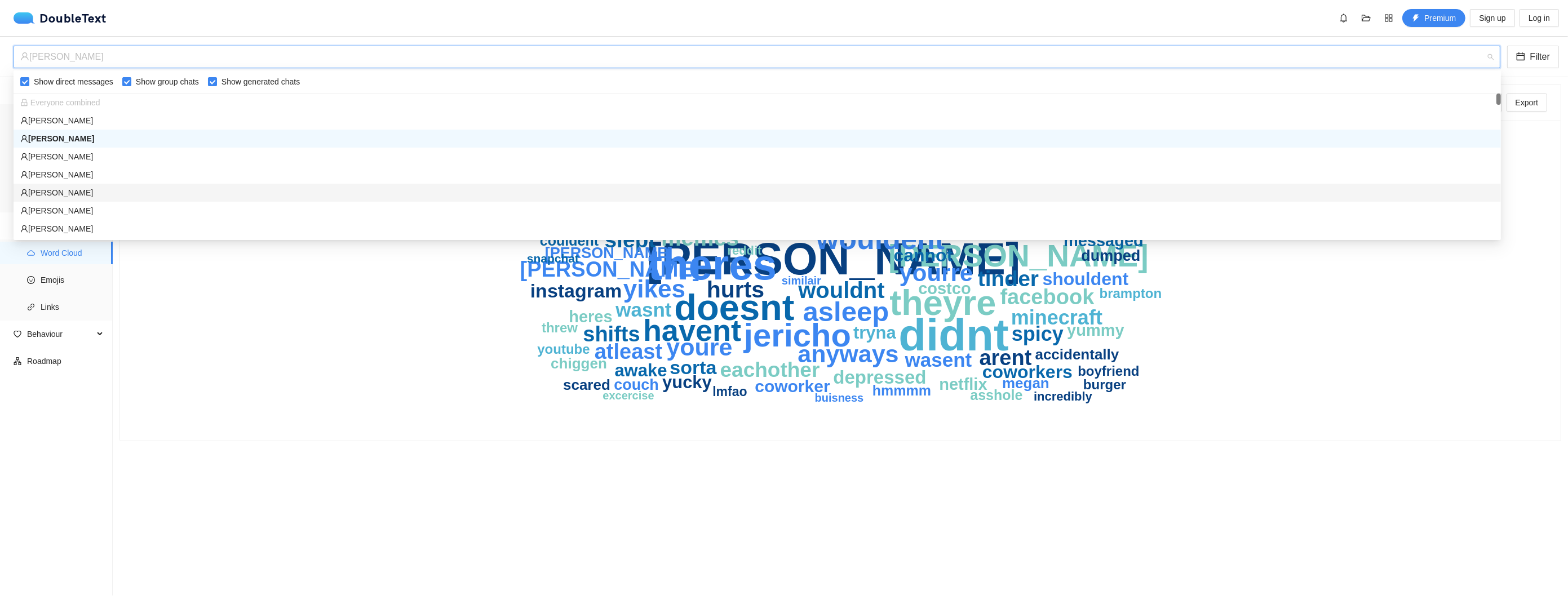
click at [75, 190] on div "[PERSON_NAME]" at bounding box center [757, 192] width 1474 height 12
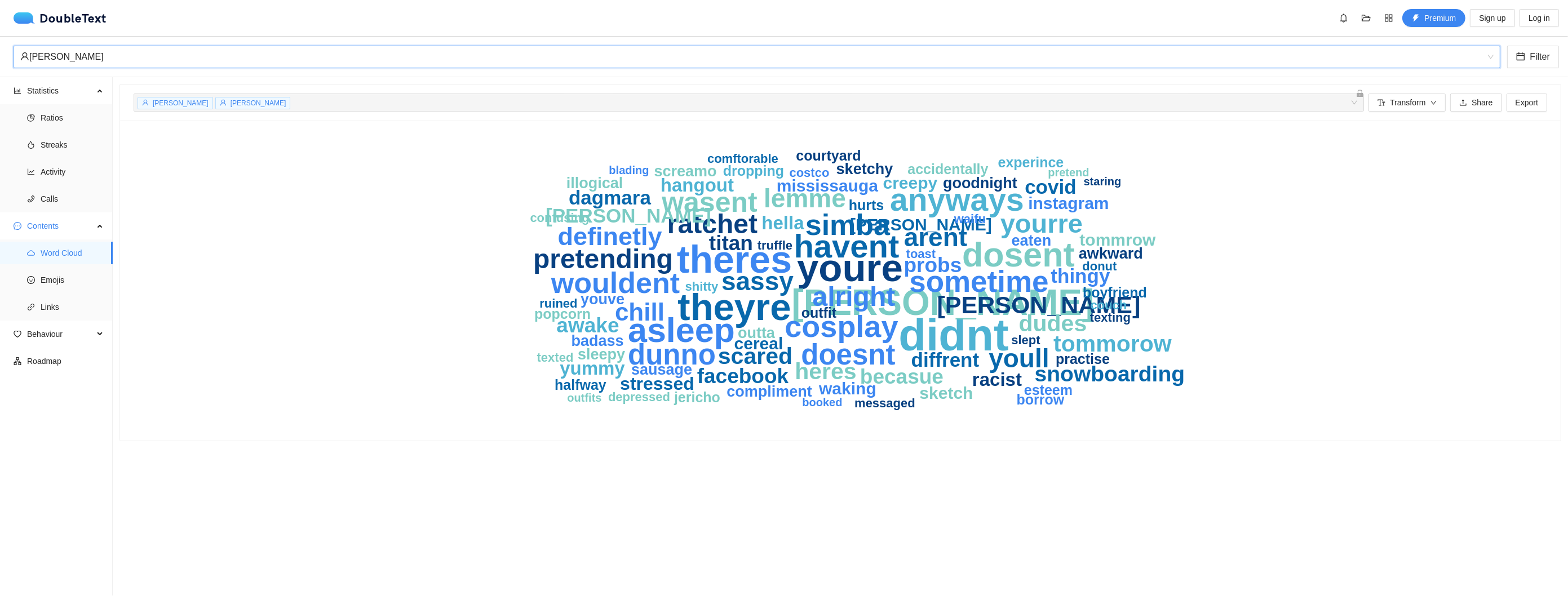
click at [324, 66] on div "[PERSON_NAME]" at bounding box center [751, 57] width 1464 height 22
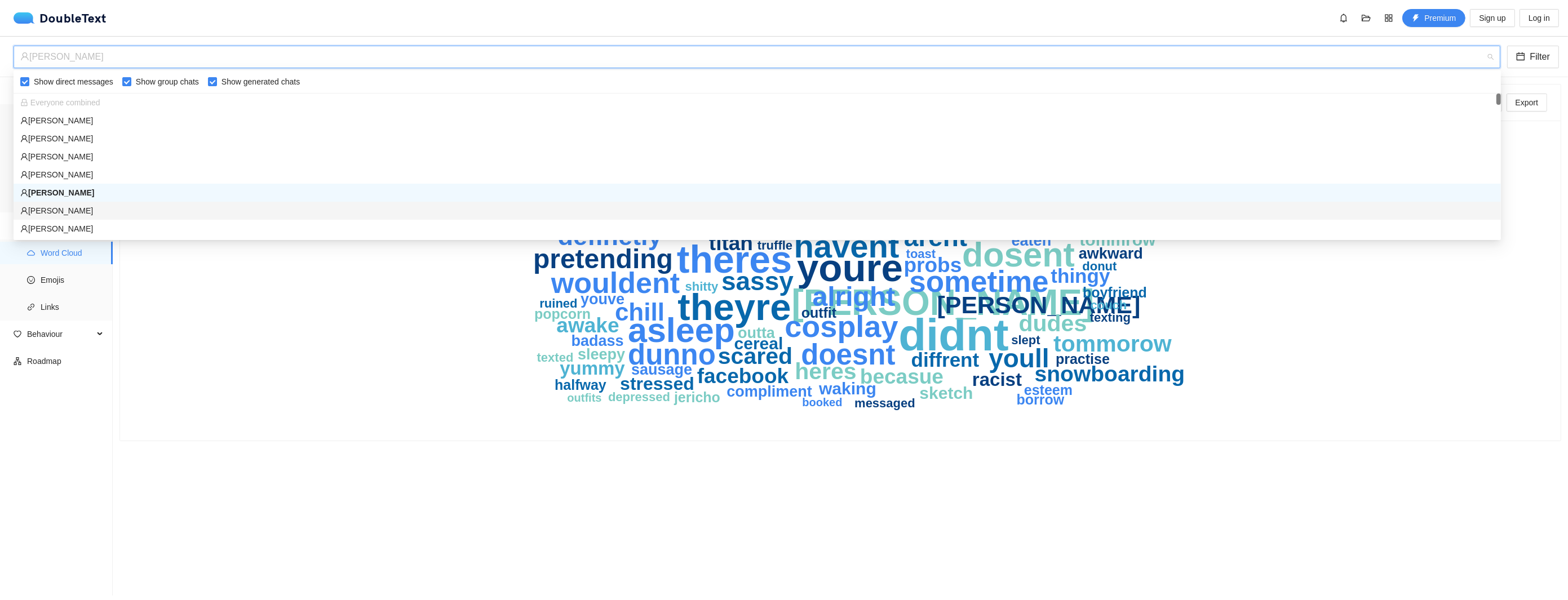
click at [105, 209] on div "[PERSON_NAME]" at bounding box center [757, 210] width 1474 height 12
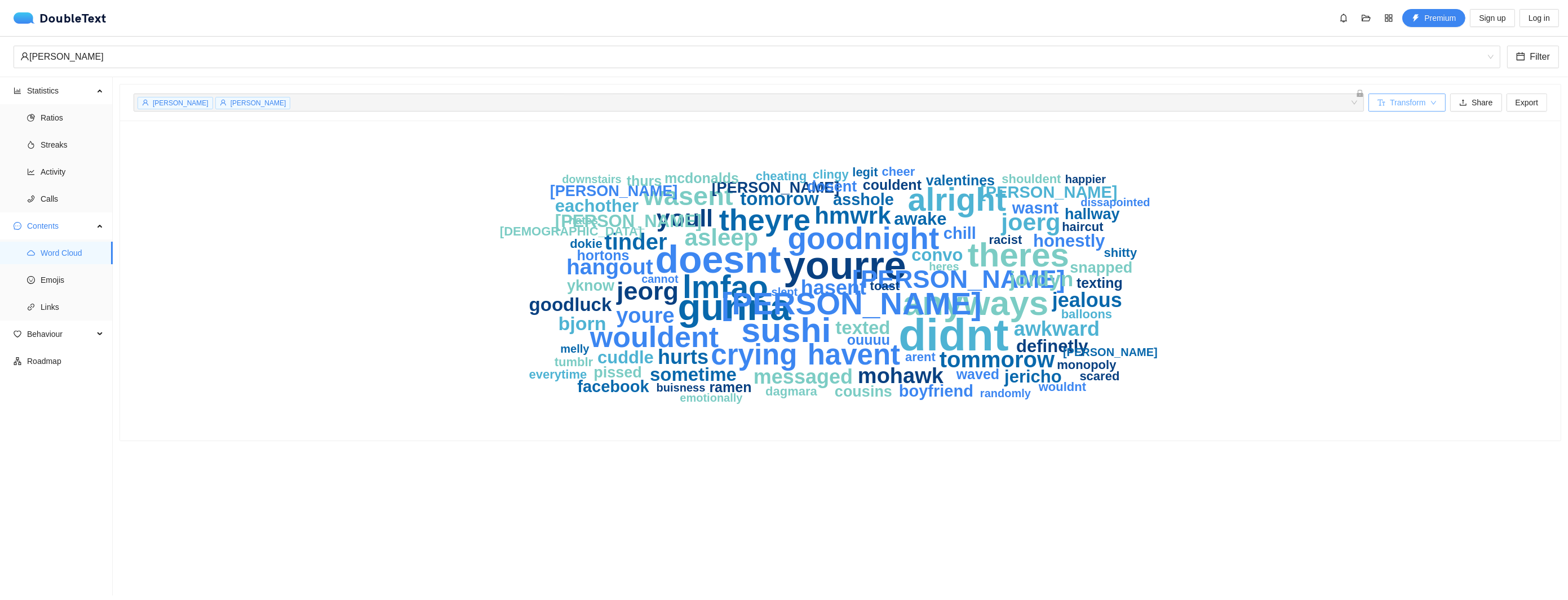
click at [1381, 97] on button "Transform" at bounding box center [1407, 102] width 77 height 18
click at [1396, 196] on span "Remove short words" at bounding box center [1405, 197] width 72 height 12
click at [1394, 178] on span "Remove laughter" at bounding box center [1398, 178] width 60 height 12
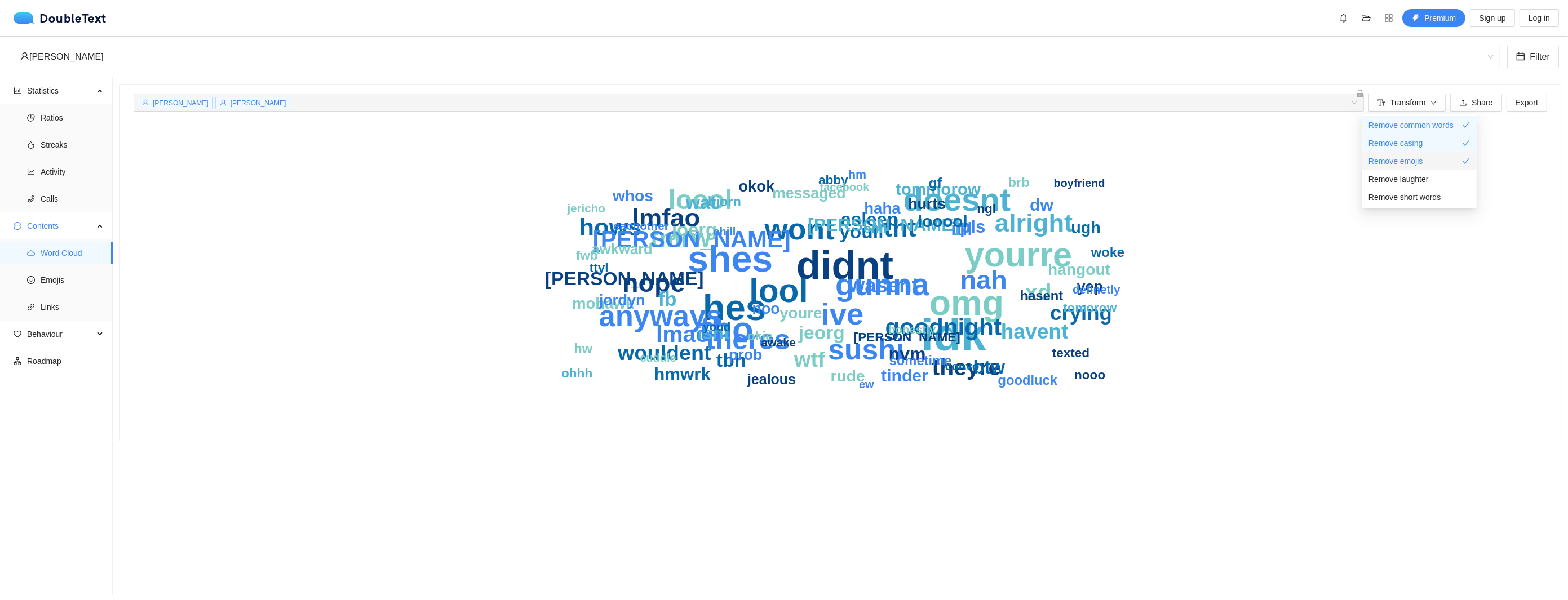
click at [1393, 162] on span "Remove emojis" at bounding box center [1395, 161] width 54 height 12
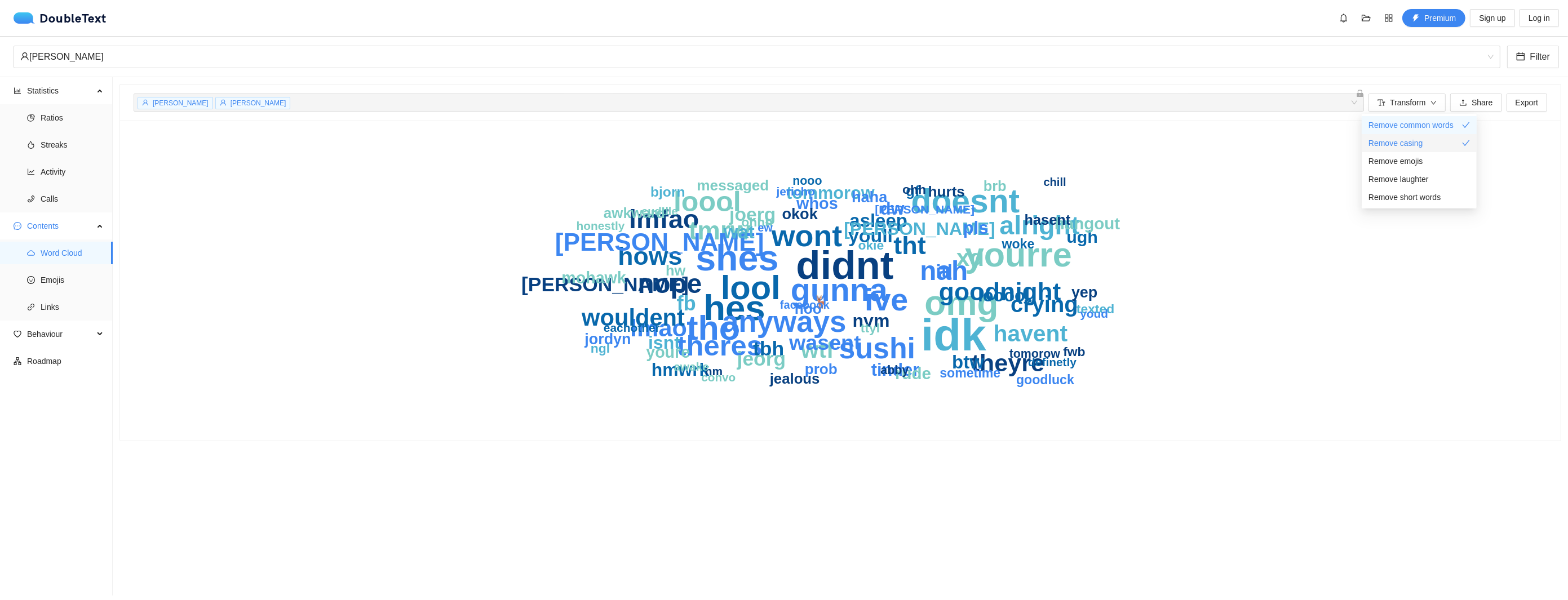
click at [1399, 142] on span "Remove casing" at bounding box center [1396, 142] width 55 height 12
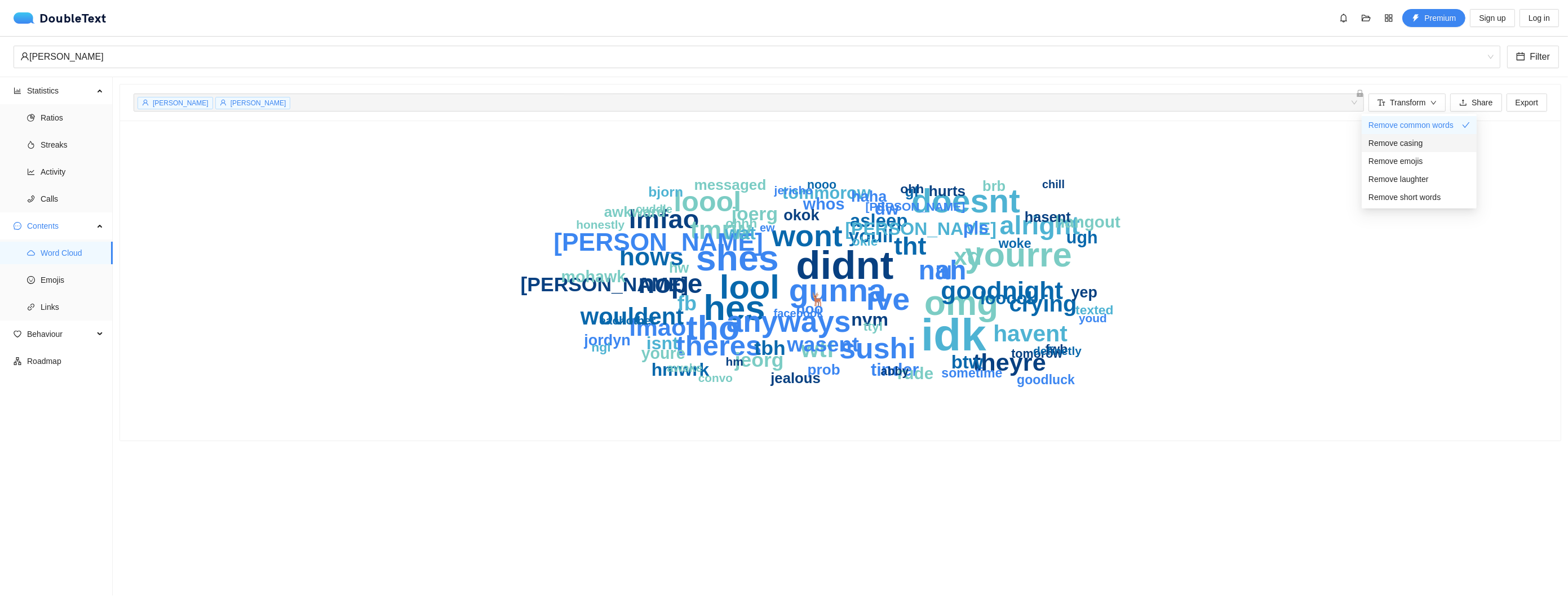
click at [1401, 137] on span "Remove casing" at bounding box center [1396, 142] width 55 height 12
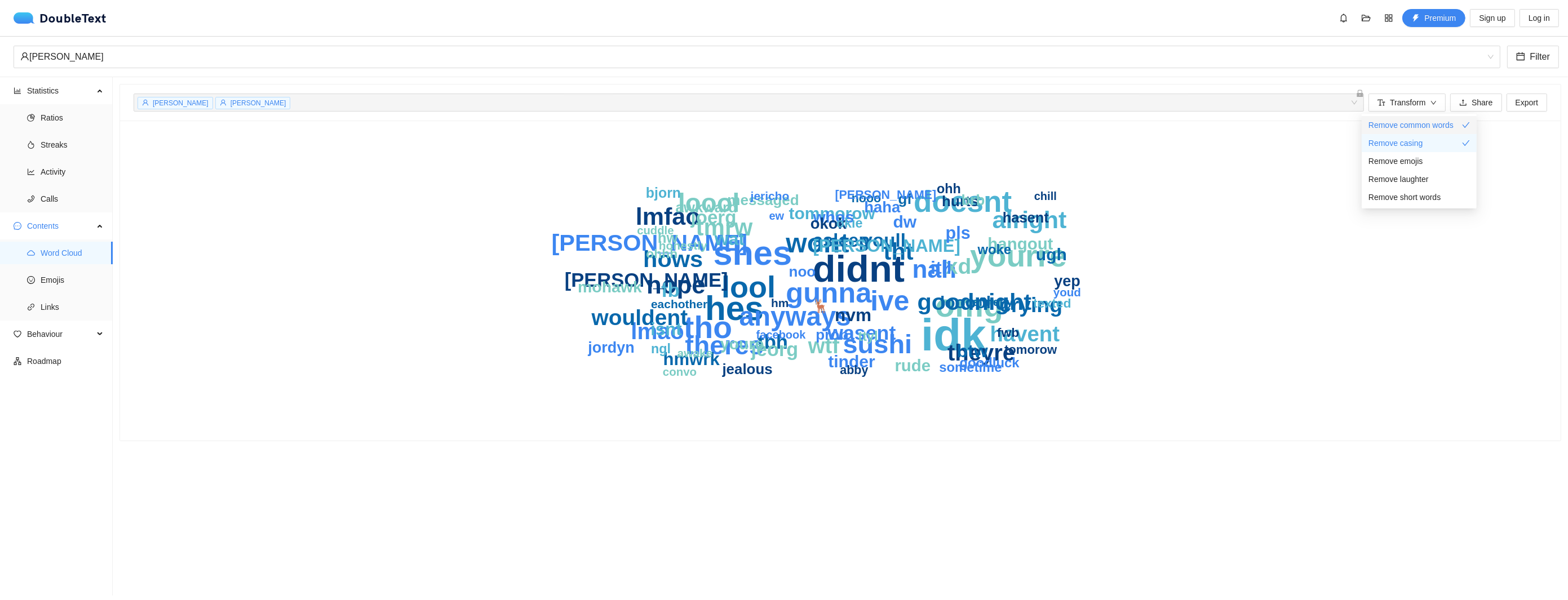
click at [1402, 133] on li "Remove common words" at bounding box center [1419, 124] width 115 height 18
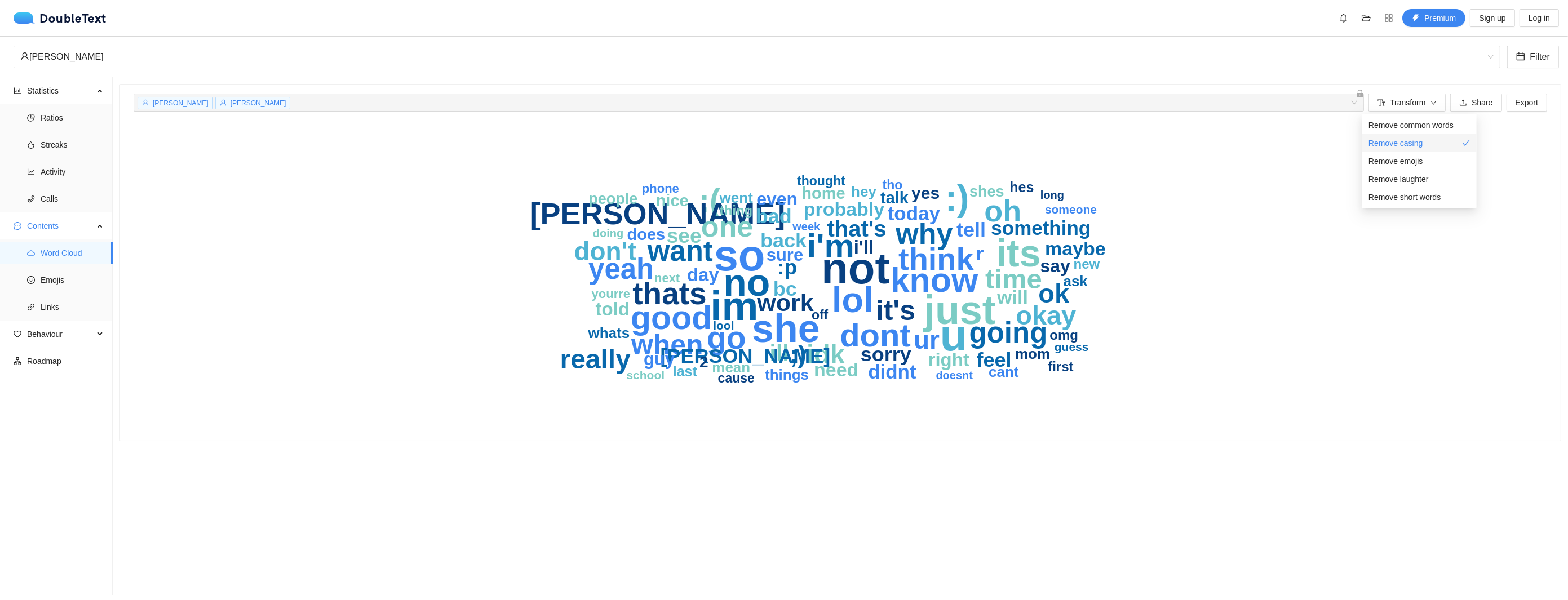
click at [1388, 142] on span "Remove casing" at bounding box center [1396, 142] width 55 height 12
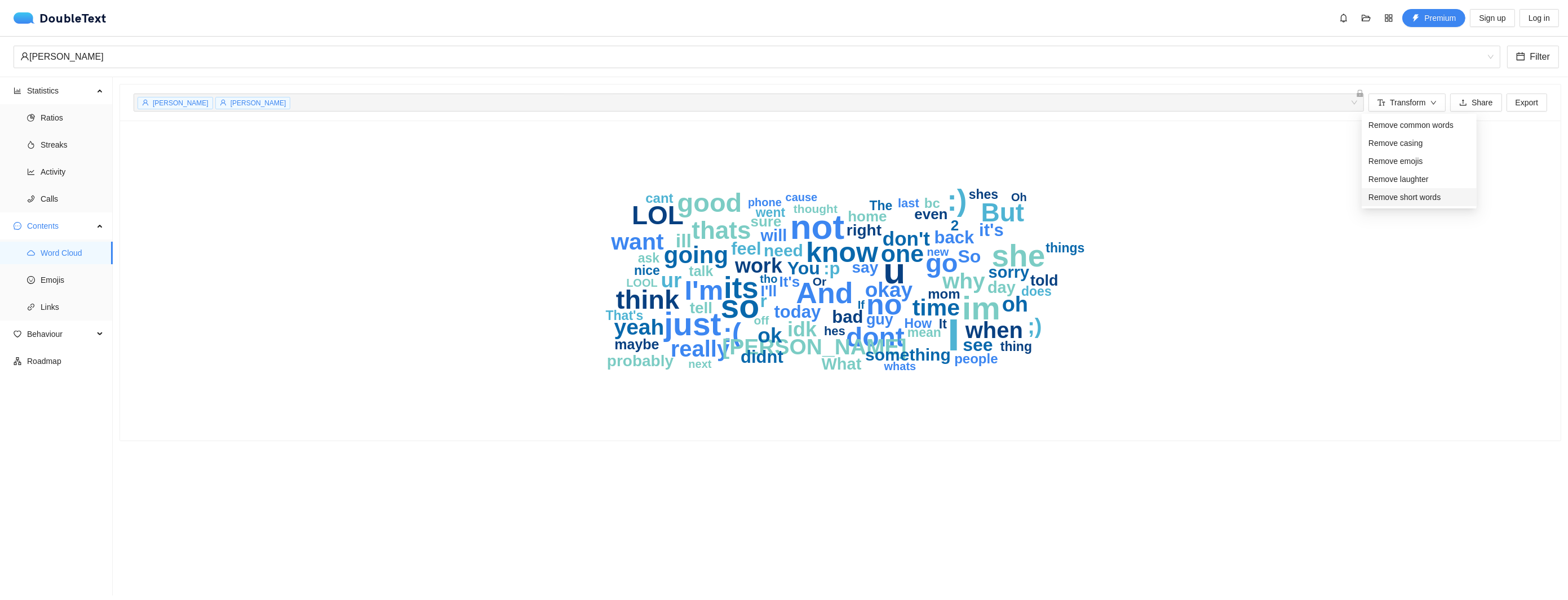
drag, startPoint x: 1398, startPoint y: 193, endPoint x: 1395, endPoint y: 179, distance: 14.3
click at [1398, 192] on span "Remove short words" at bounding box center [1405, 197] width 72 height 12
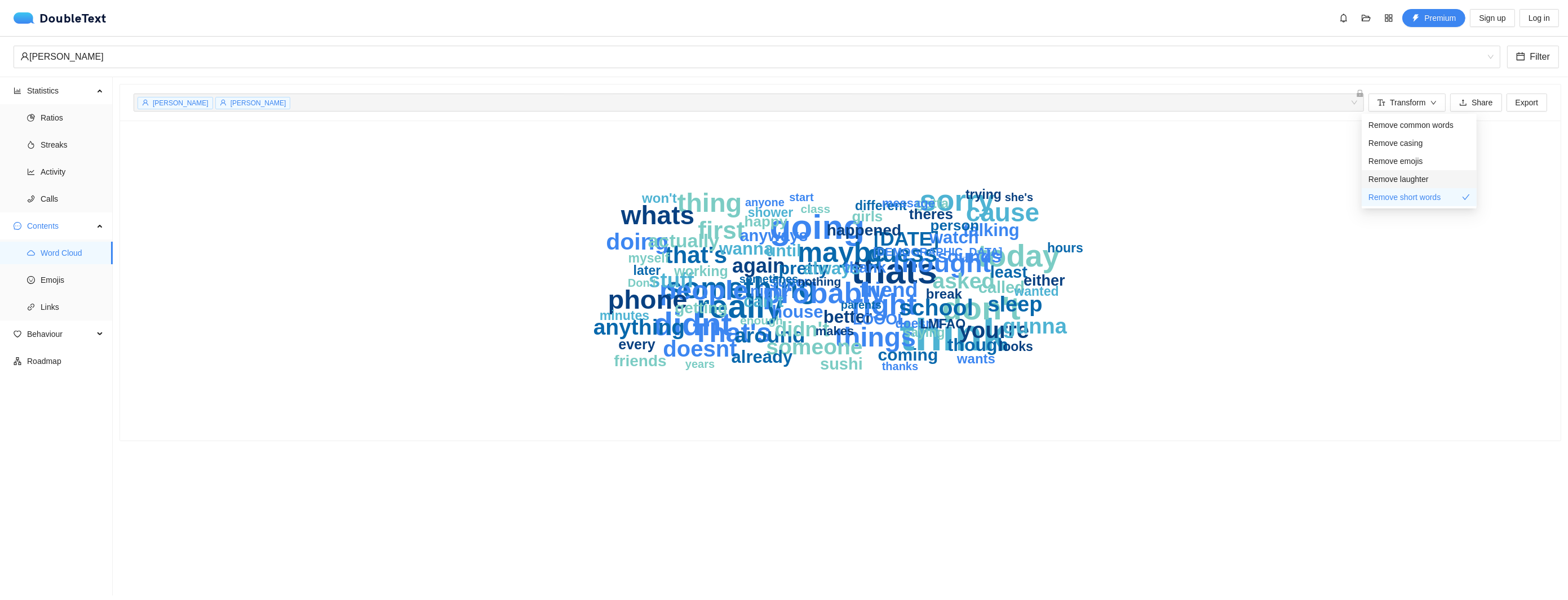
click at [1394, 177] on span "Remove laughter" at bounding box center [1398, 178] width 60 height 12
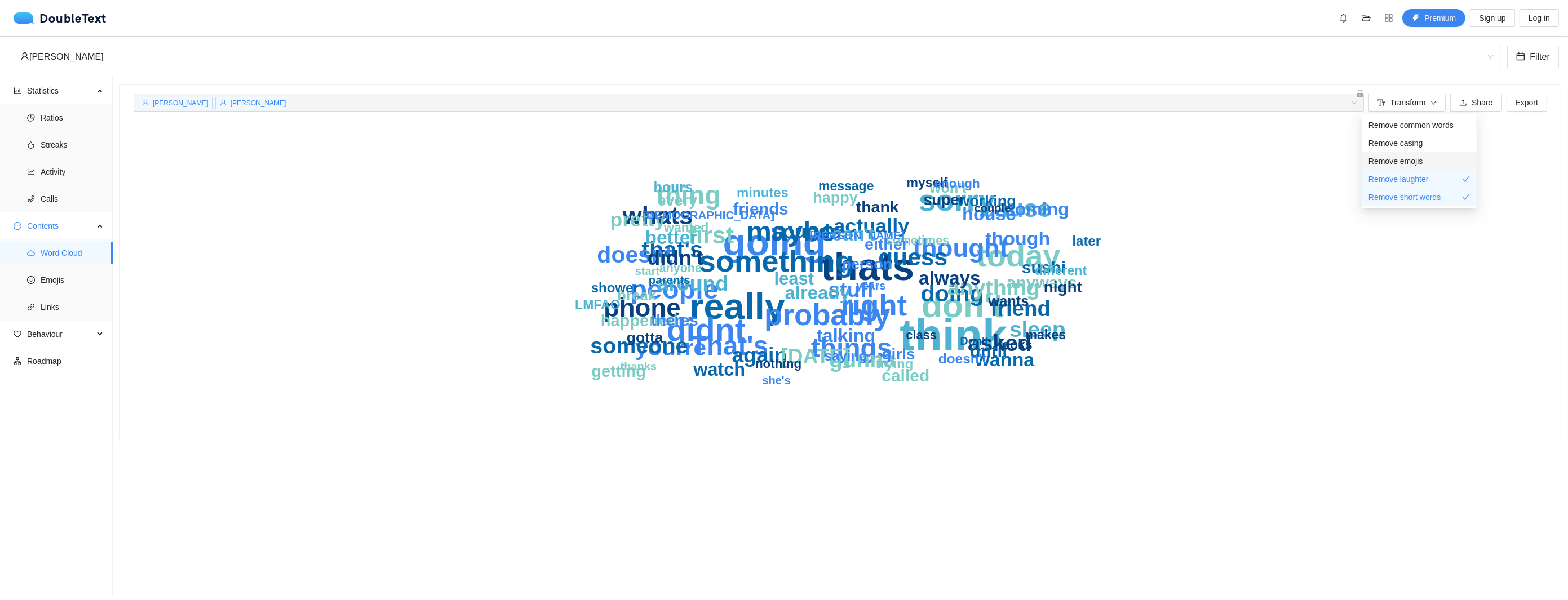
click at [1394, 164] on span "Remove emojis" at bounding box center [1395, 161] width 54 height 12
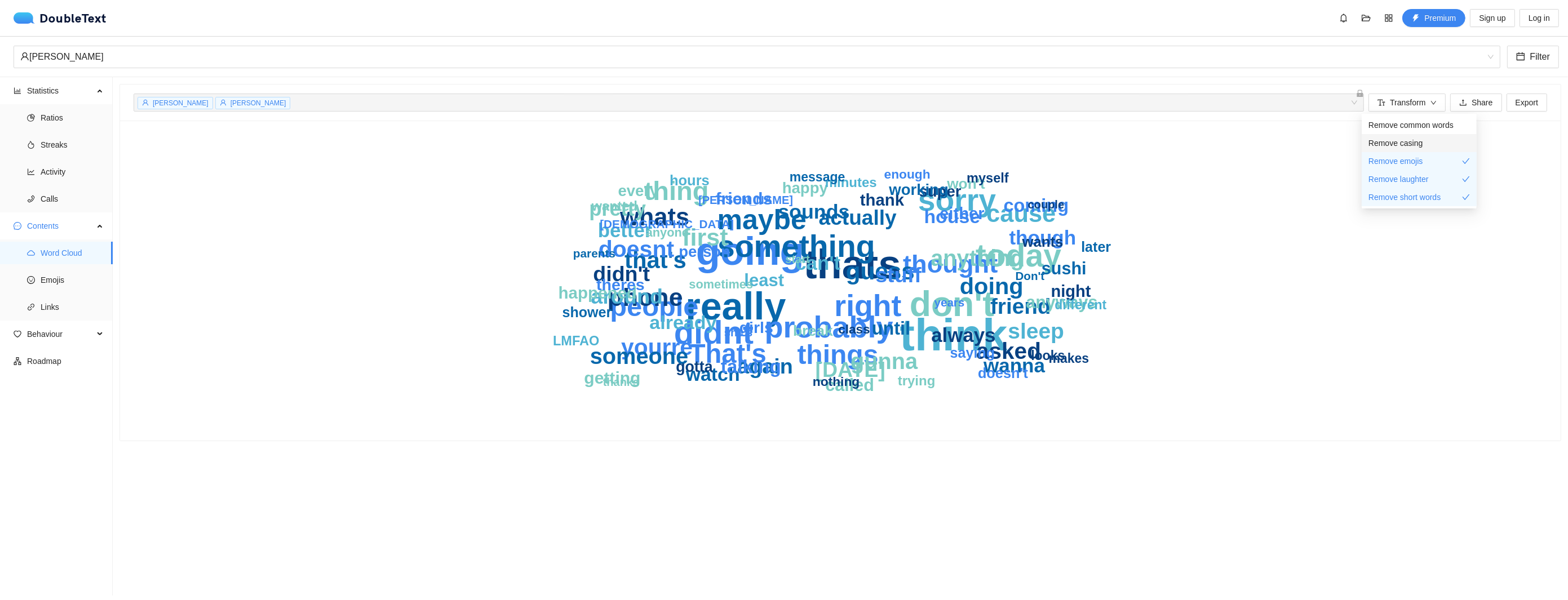
drag, startPoint x: 1400, startPoint y: 141, endPoint x: 1404, endPoint y: 131, distance: 10.8
click at [1400, 140] on span "Remove casing" at bounding box center [1396, 142] width 55 height 12
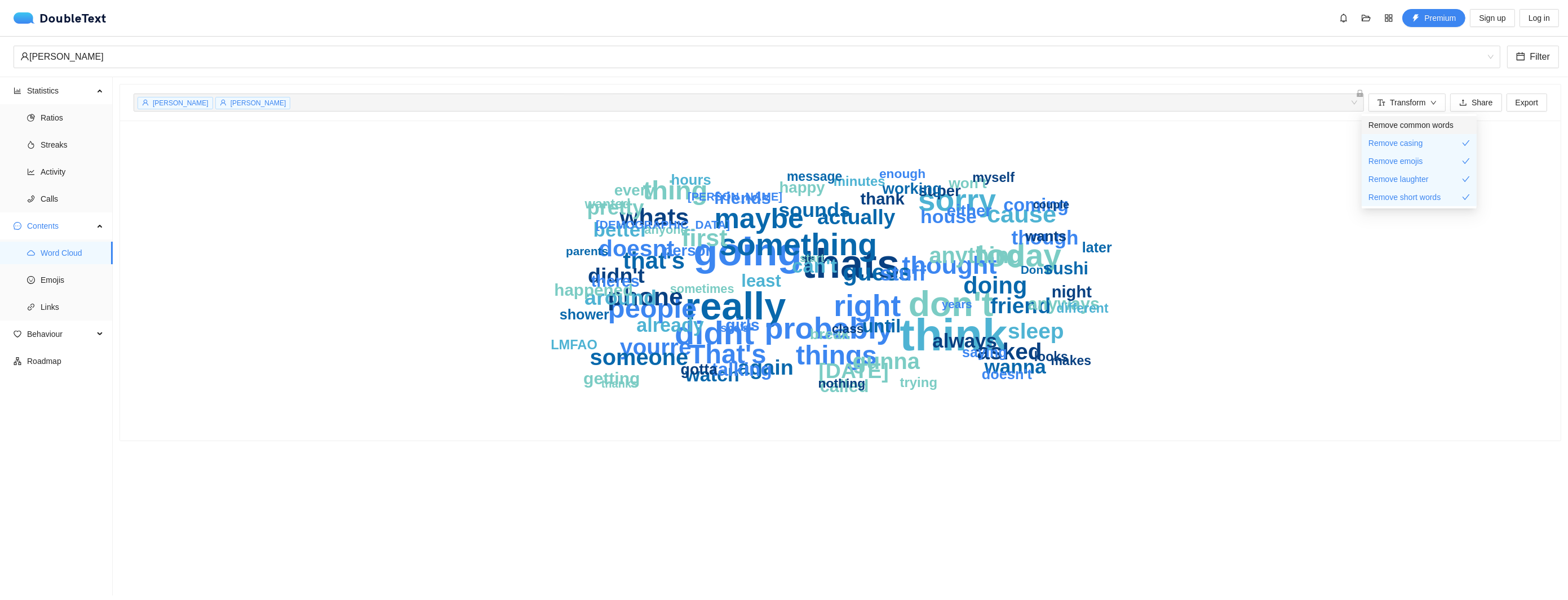
click at [1406, 125] on span "Remove common words" at bounding box center [1411, 124] width 85 height 12
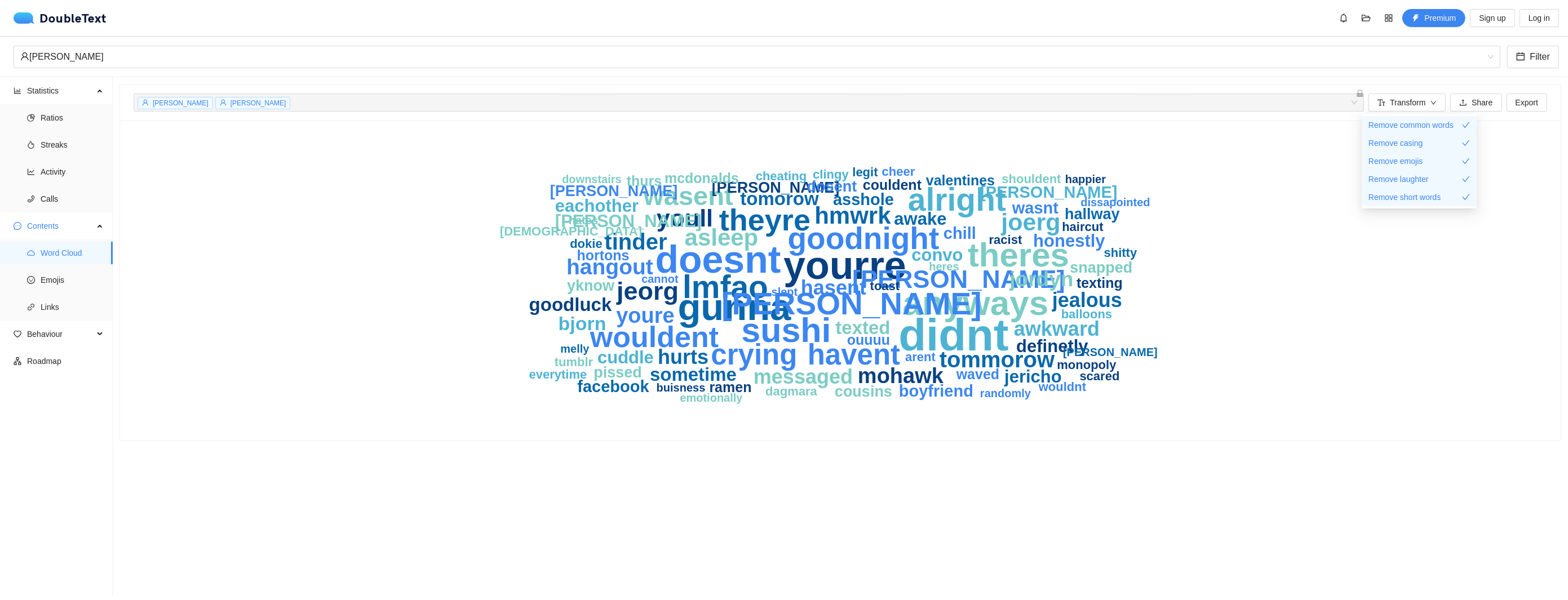
click at [1329, 288] on div "didnt yourre doesnt gunna anyways sushi theres lmfao alright [PERSON_NAME] they…" at bounding box center [840, 280] width 1414 height 293
click at [57, 284] on span "Emojis" at bounding box center [72, 280] width 63 height 22
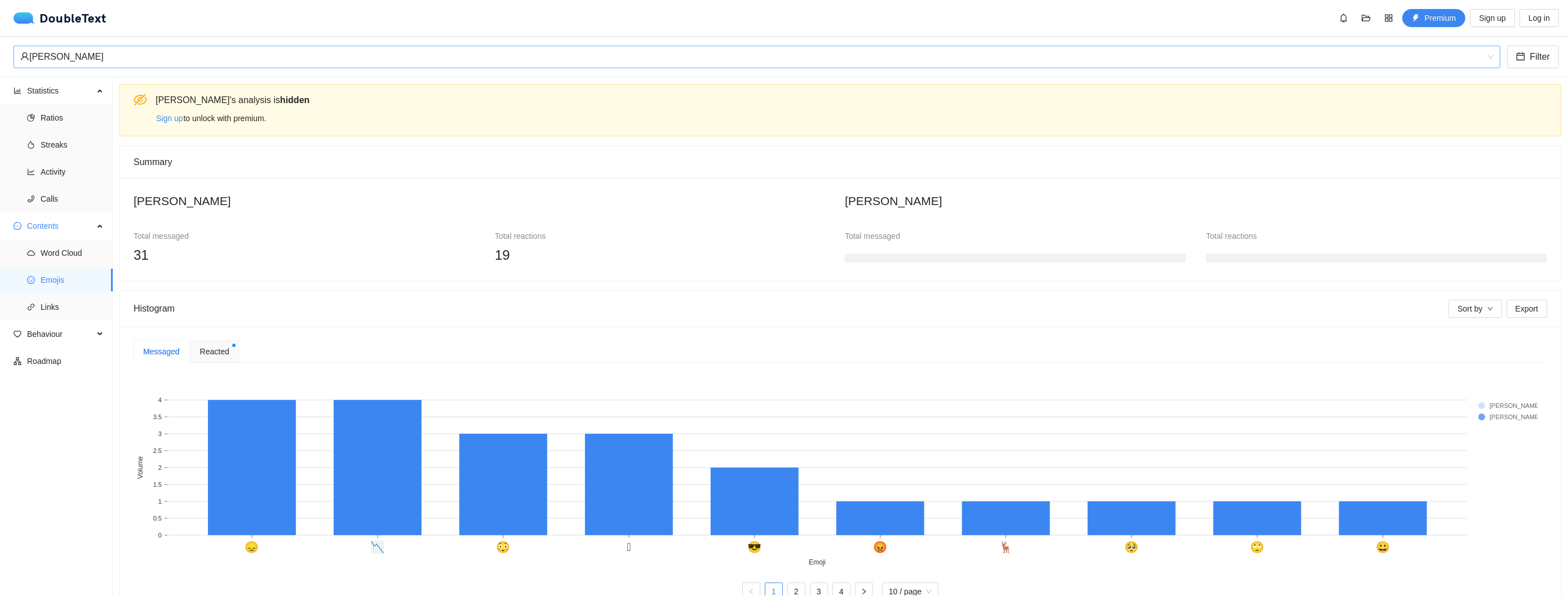
click at [151, 61] on div "[PERSON_NAME]" at bounding box center [751, 57] width 1464 height 22
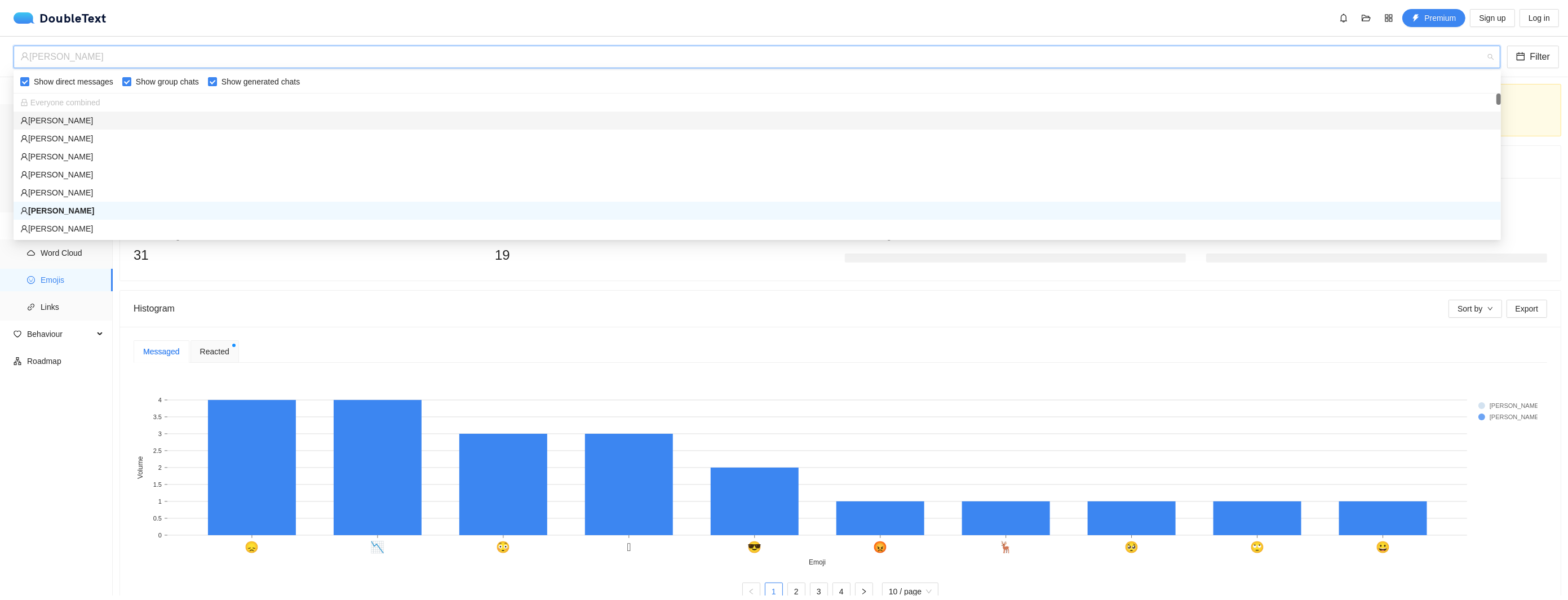
click at [68, 122] on div "[PERSON_NAME]" at bounding box center [757, 120] width 1474 height 12
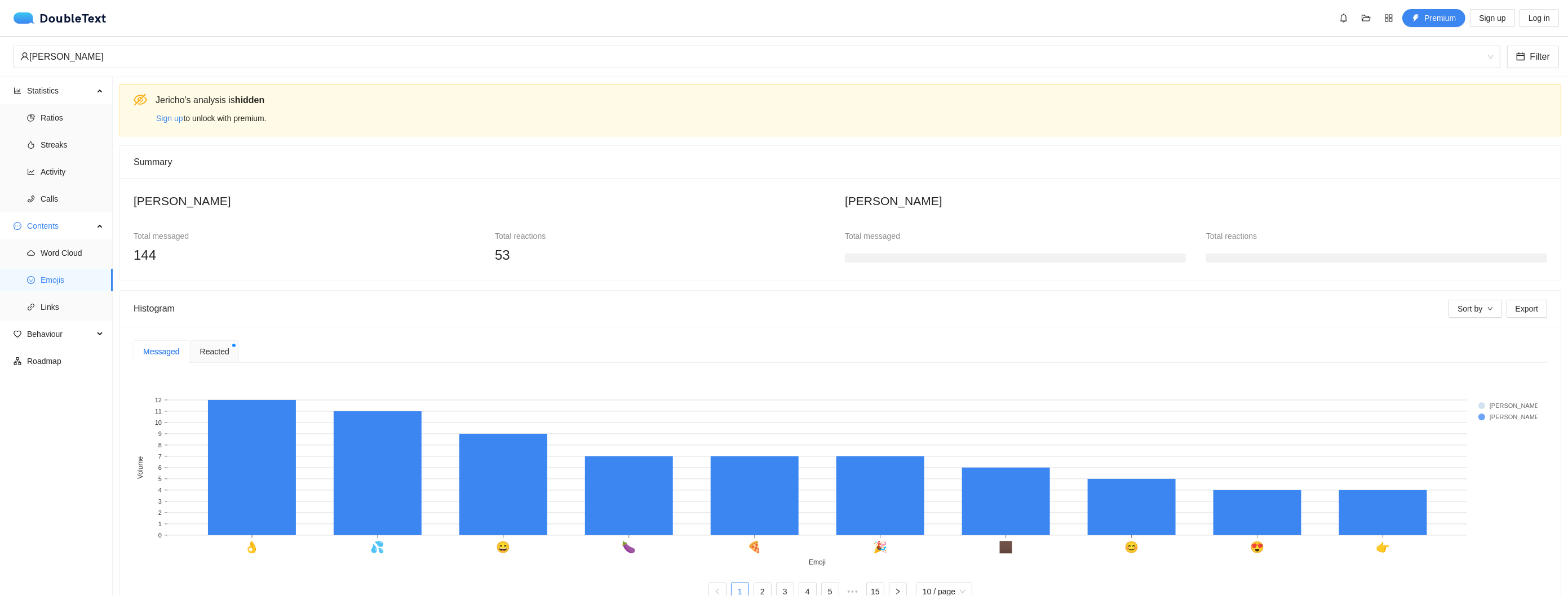
click at [88, 475] on ul "Statistics Ratios Streaks Activity Calls Contents Word Cloud Emojis Links Behav…" at bounding box center [56, 336] width 113 height 518
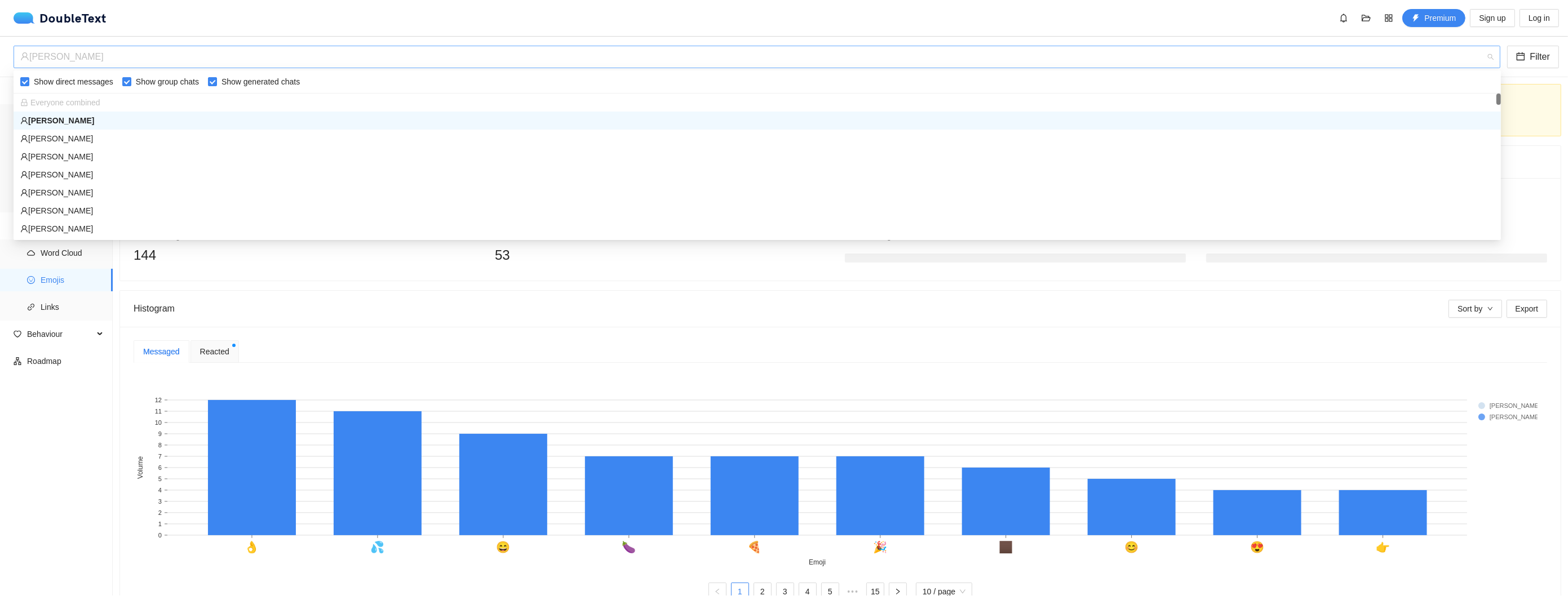
click at [173, 59] on div "[PERSON_NAME]" at bounding box center [751, 57] width 1464 height 22
click at [111, 135] on div "[PERSON_NAME]" at bounding box center [757, 138] width 1474 height 12
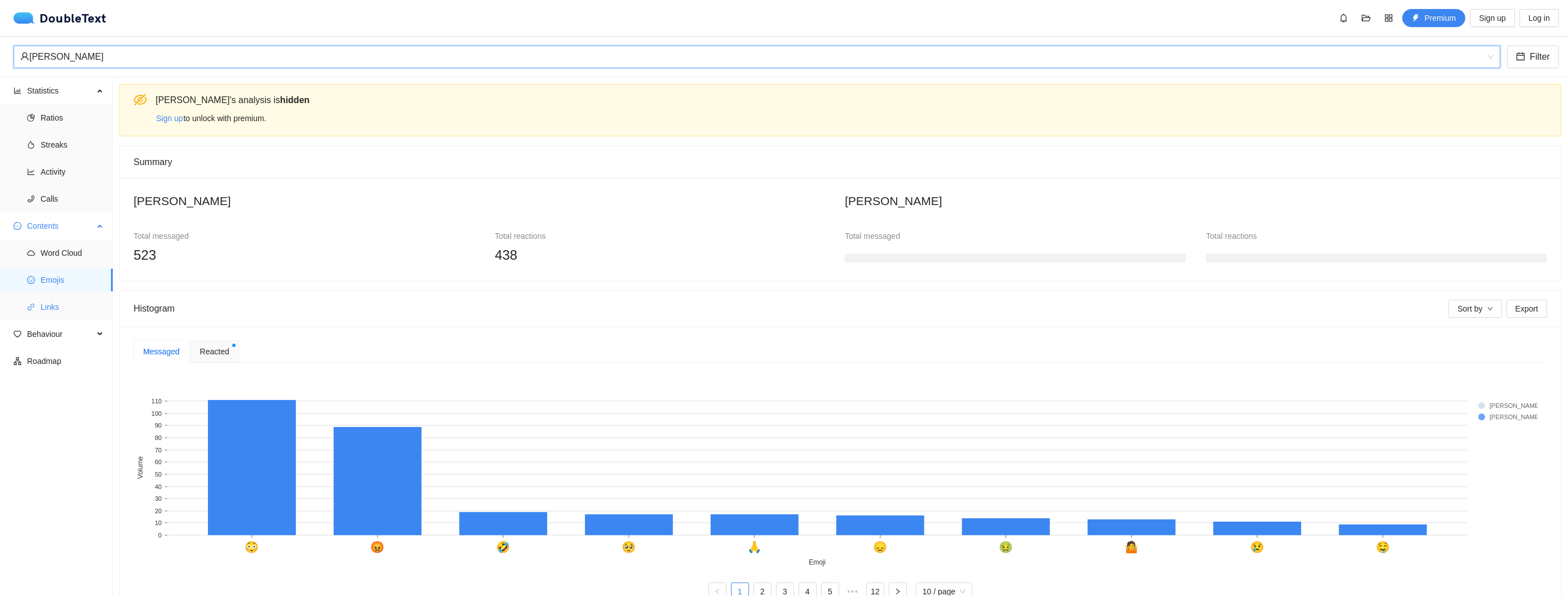
click at [58, 308] on span "Links" at bounding box center [72, 307] width 63 height 22
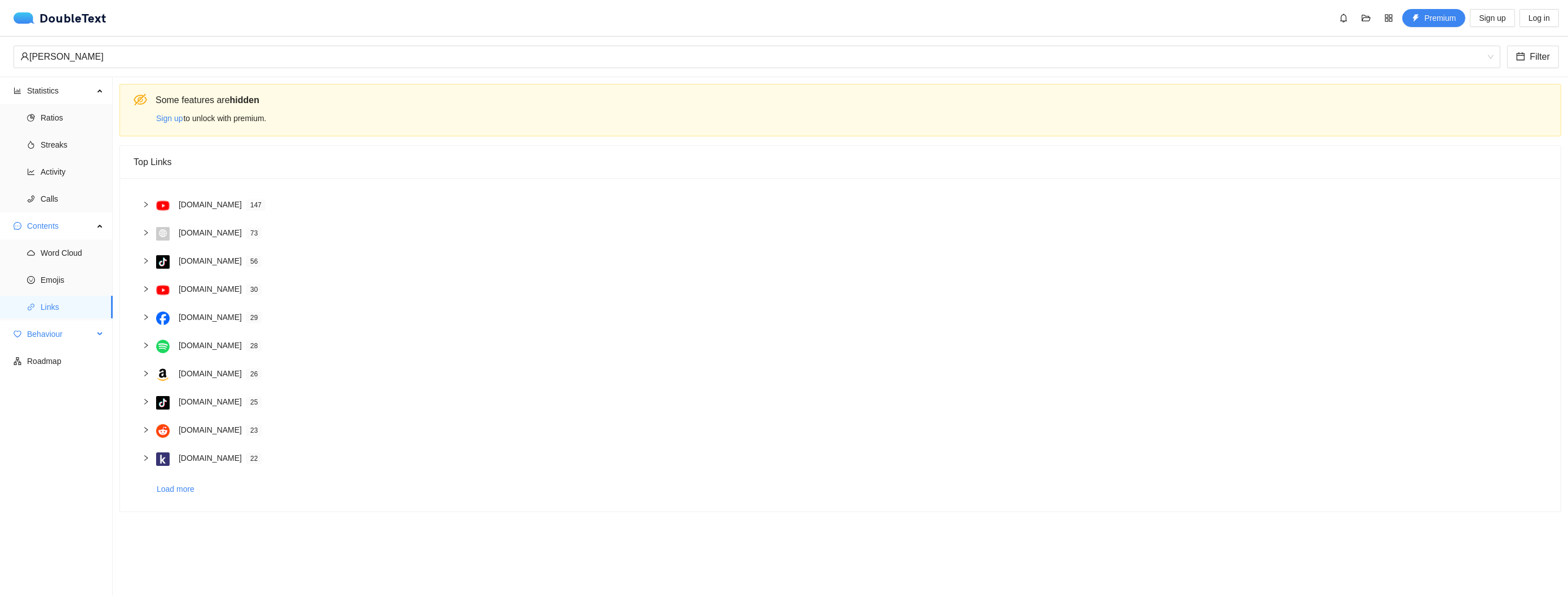
click at [72, 338] on span "Behaviour" at bounding box center [60, 334] width 67 height 22
click at [68, 363] on span "Engagement" at bounding box center [72, 361] width 63 height 22
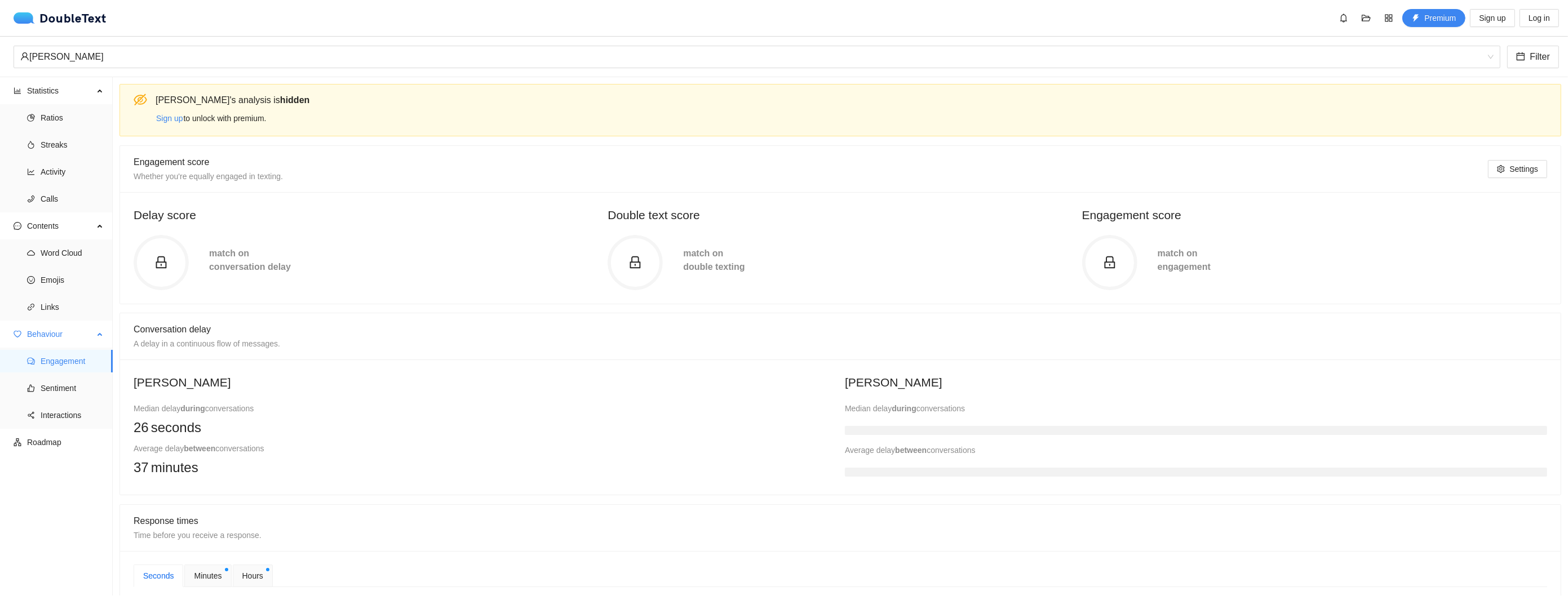
click at [68, 363] on span "Engagement" at bounding box center [72, 361] width 63 height 22
